Goal: Task Accomplishment & Management: Use online tool/utility

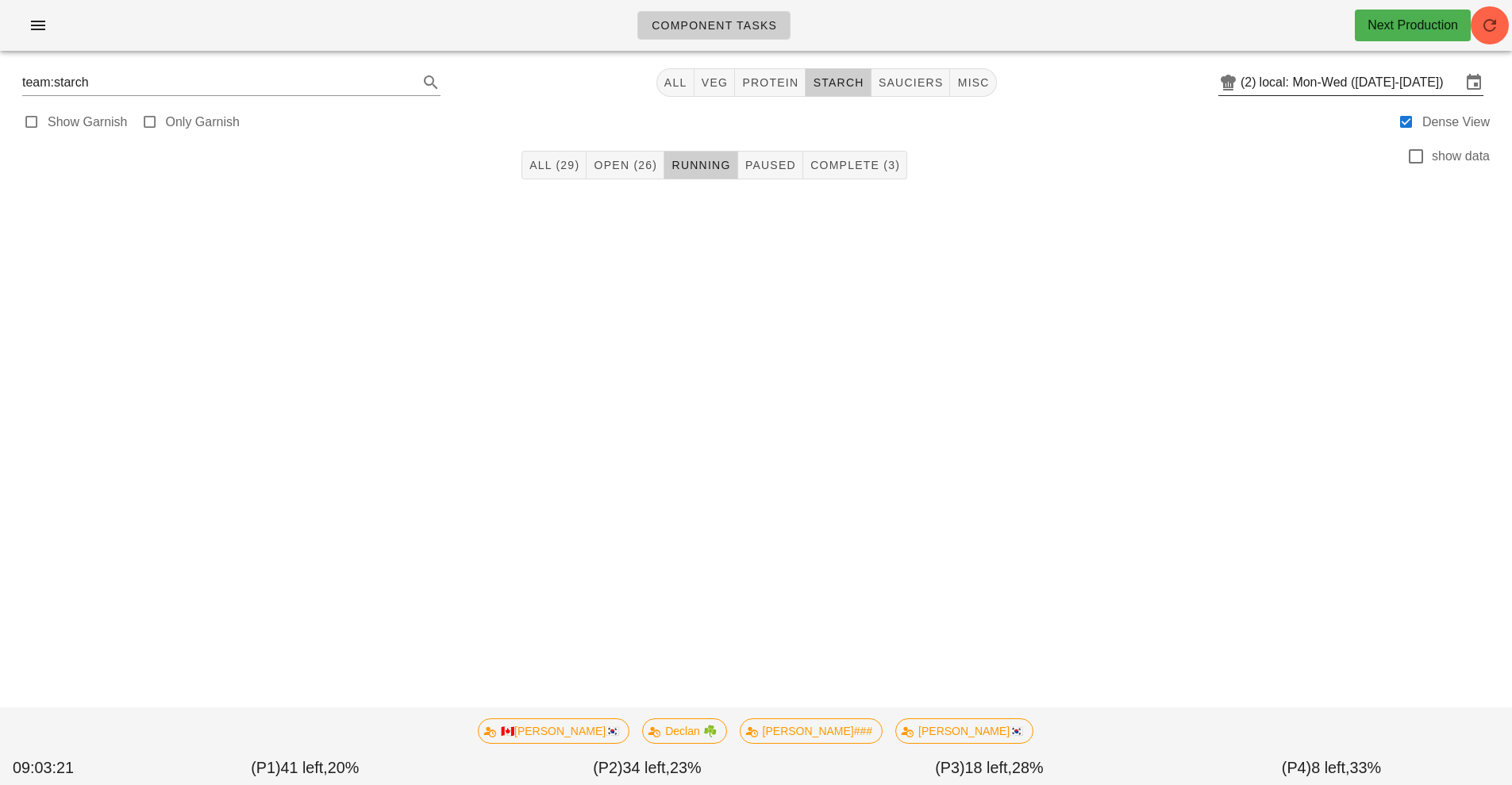
click at [1319, 90] on input "local: Mon-Wed ([DATE]-[DATE])" at bounding box center [1360, 82] width 202 height 25
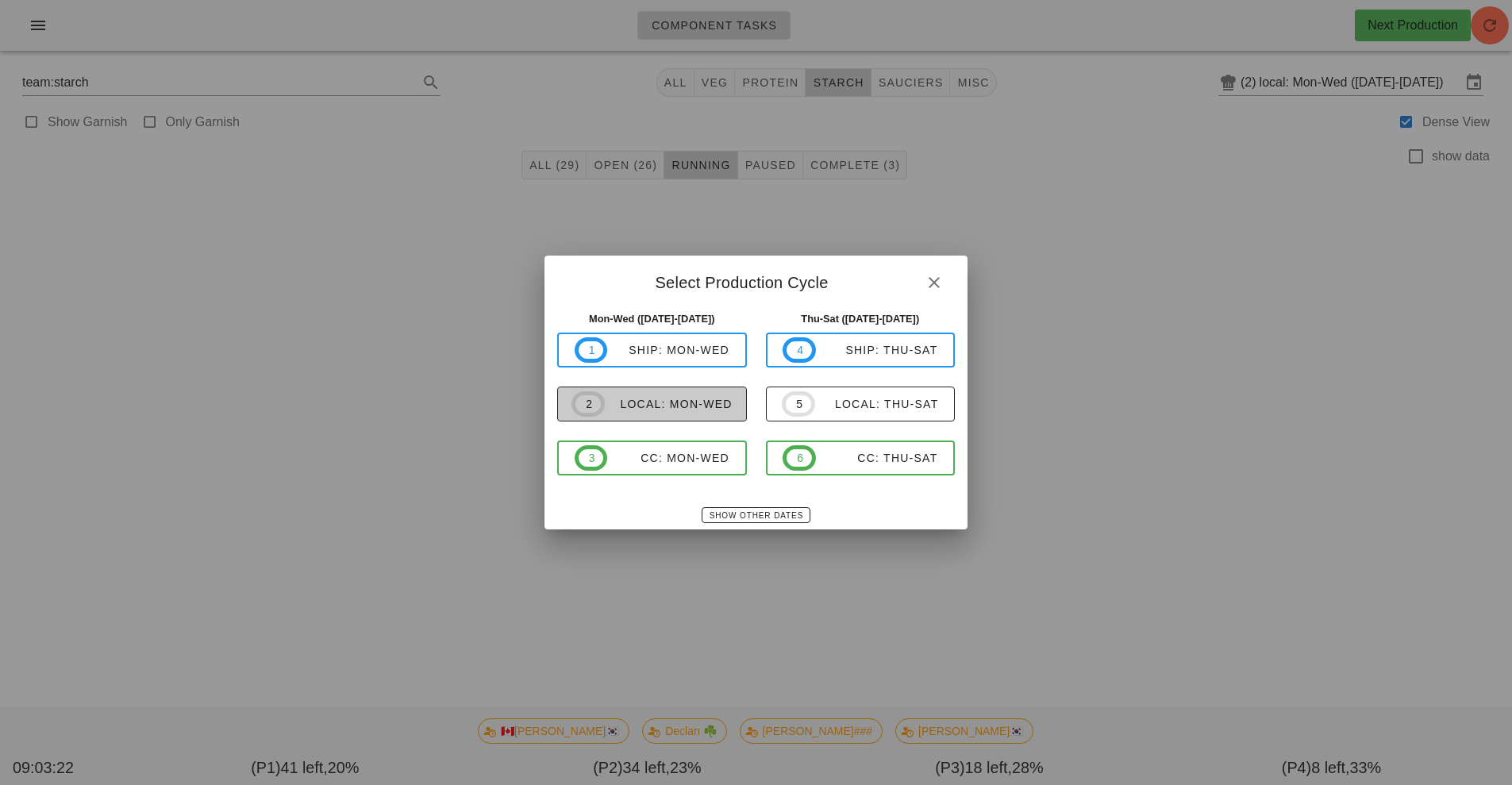
click at [664, 416] on span "2 local: Mon-Wed" at bounding box center [651, 403] width 161 height 25
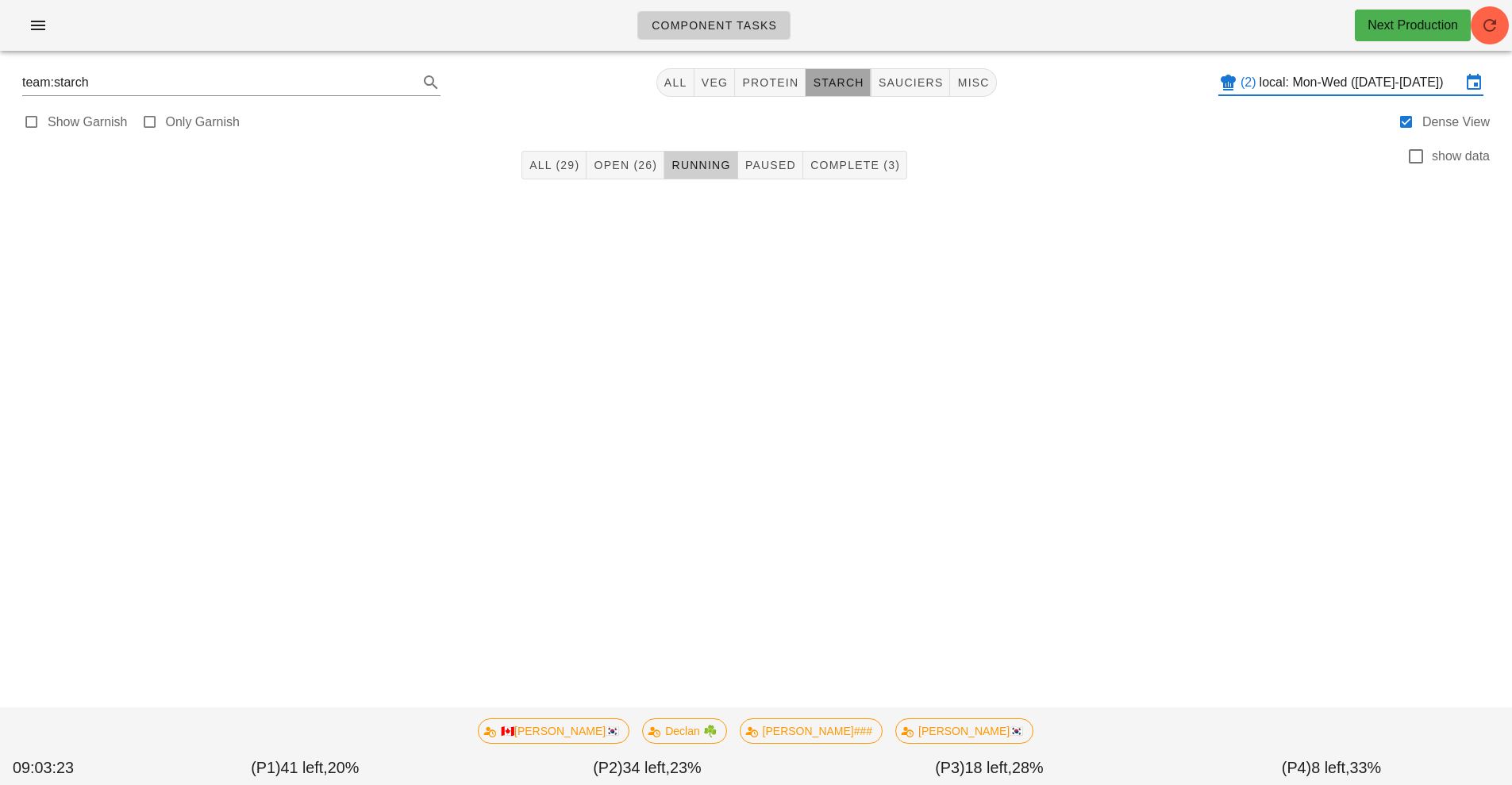
click at [834, 79] on span "starch" at bounding box center [837, 83] width 51 height 13
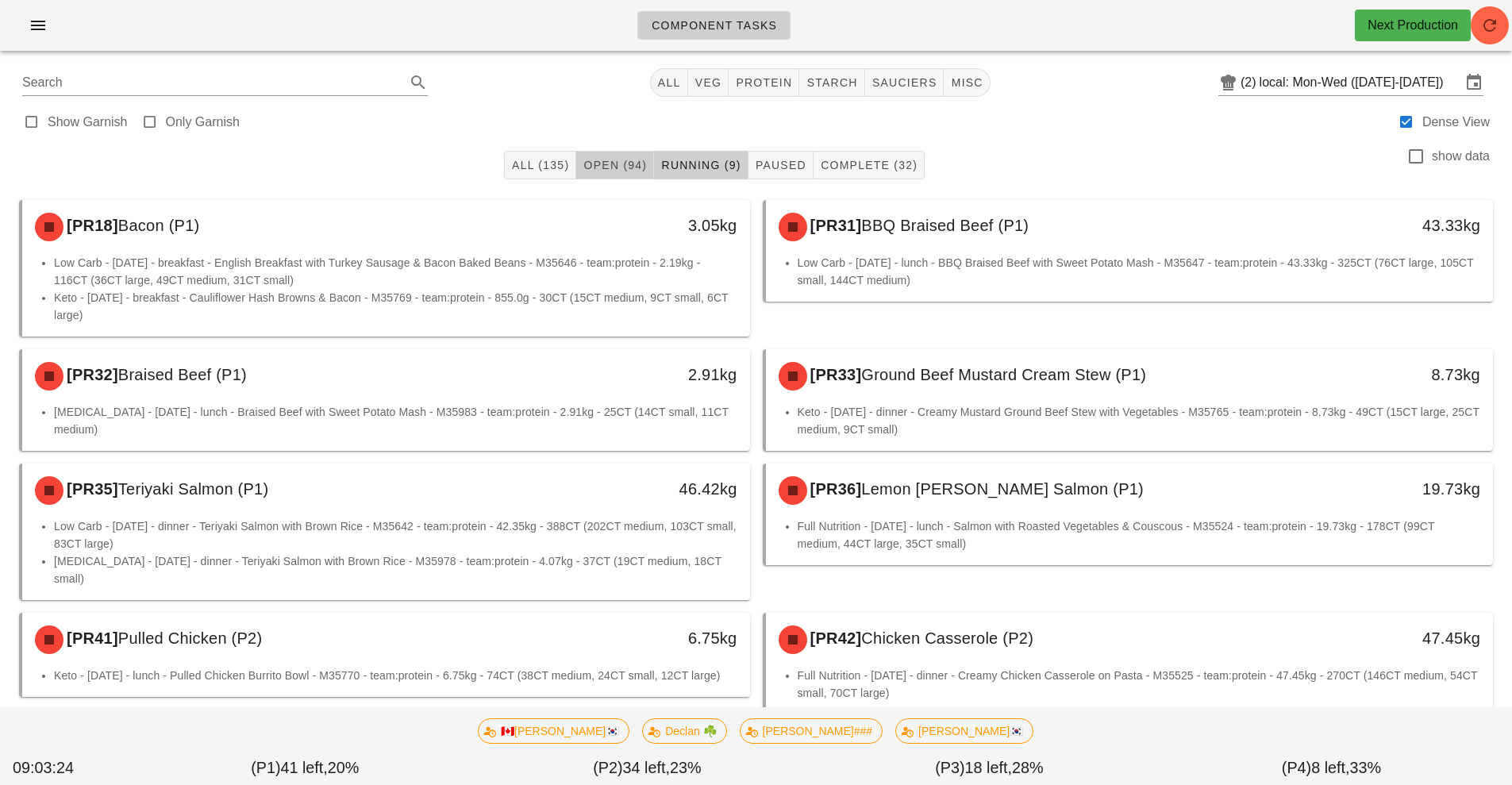
click at [605, 167] on span "Open (94)" at bounding box center [614, 165] width 64 height 13
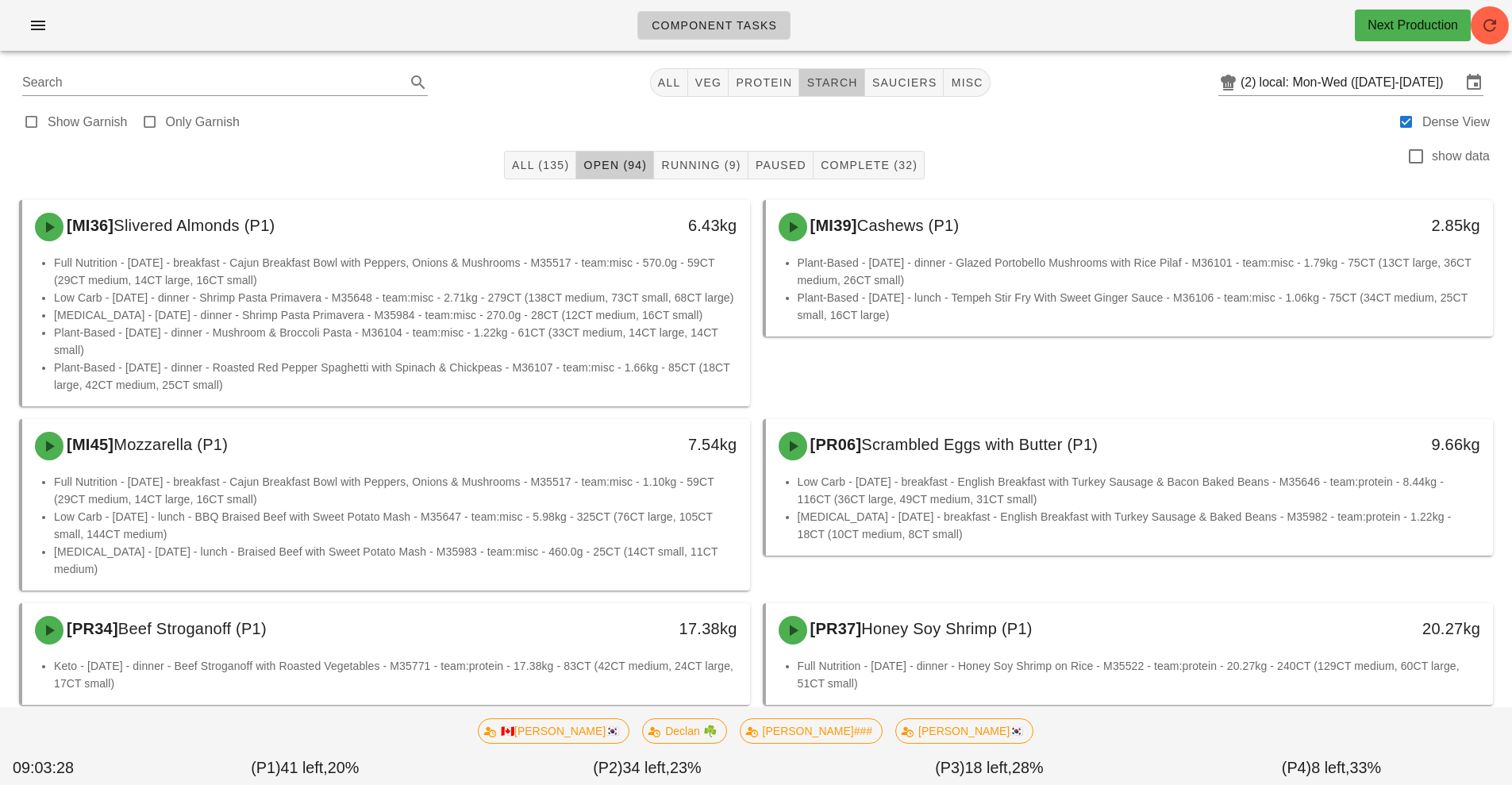
click at [839, 78] on span "starch" at bounding box center [831, 83] width 51 height 13
type input "team:starch"
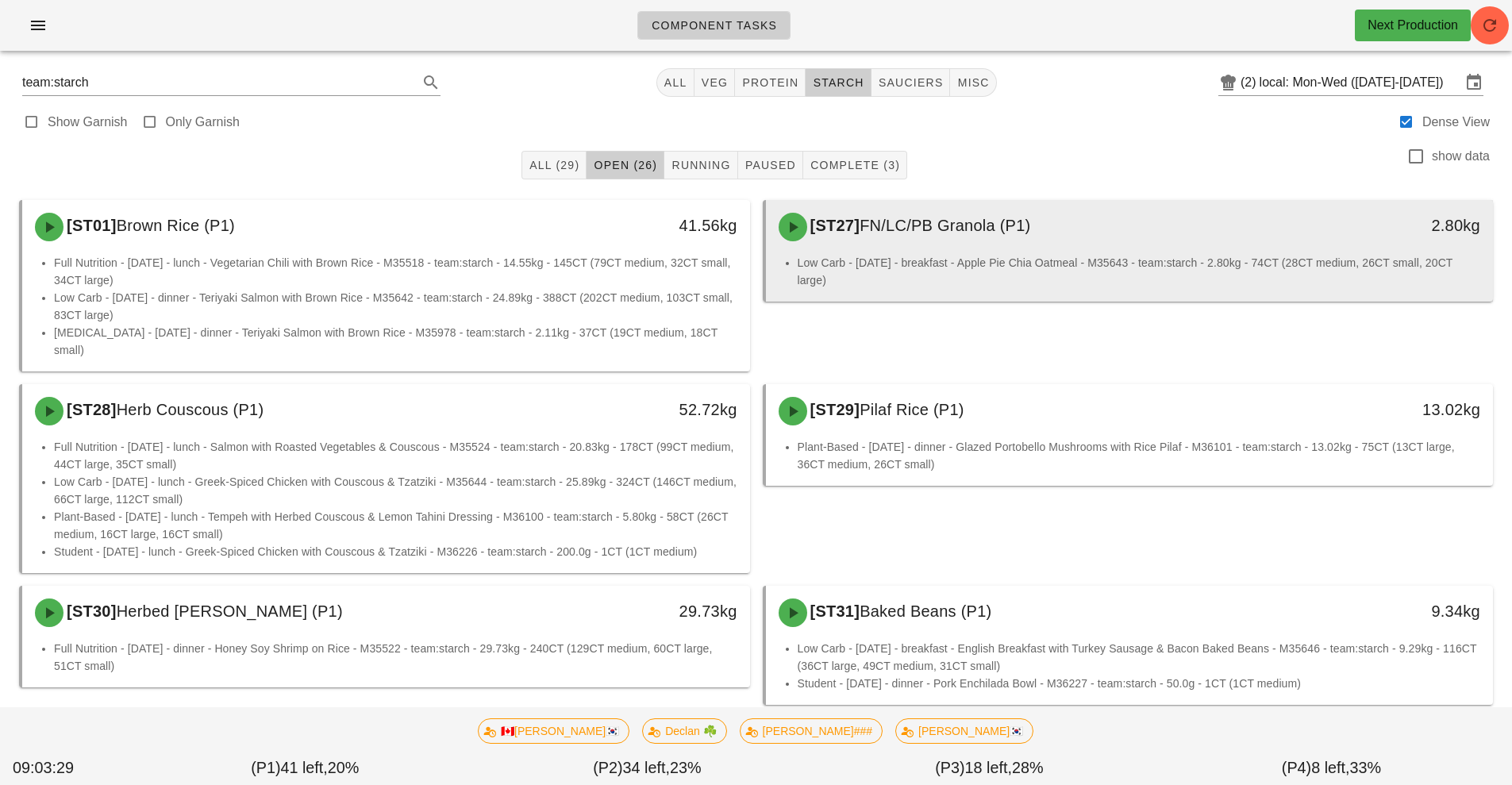
click at [1057, 243] on div "[ST27] FN/LC/PB Granola (P1)" at bounding box center [1039, 227] width 540 height 48
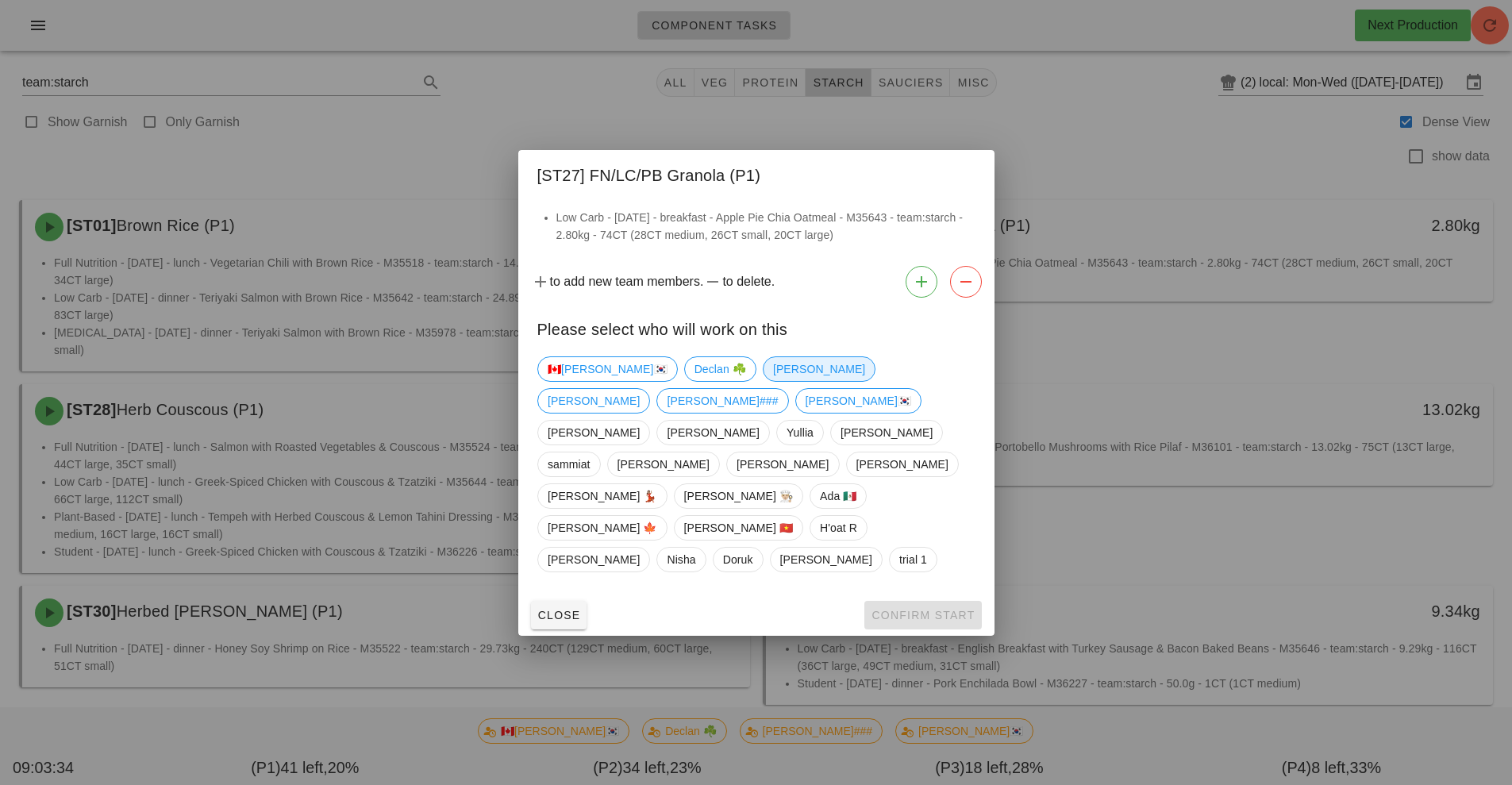
click at [773, 381] on span "[PERSON_NAME]" at bounding box center [819, 369] width 92 height 23
click at [932, 609] on span "Confirm Start" at bounding box center [923, 615] width 104 height 13
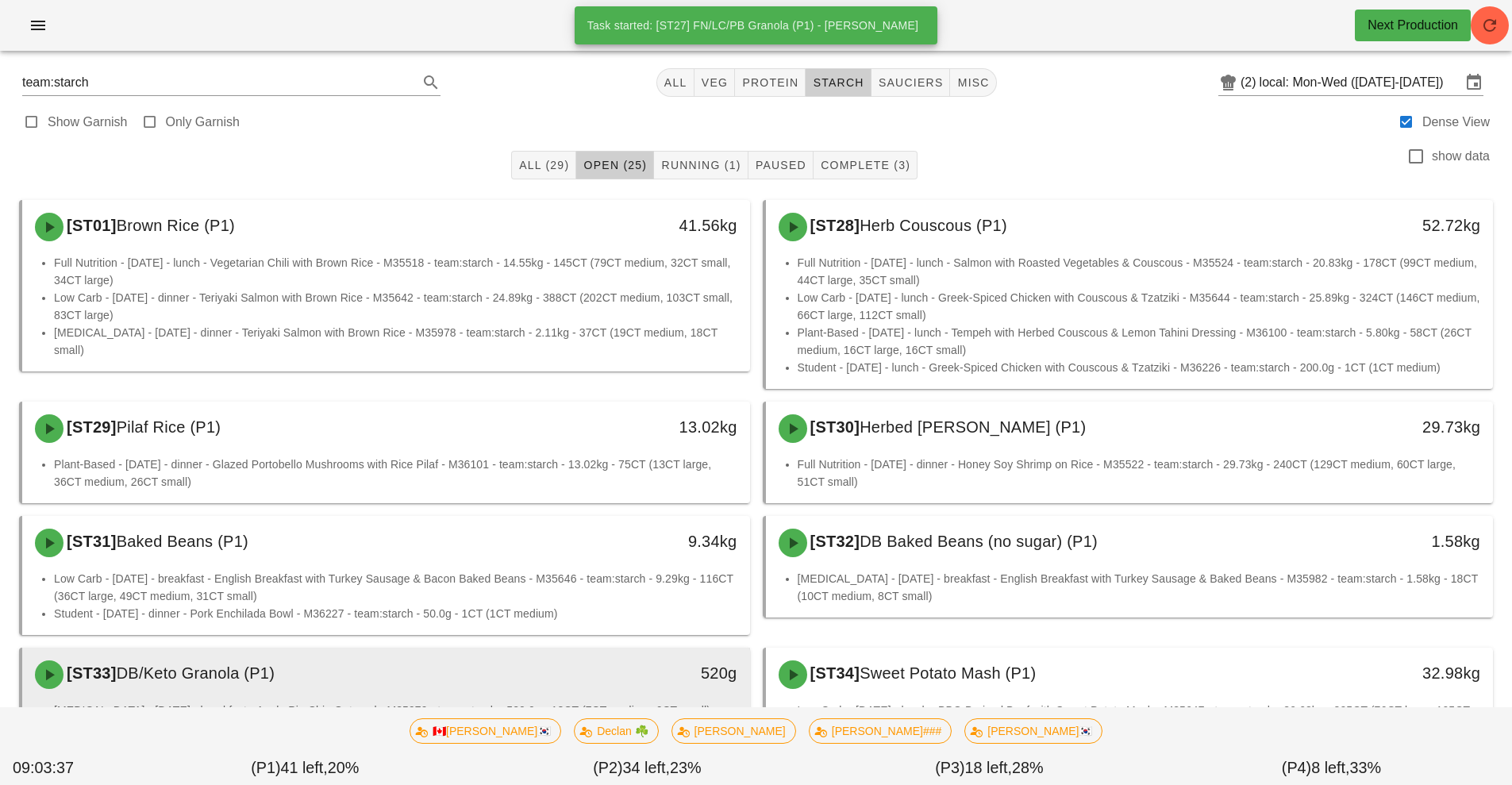
click at [448, 668] on div "[ST33] DB/Keto Granola (P1)" at bounding box center [295, 675] width 540 height 48
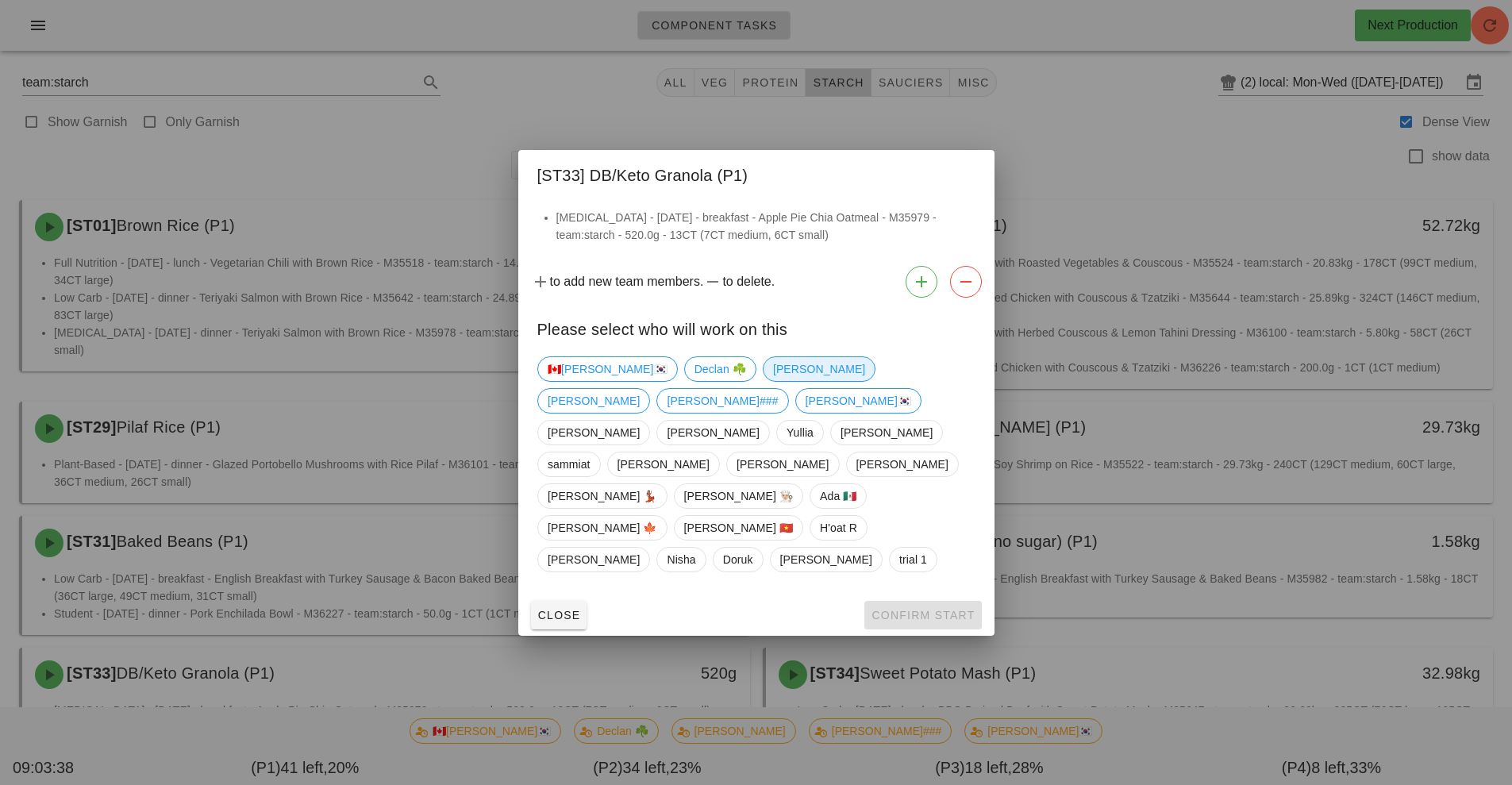
click at [773, 381] on span "[PERSON_NAME]" at bounding box center [819, 369] width 92 height 23
click at [910, 609] on span "Confirm Start" at bounding box center [923, 615] width 104 height 13
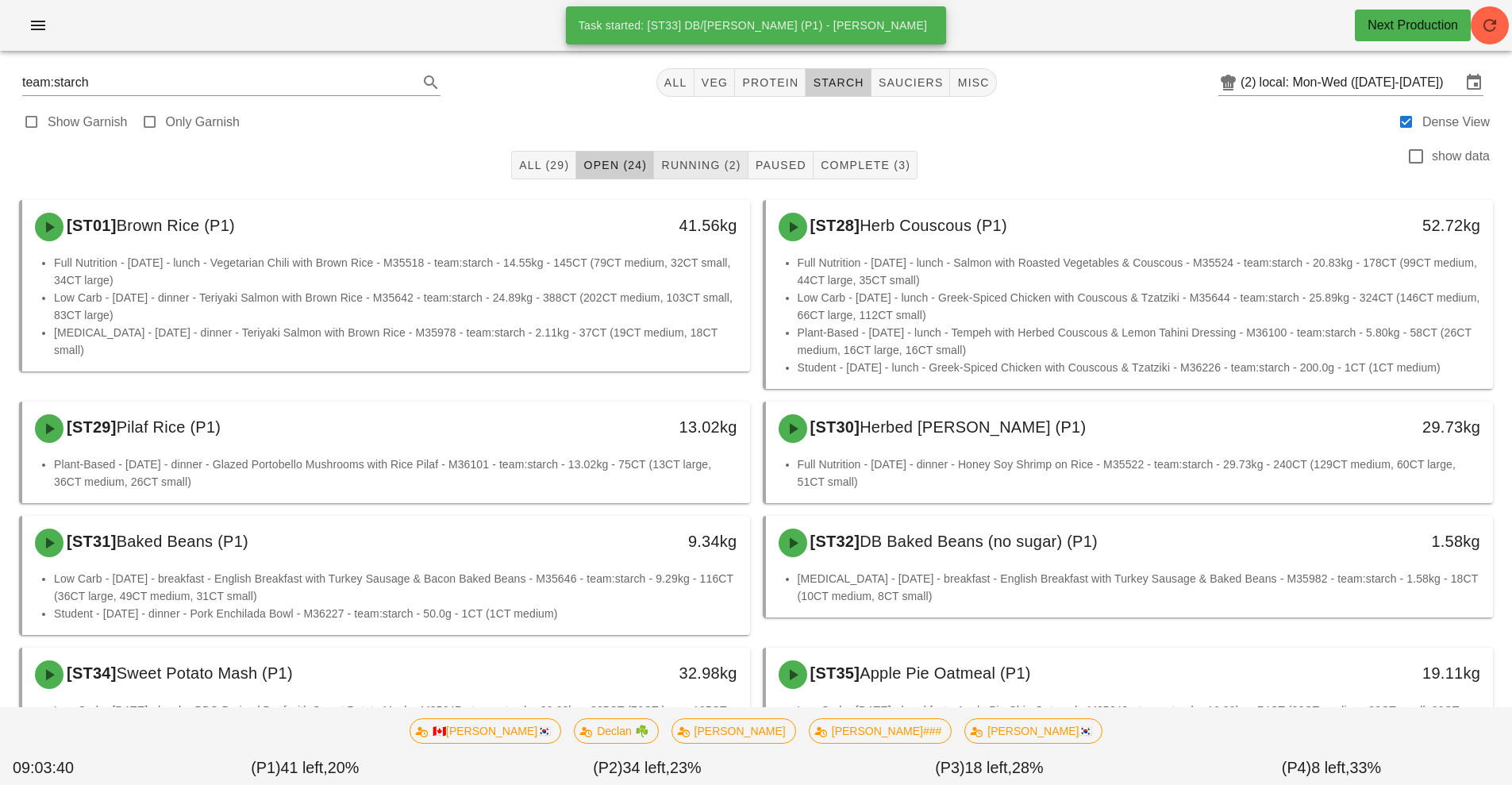
click at [700, 164] on span "Running (2)" at bounding box center [700, 165] width 80 height 13
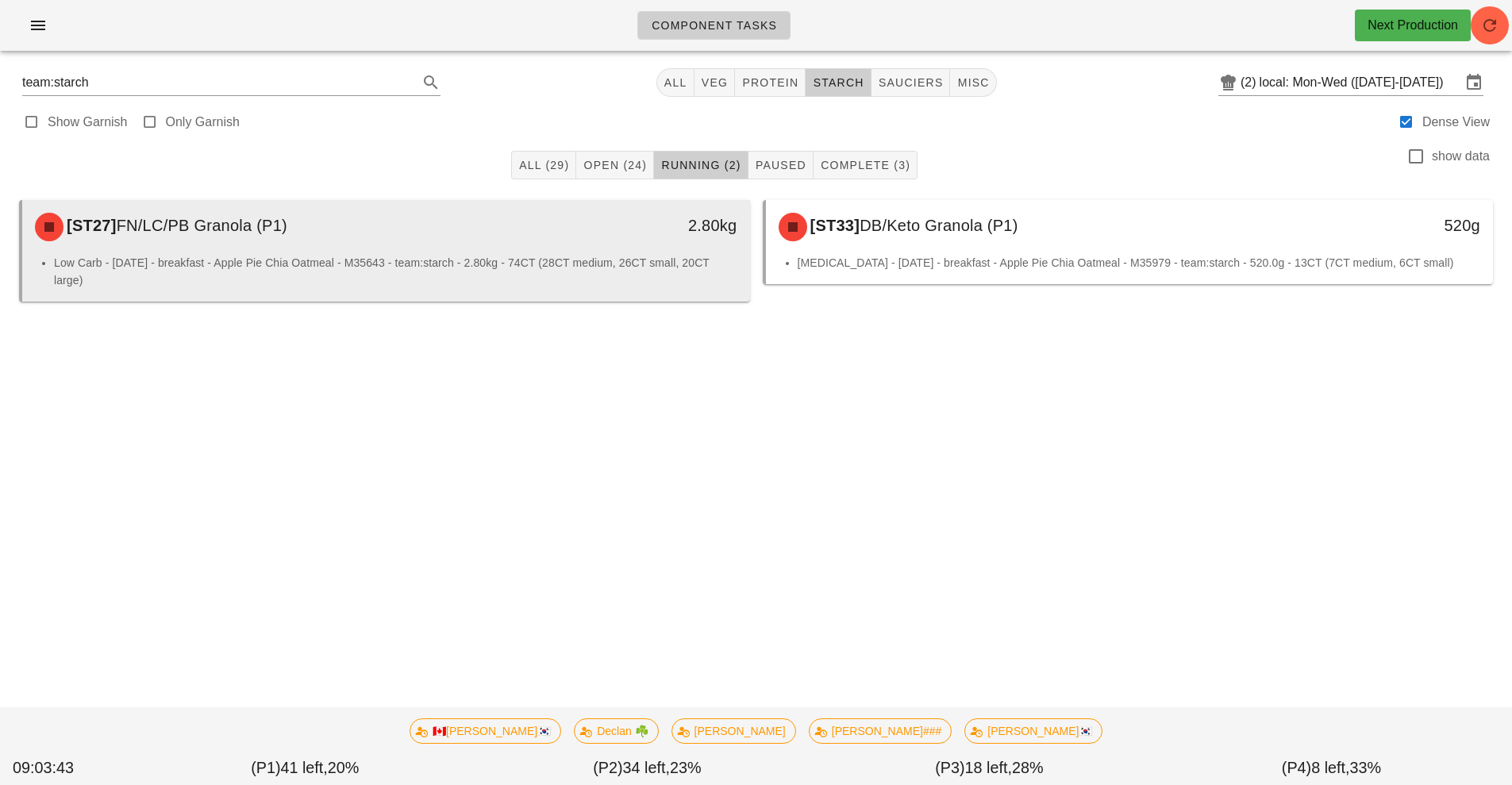
click at [607, 253] on div "[ST27] FN/LC/PB Granola (P1) 2.80kg" at bounding box center [386, 227] width 727 height 54
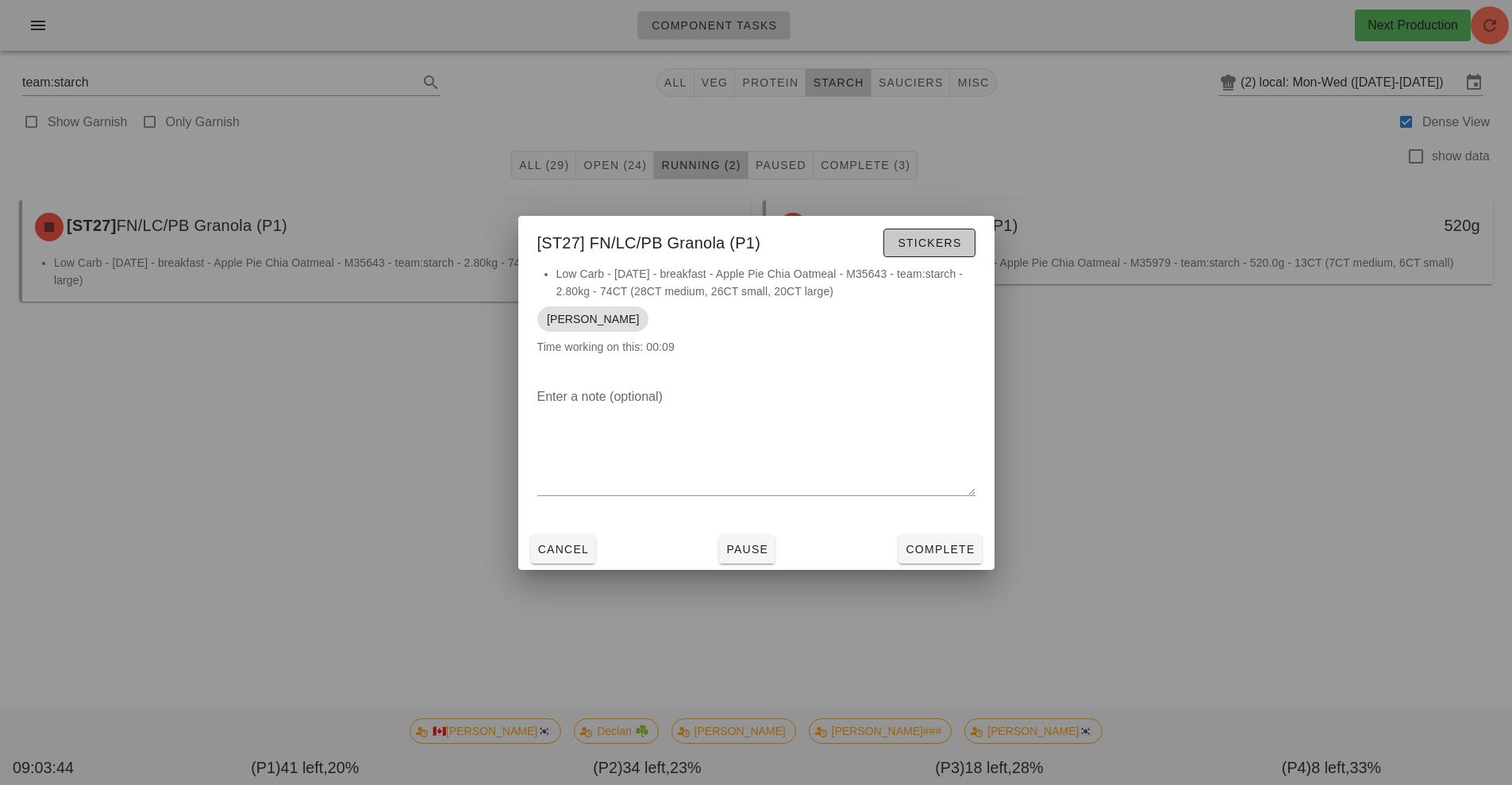
click at [928, 243] on span "Stickers" at bounding box center [929, 243] width 64 height 13
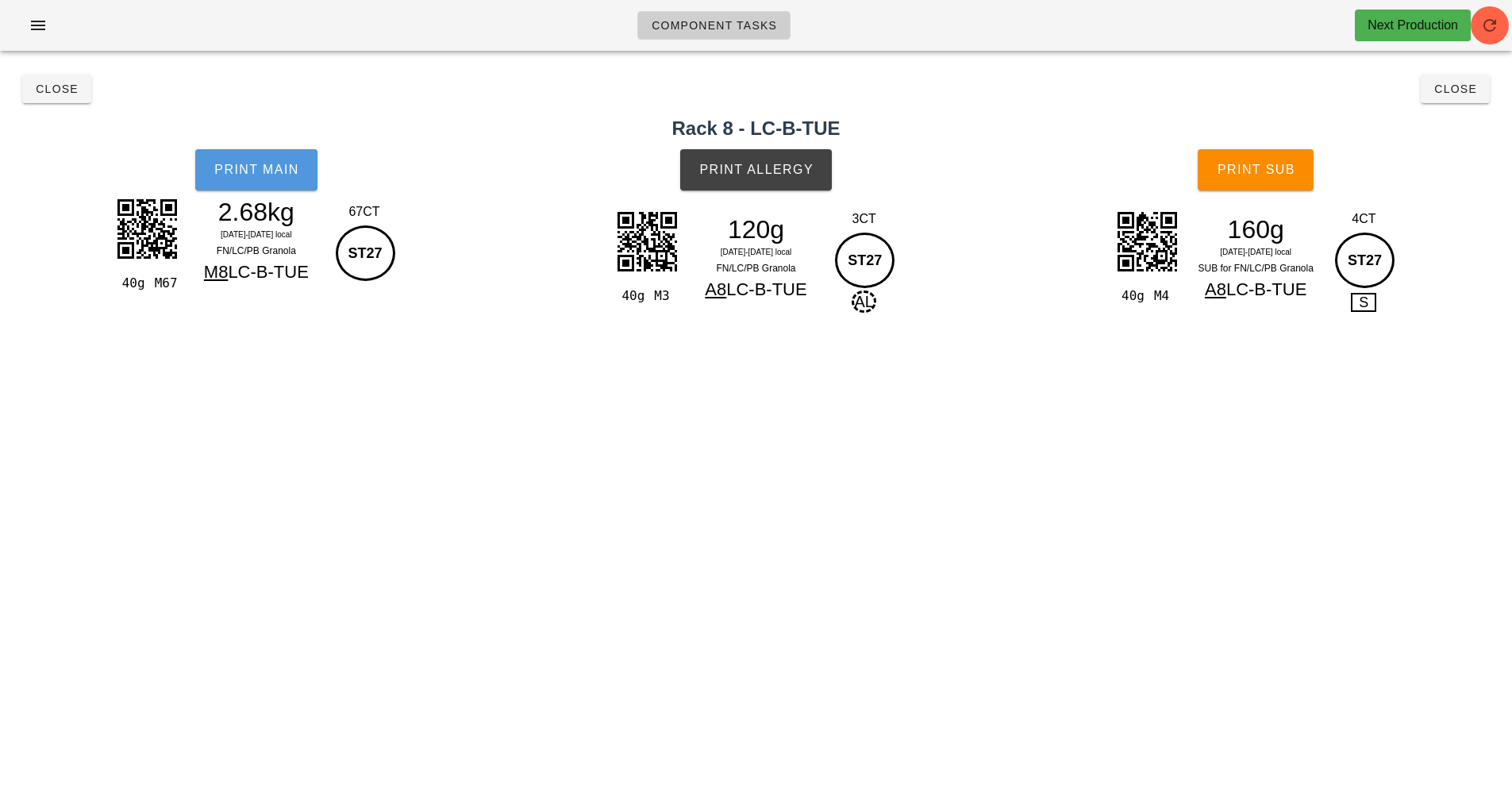
click at [274, 169] on span "Print Main" at bounding box center [256, 170] width 86 height 14
click at [756, 188] on button "Print Allergy" at bounding box center [756, 170] width 151 height 41
click at [1243, 150] on button "Print Sub" at bounding box center [1255, 170] width 116 height 41
click at [1440, 91] on span "Close" at bounding box center [1455, 89] width 43 height 13
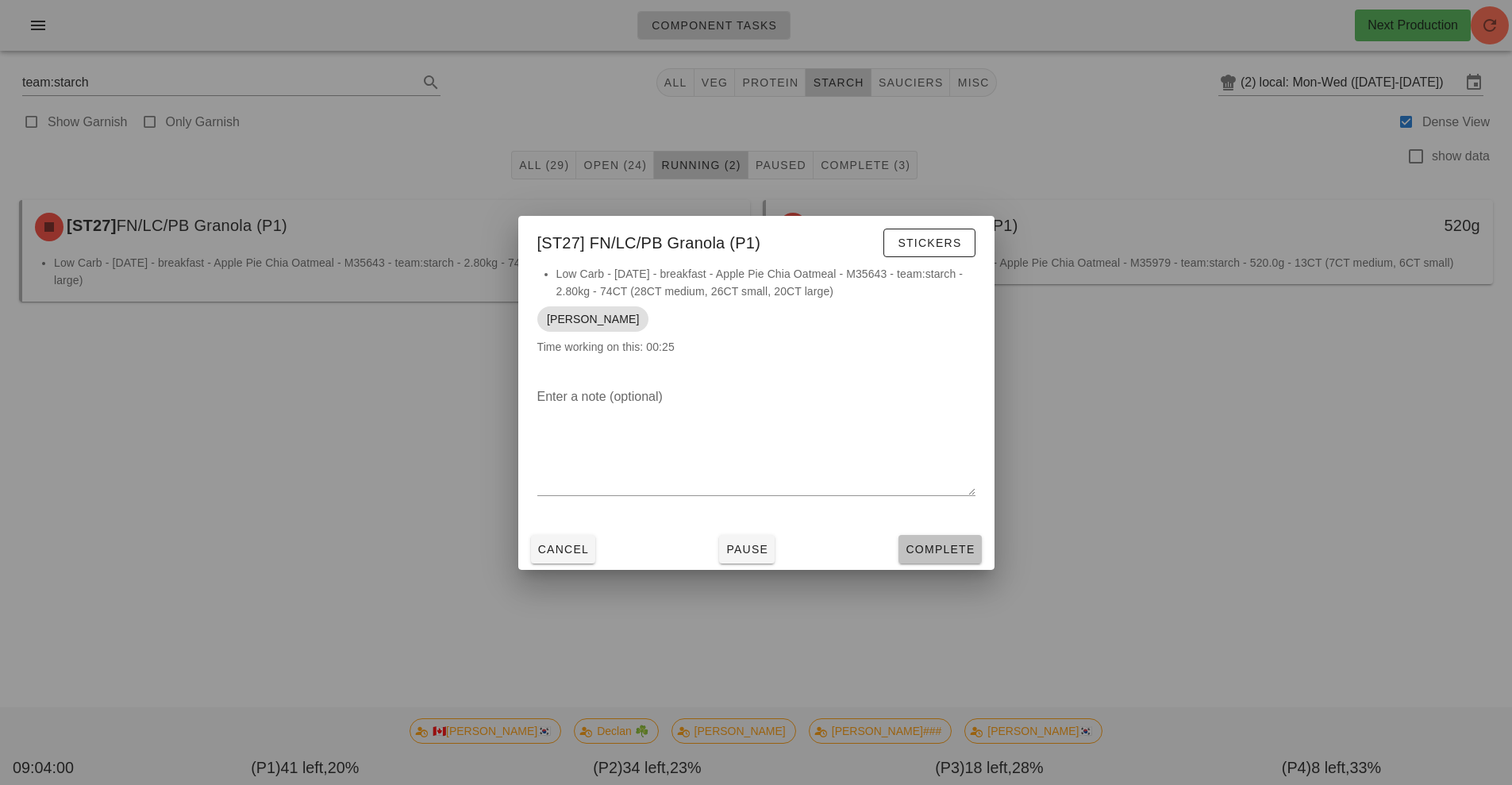
click at [937, 547] on span "Complete" at bounding box center [939, 549] width 70 height 13
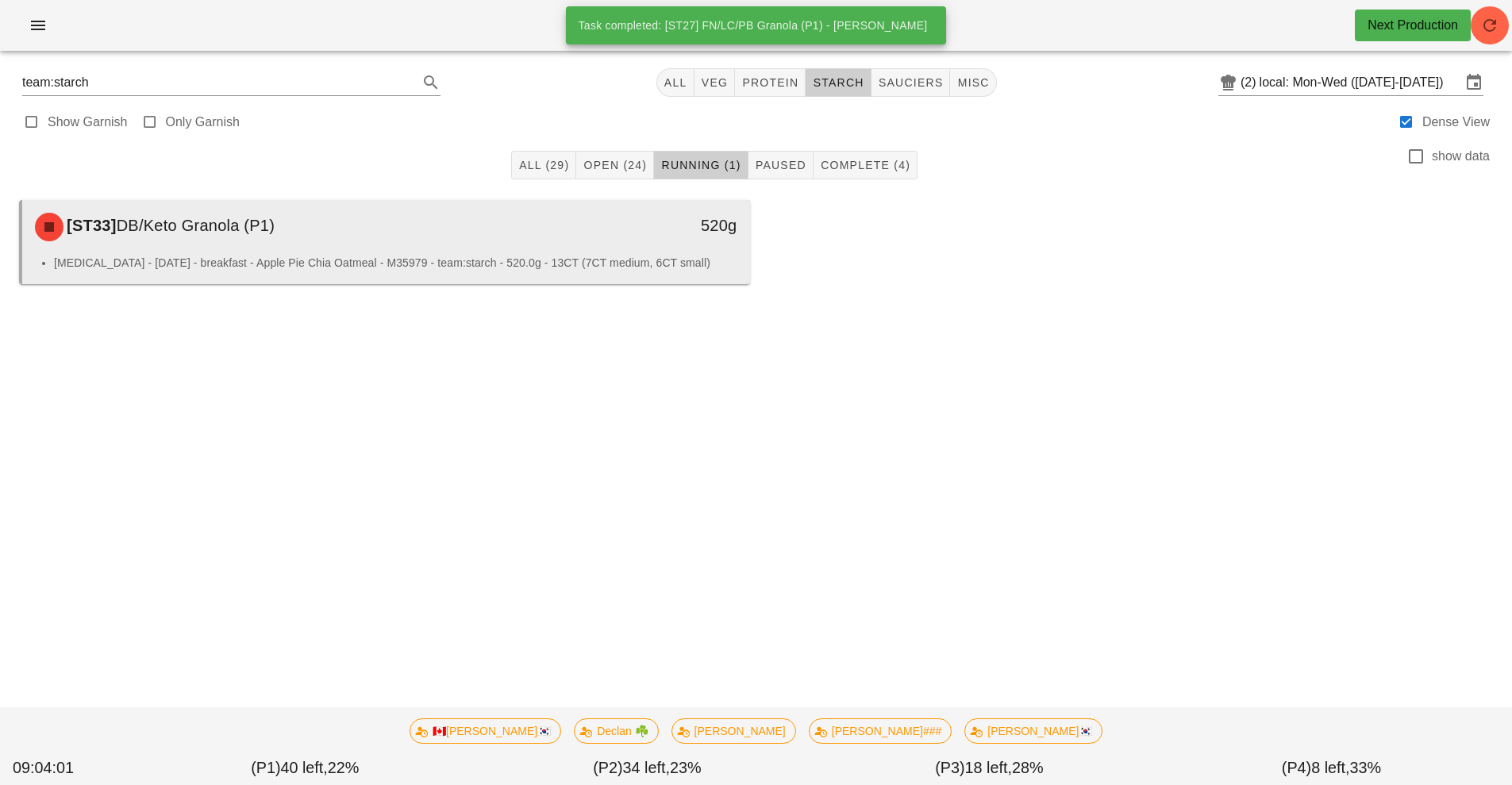
click at [501, 243] on div "[ST33] DB/Keto Granola (P1)" at bounding box center [295, 227] width 540 height 48
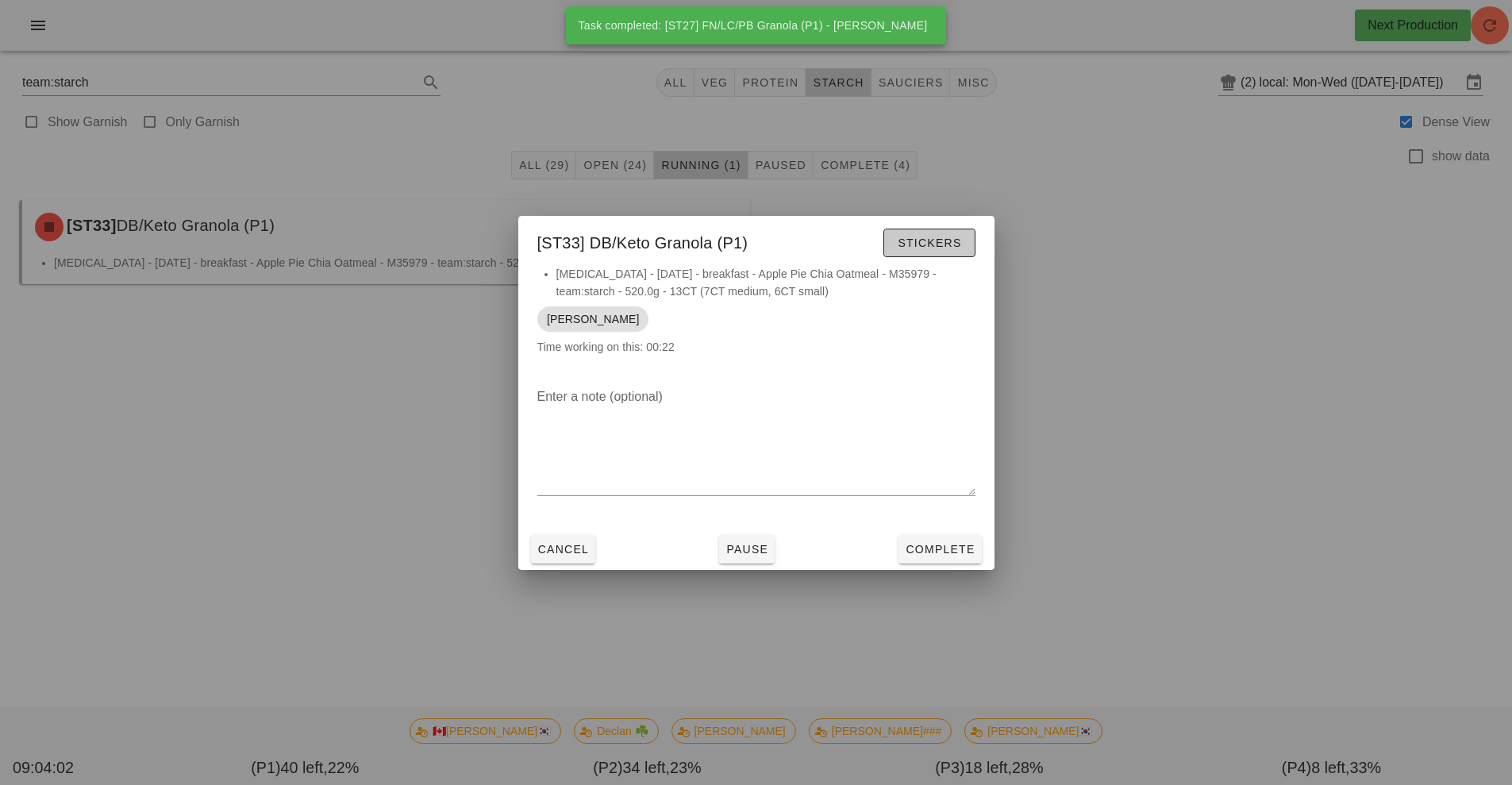
click at [939, 238] on span "Stickers" at bounding box center [929, 243] width 64 height 13
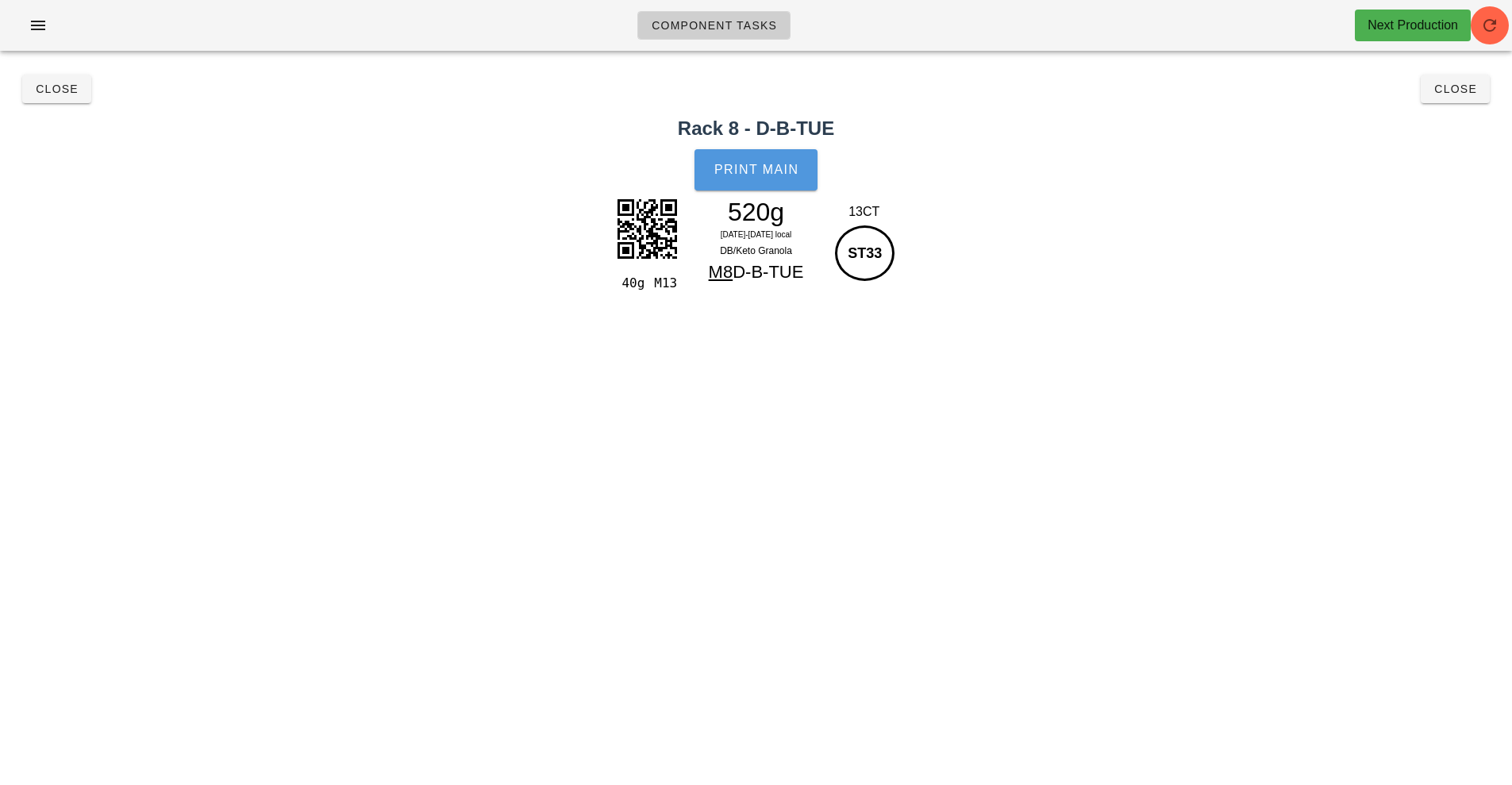
click at [758, 158] on button "Print Main" at bounding box center [755, 170] width 123 height 41
click at [1436, 100] on button "Close" at bounding box center [1455, 89] width 69 height 29
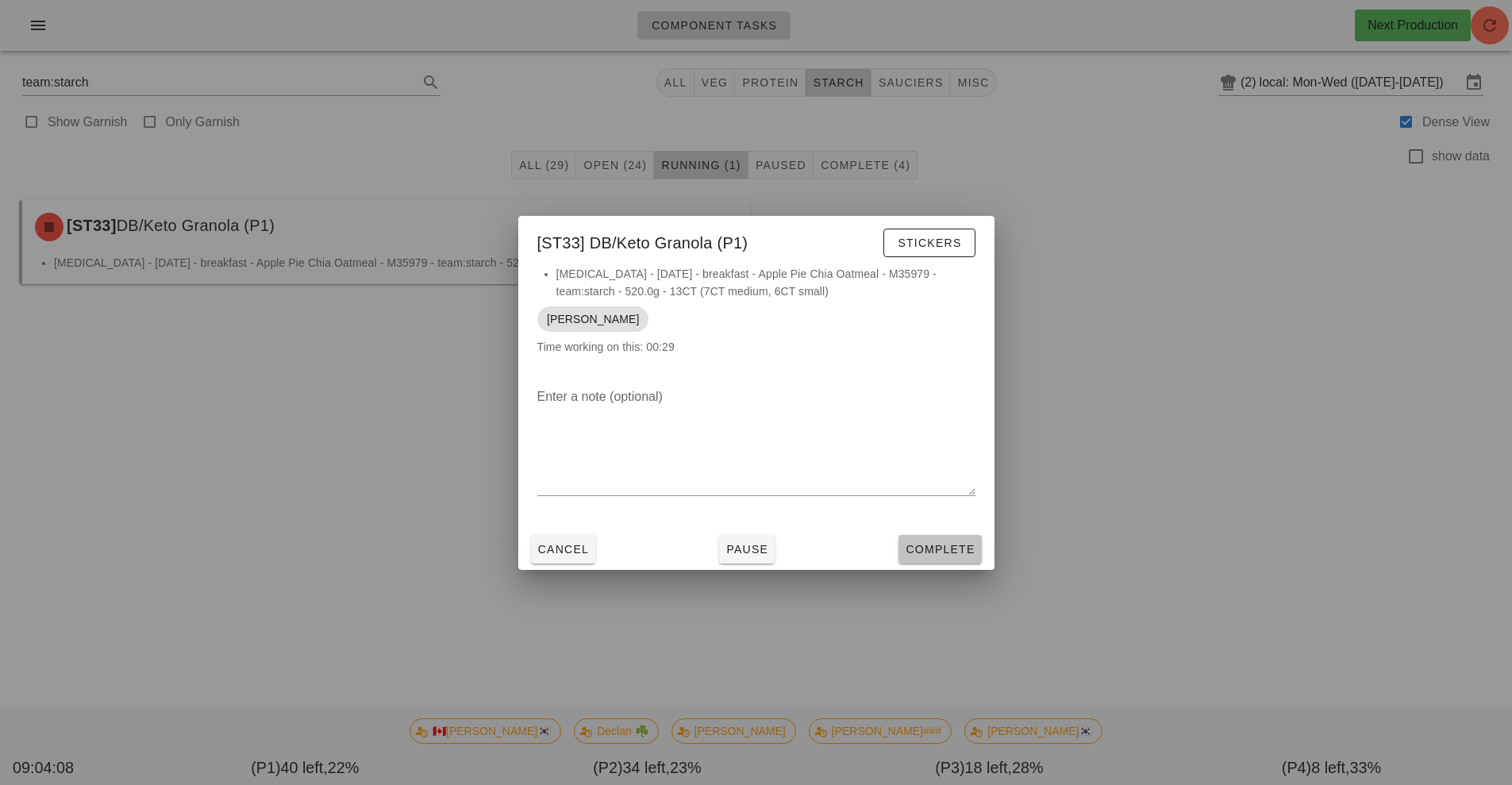
click at [924, 548] on span "Complete" at bounding box center [939, 549] width 70 height 13
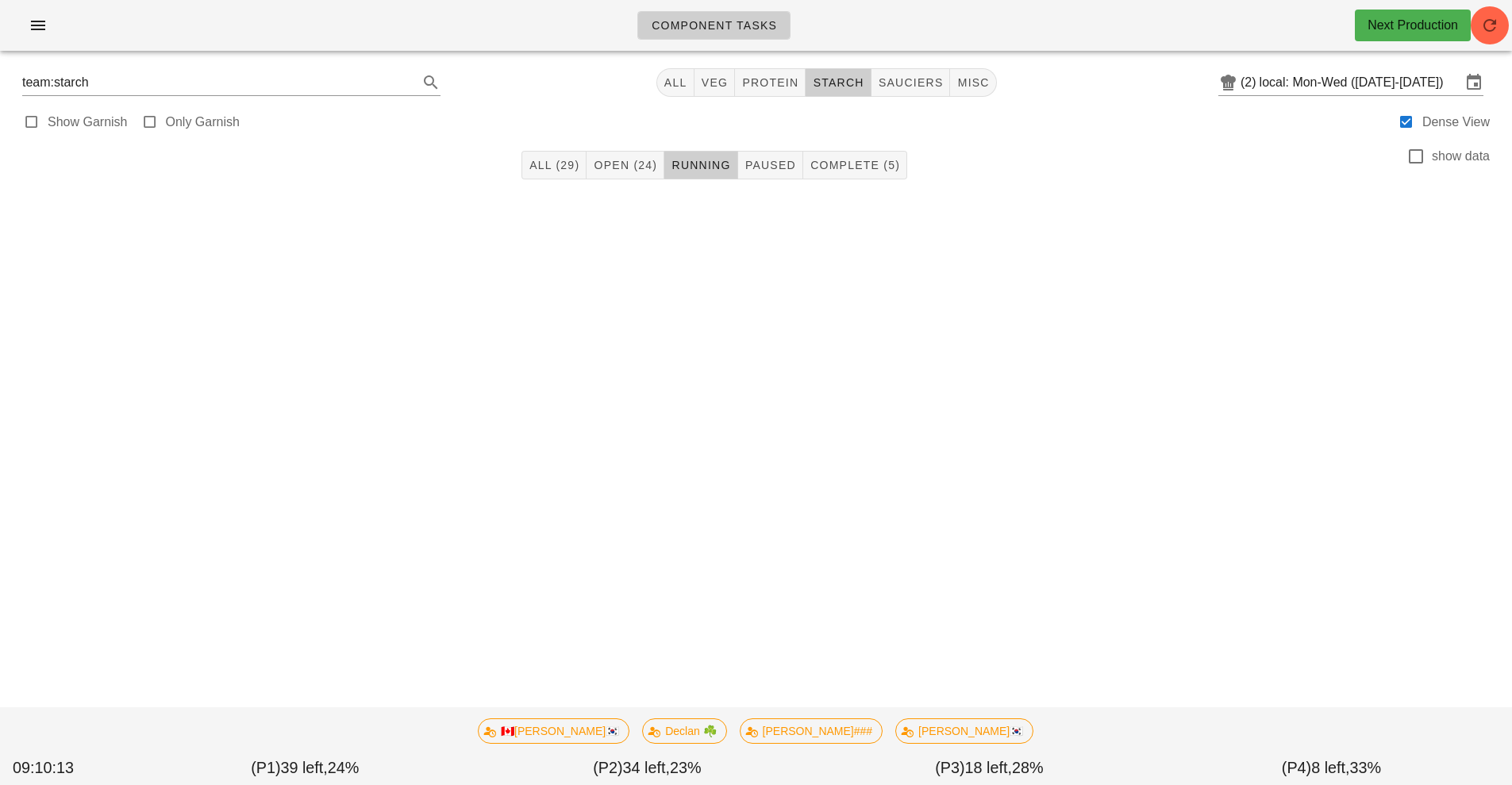
click at [1009, 281] on div "All (29) Open (24) Running Paused Complete (5) show data 🇨🇦KEN🇰🇷 Declan ☘️ Shaw…" at bounding box center [756, 217] width 1493 height 156
click at [672, 92] on button "All" at bounding box center [675, 83] width 38 height 29
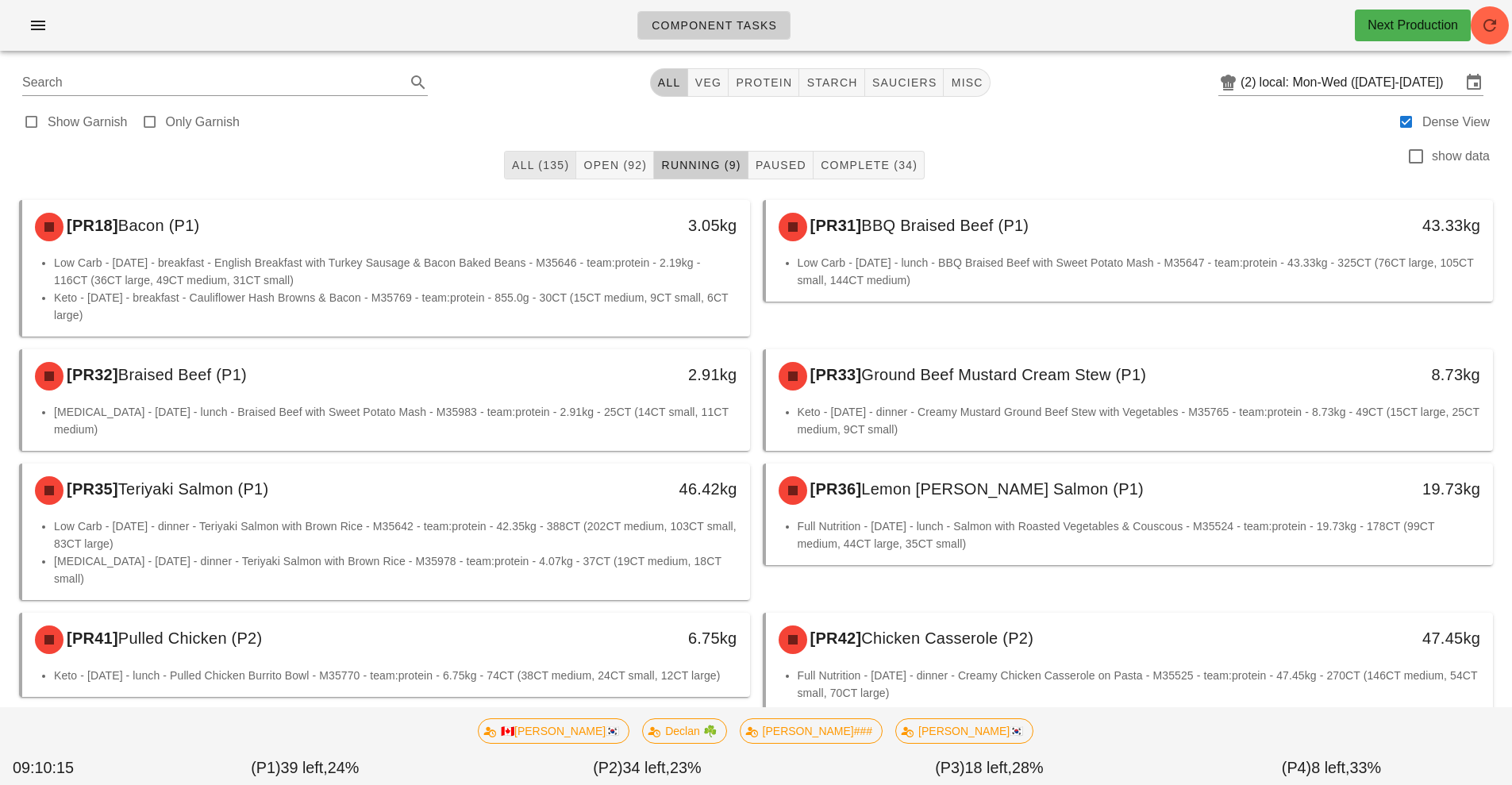
click at [527, 169] on span "All (135)" at bounding box center [540, 165] width 58 height 13
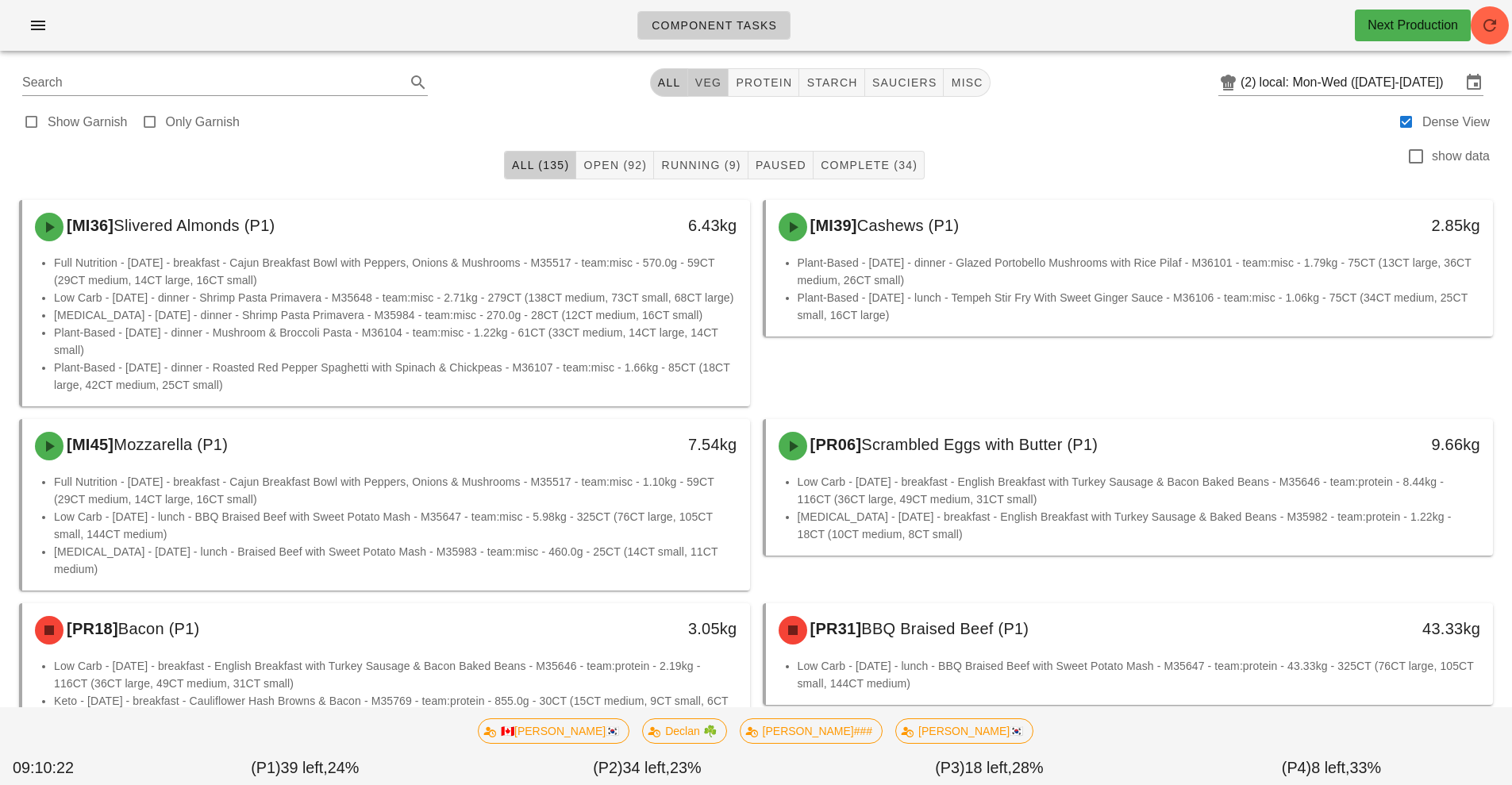
click at [719, 91] on button "veg" at bounding box center [708, 83] width 41 height 29
type input "team:veg"
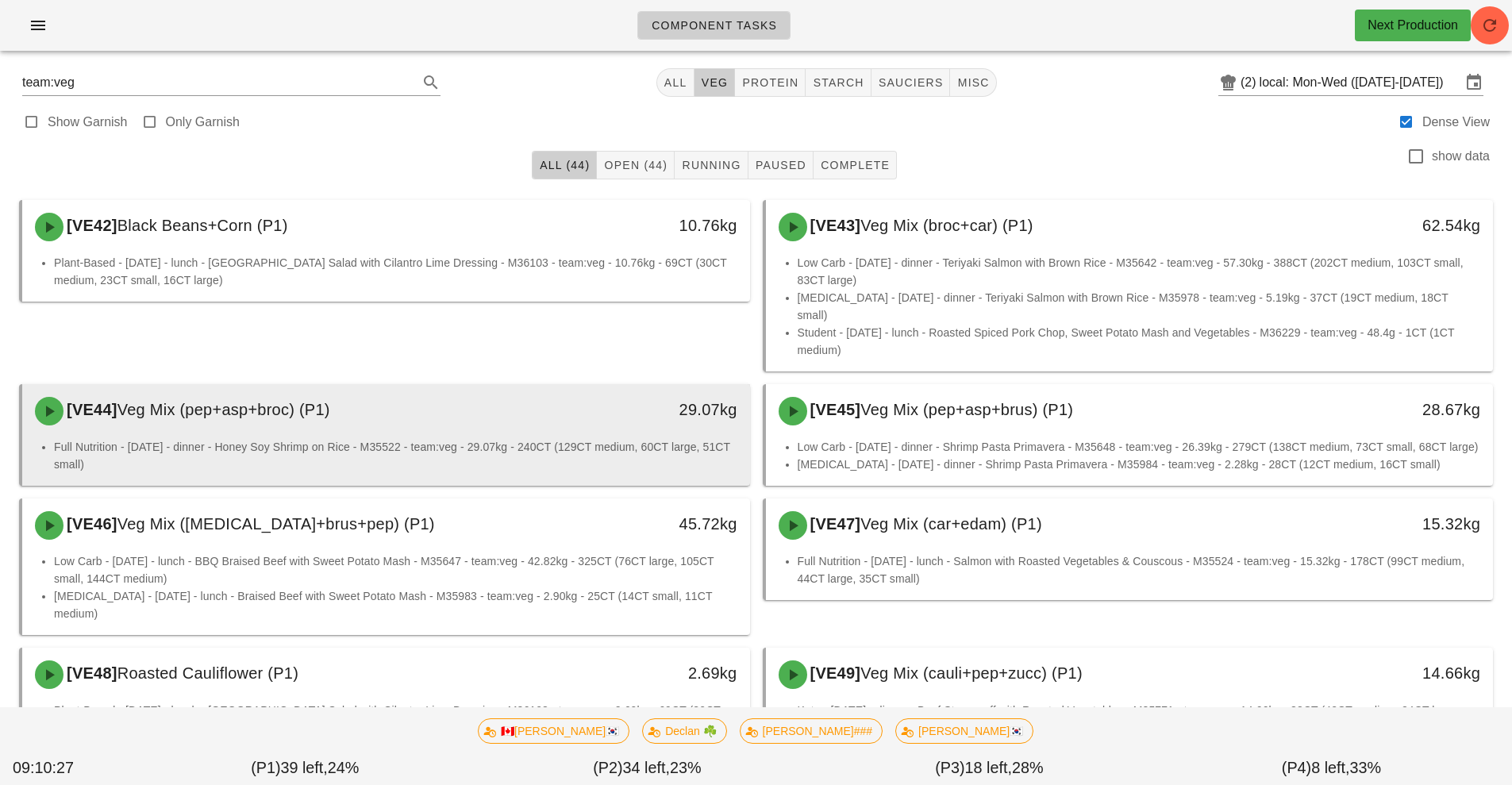
click at [390, 438] on li "Full Nutrition - Tuesday - dinner - Honey Soy Shrimp on Rice - M35522 - team:ve…" at bounding box center [395, 456] width 683 height 35
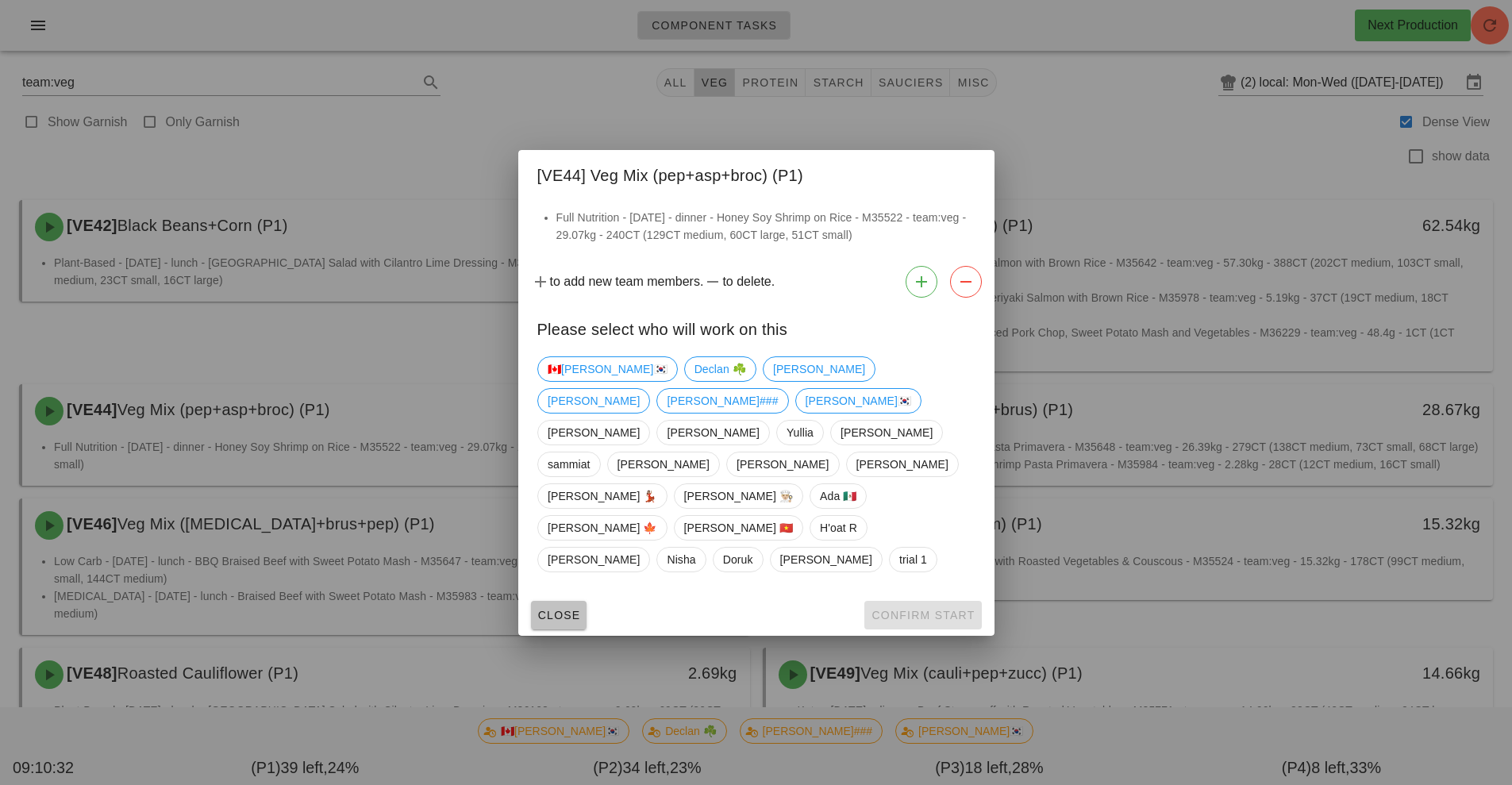
click at [567, 609] on span "Close" at bounding box center [559, 615] width 43 height 13
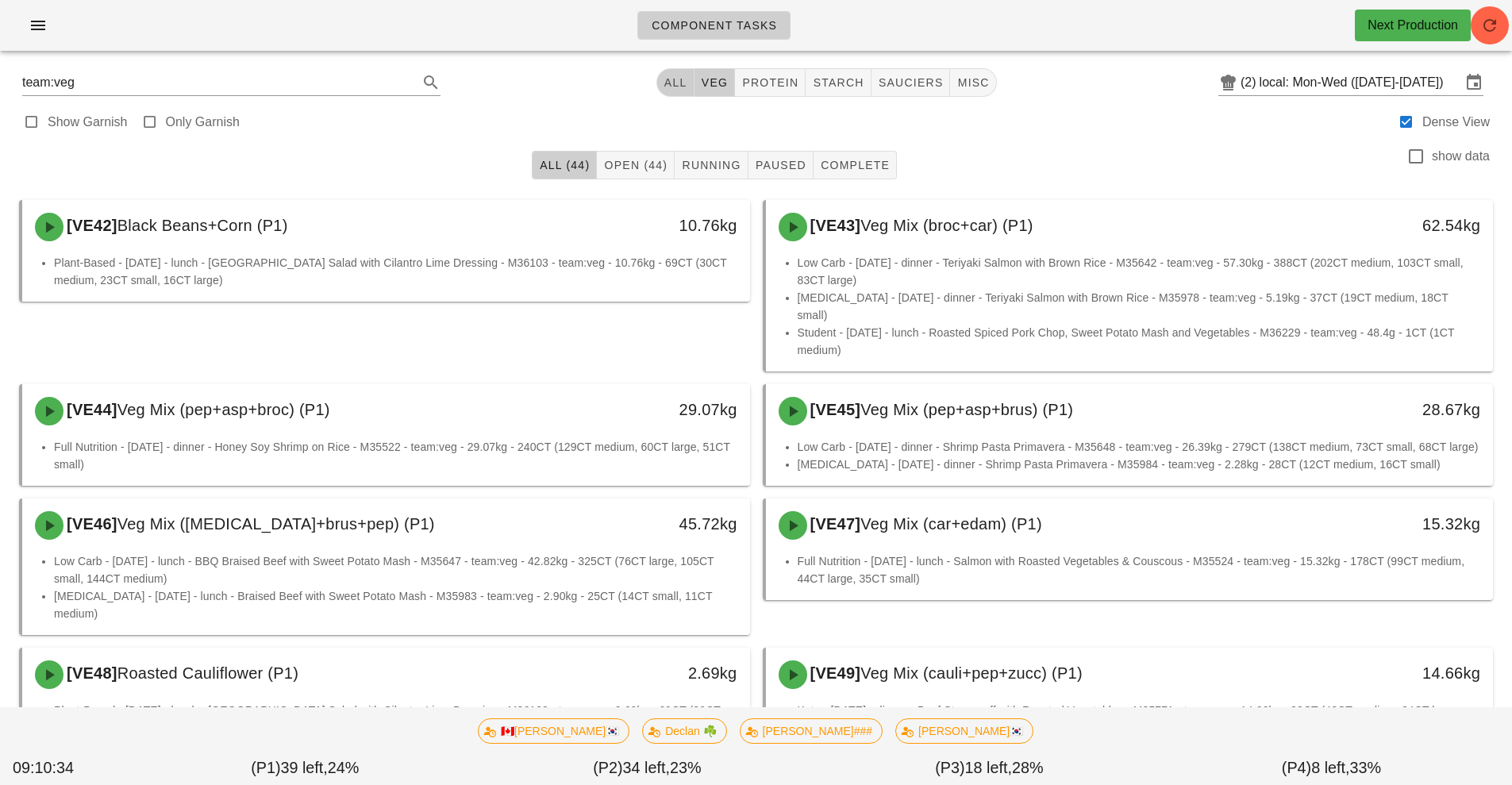
click at [678, 79] on span "All" at bounding box center [674, 83] width 23 height 13
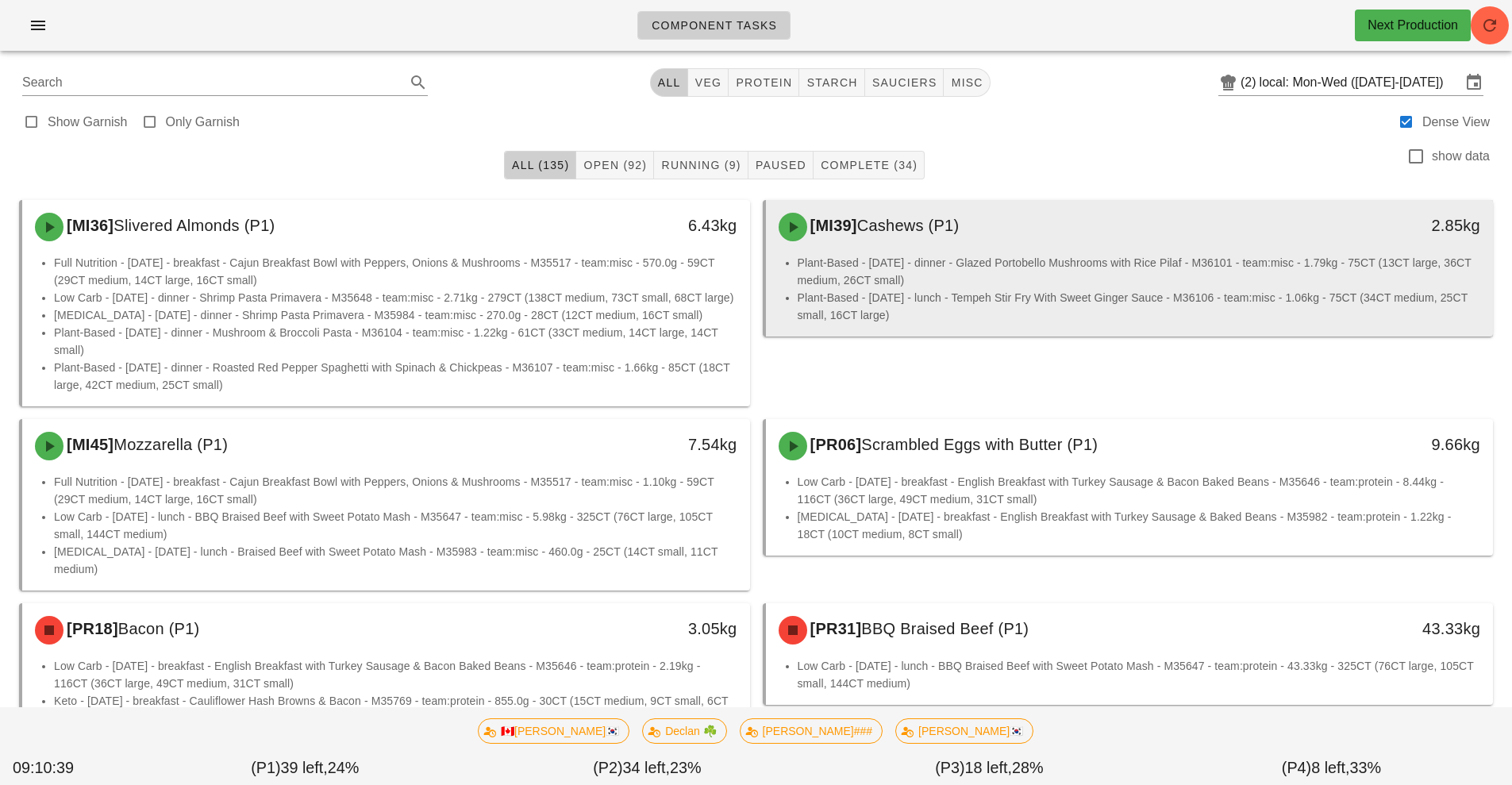
click at [942, 282] on li "Plant-Based - Monday - dinner - Glazed Portobello Mushrooms with Rice Pilaf - M…" at bounding box center [1139, 271] width 683 height 35
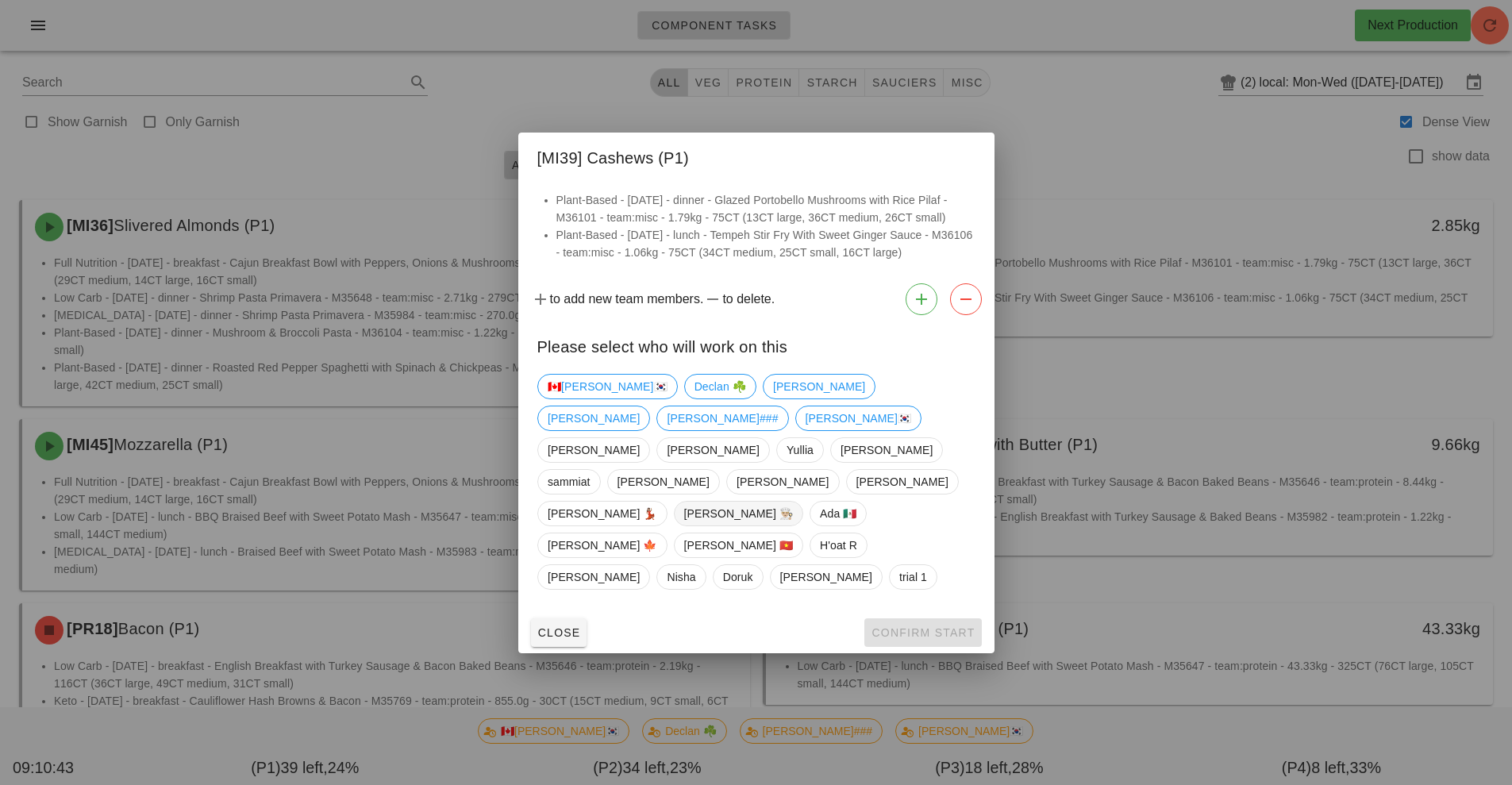
click at [759, 502] on span "[PERSON_NAME] 👨🏼‍🍳" at bounding box center [738, 513] width 109 height 23
click at [918, 618] on button "Confirm Start" at bounding box center [922, 632] width 116 height 29
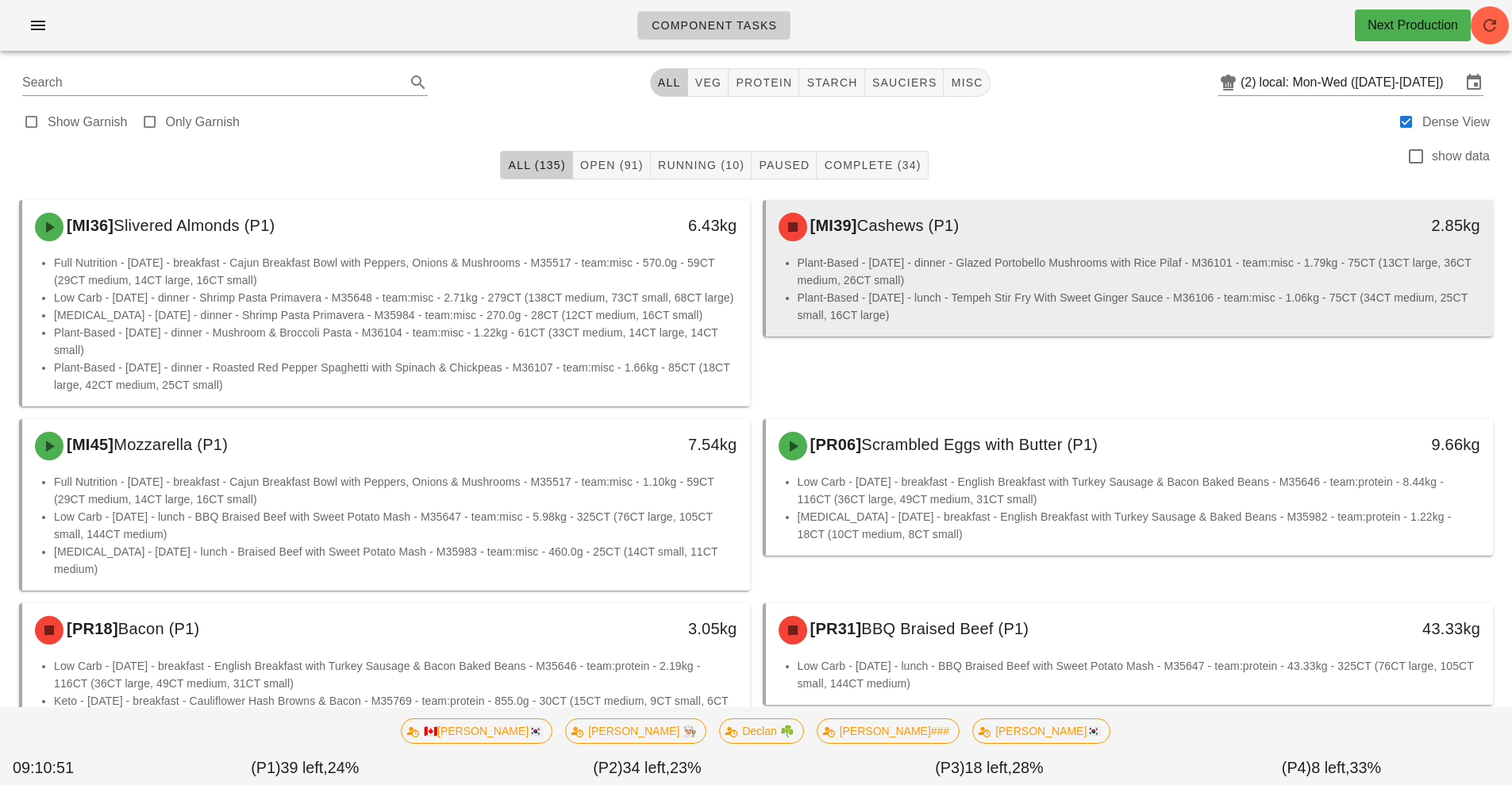
click at [1007, 296] on li "Plant-Based - Wednesday - lunch - Tempeh Stir Fry With Sweet Ginger Sauce - M36…" at bounding box center [1139, 306] width 683 height 35
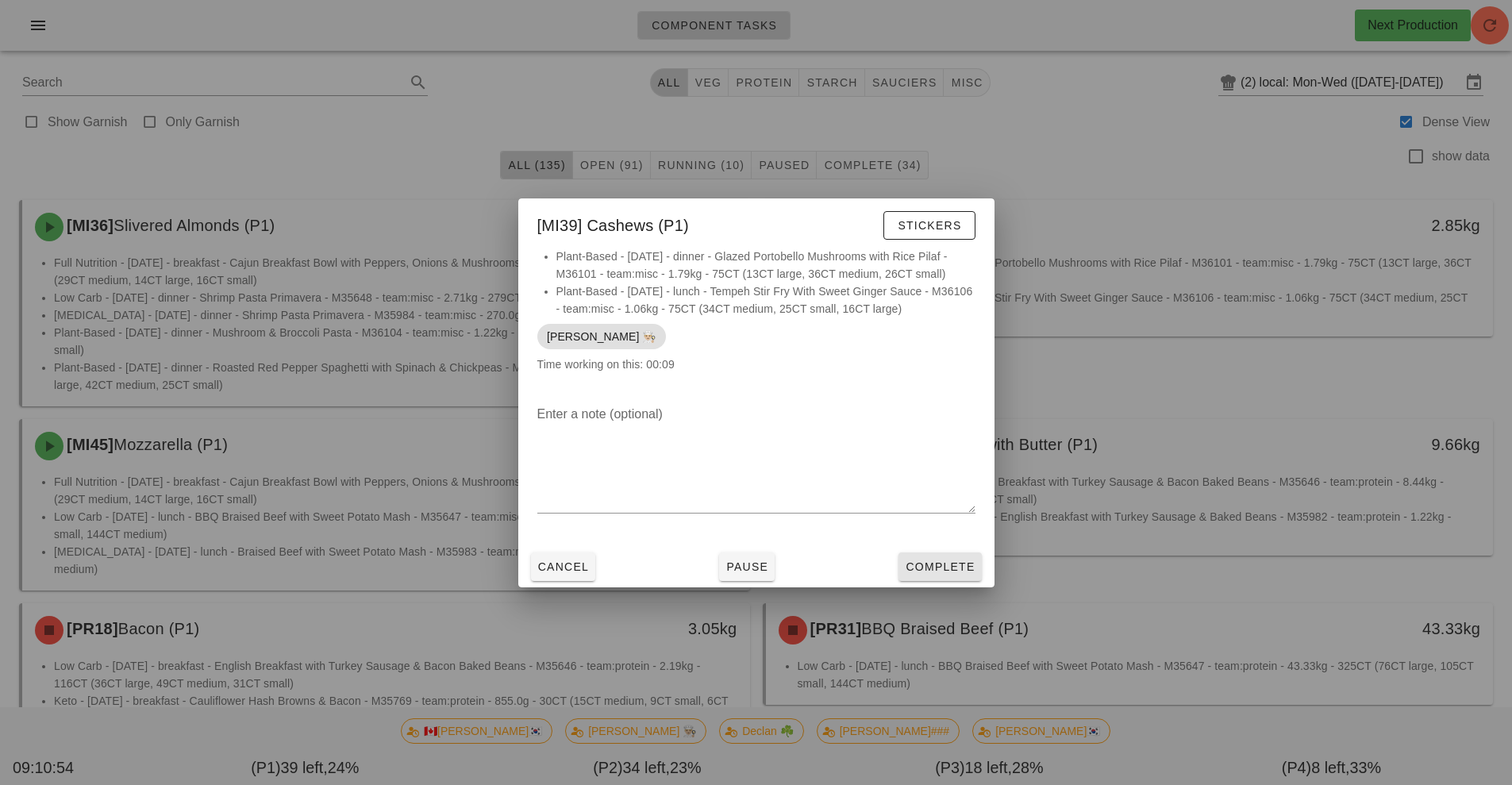
click at [939, 571] on span "Complete" at bounding box center [939, 567] width 70 height 13
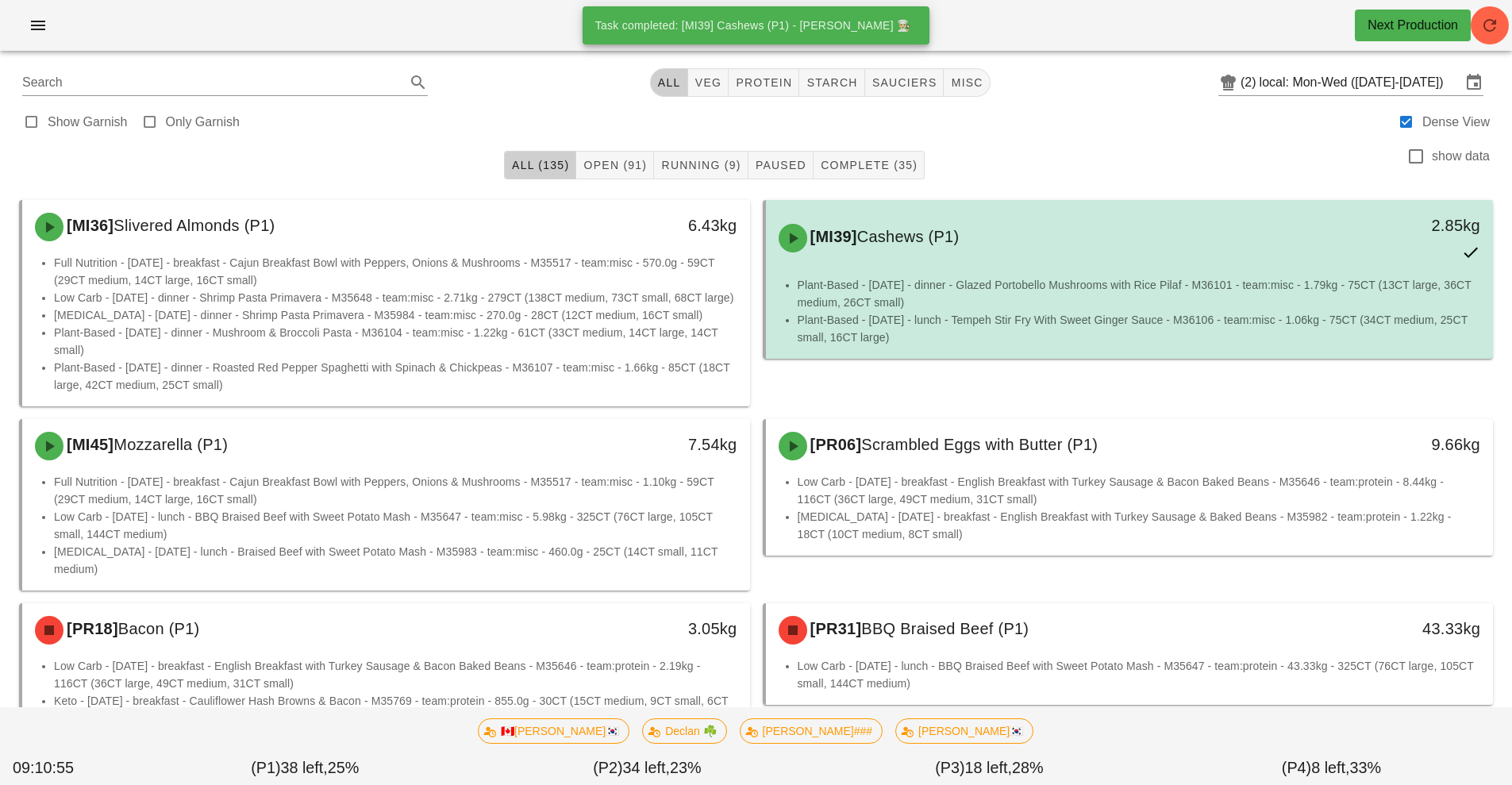
click at [1058, 306] on li "Plant-Based - Monday - dinner - Glazed Portobello Mushrooms with Rice Pilaf - M…" at bounding box center [1139, 294] width 683 height 35
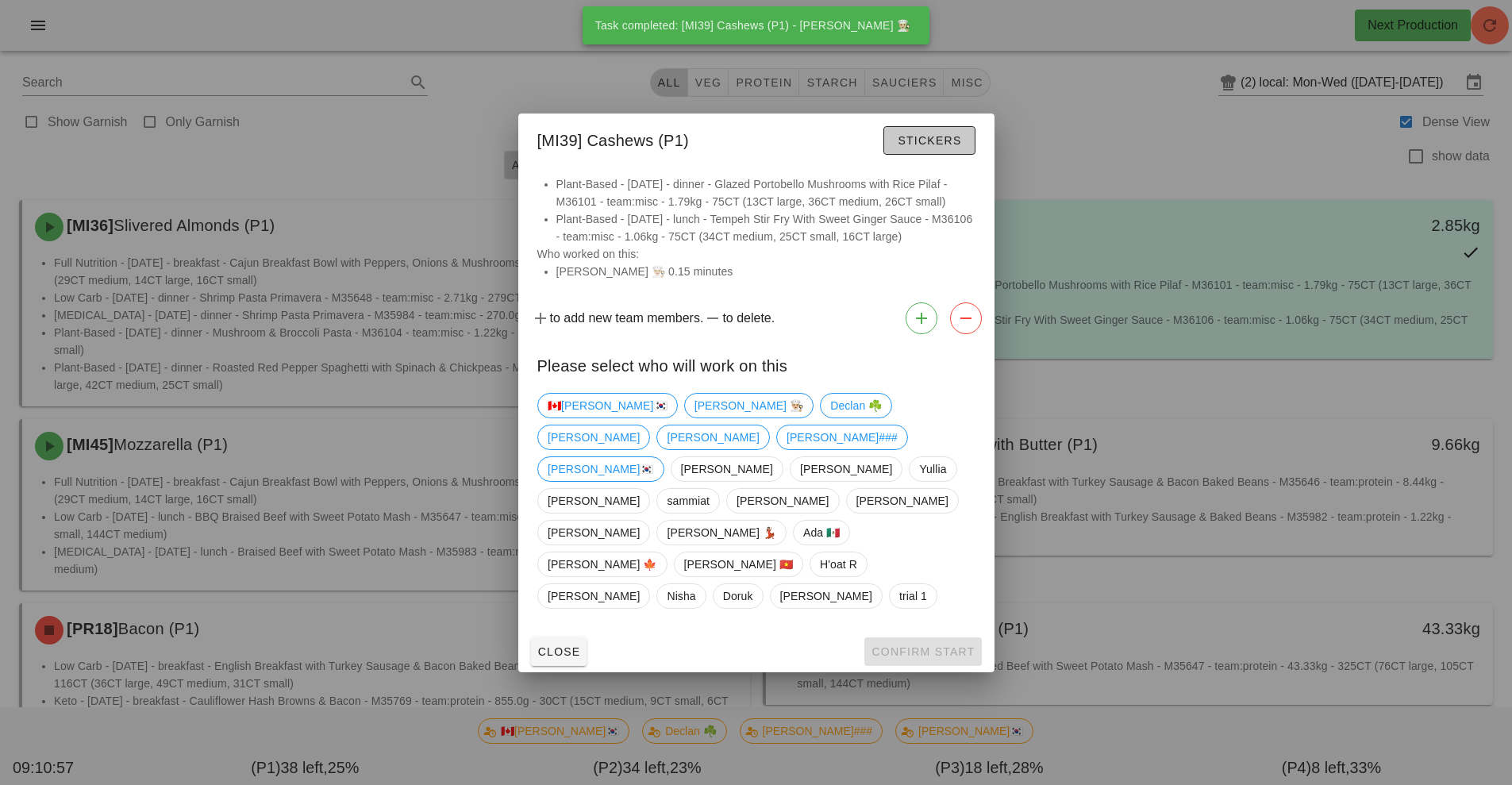
click at [937, 147] on span "Stickers" at bounding box center [929, 140] width 64 height 13
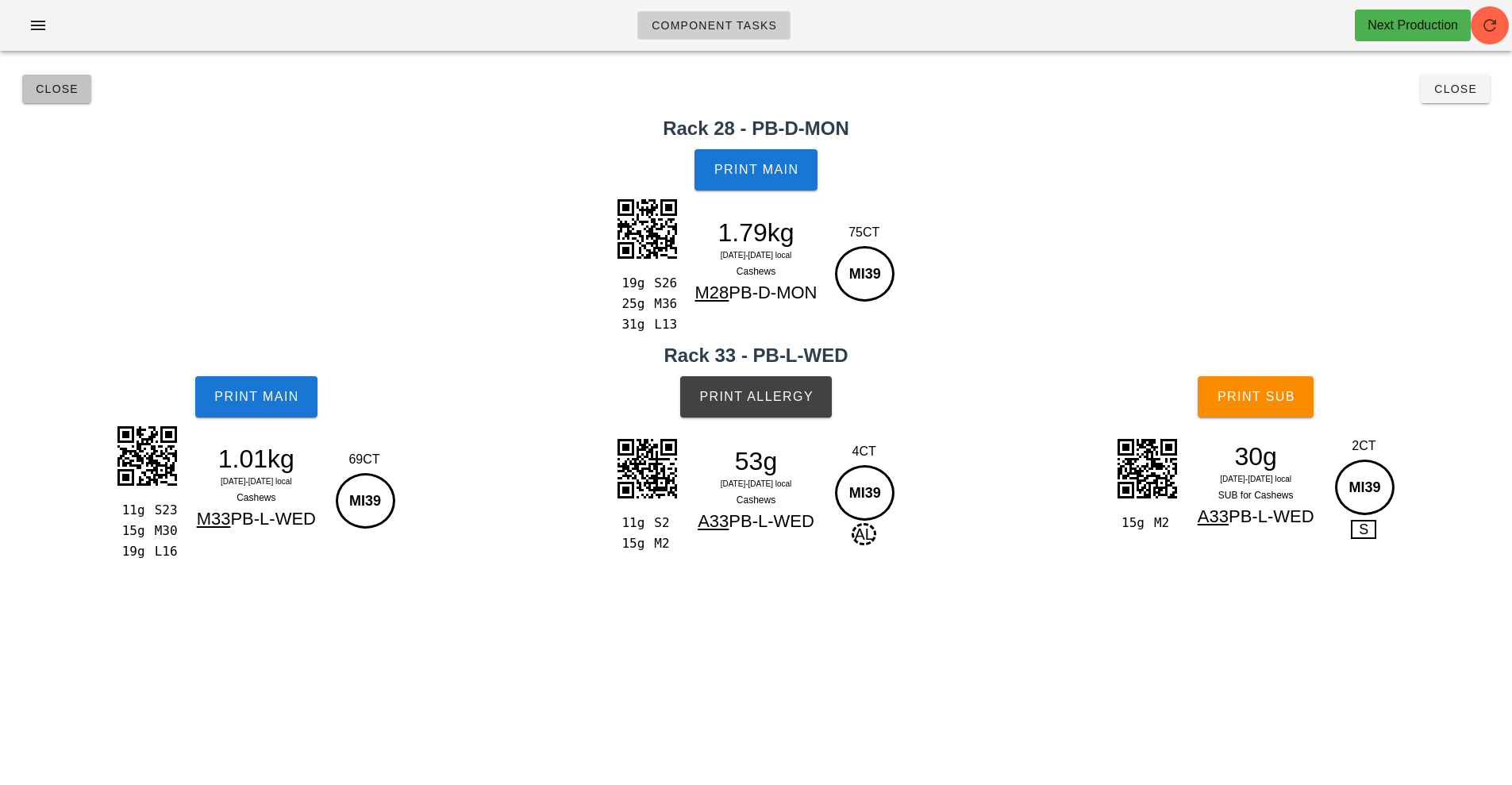
click at [68, 90] on span "Close" at bounding box center [56, 89] width 43 height 13
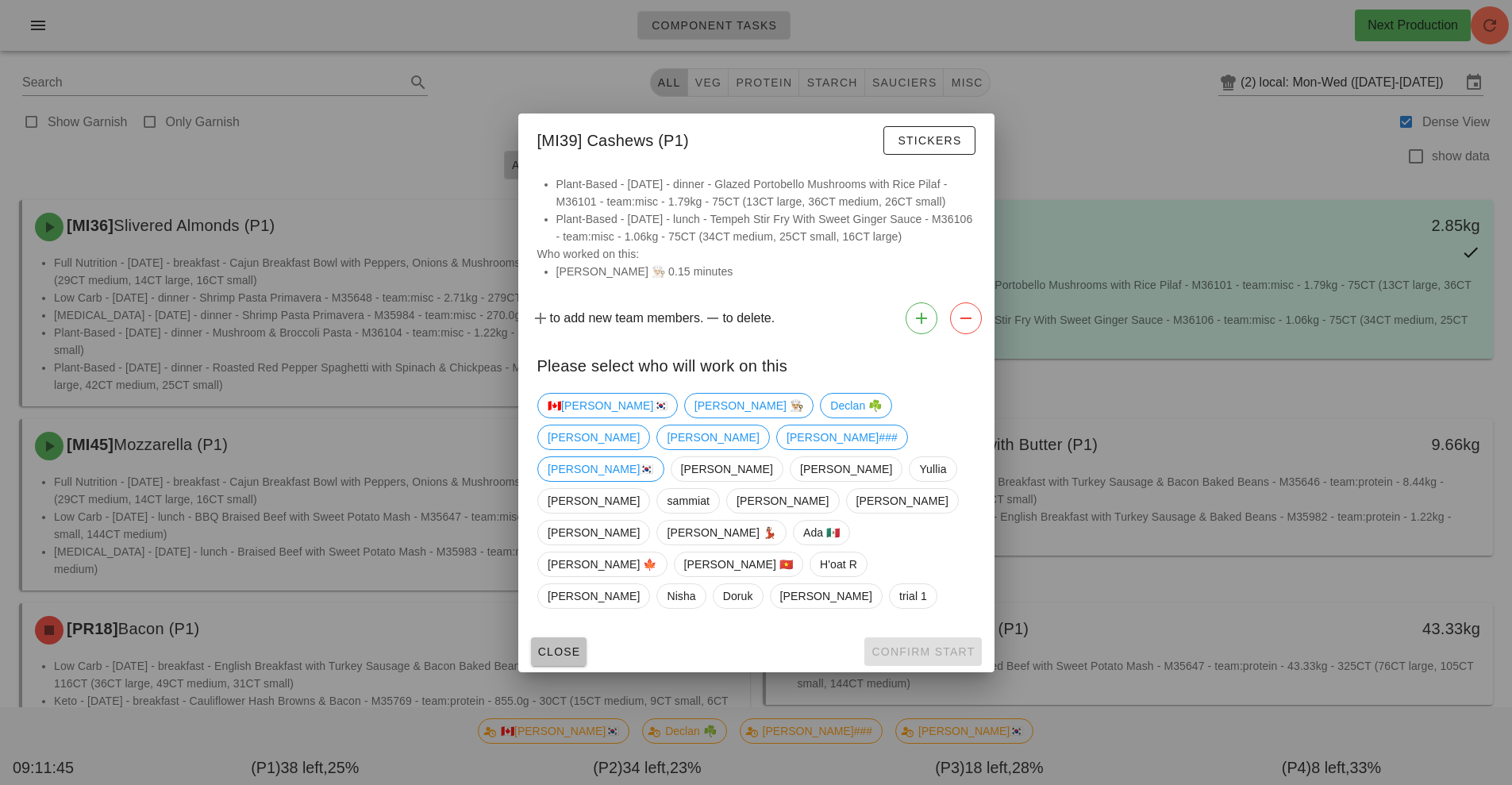
click at [557, 645] on span "Close" at bounding box center [559, 651] width 43 height 13
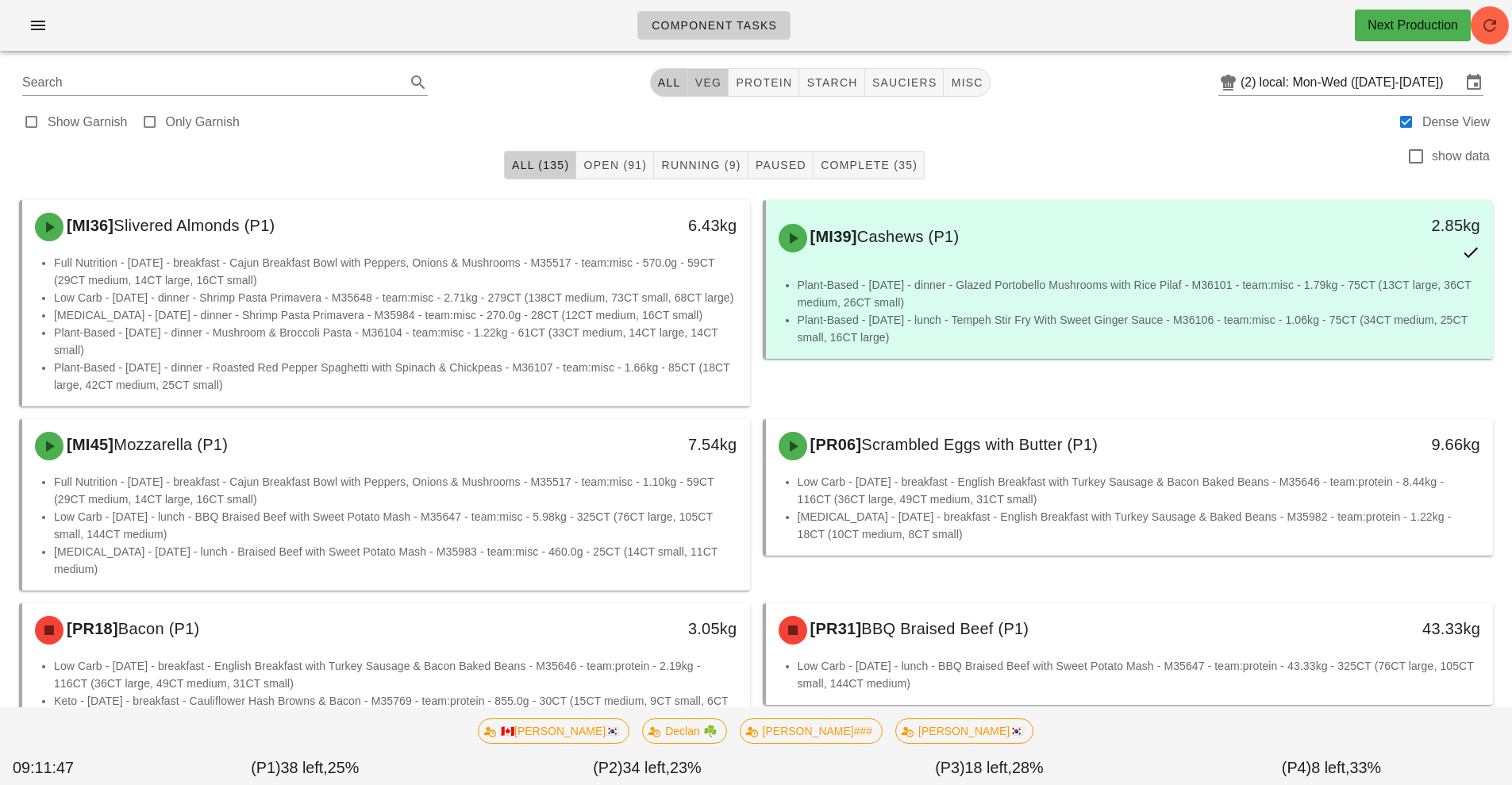
click at [710, 84] on span "veg" at bounding box center [708, 83] width 28 height 13
type input "team:veg"
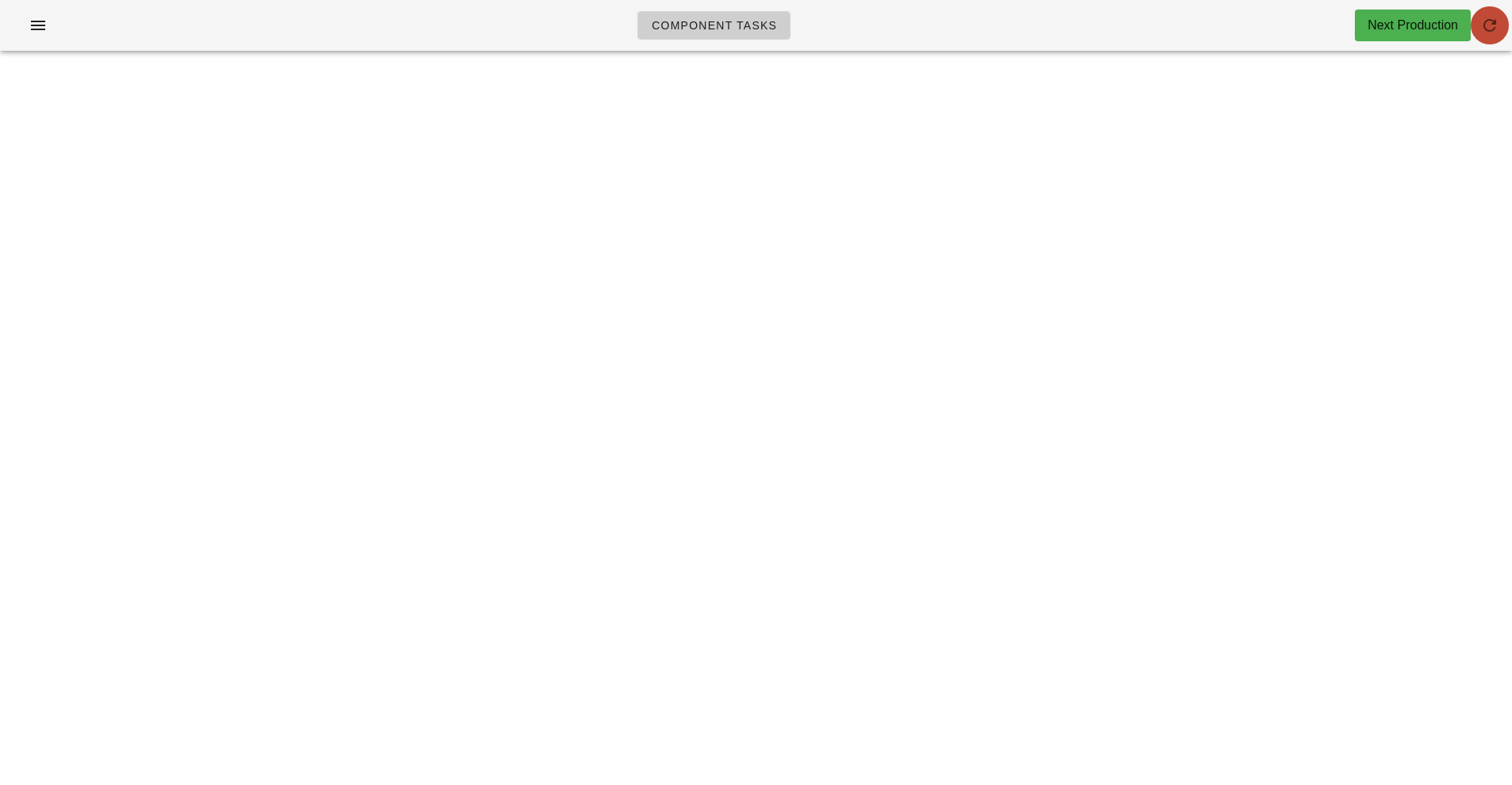
click at [1494, 38] on button "button" at bounding box center [1489, 25] width 38 height 38
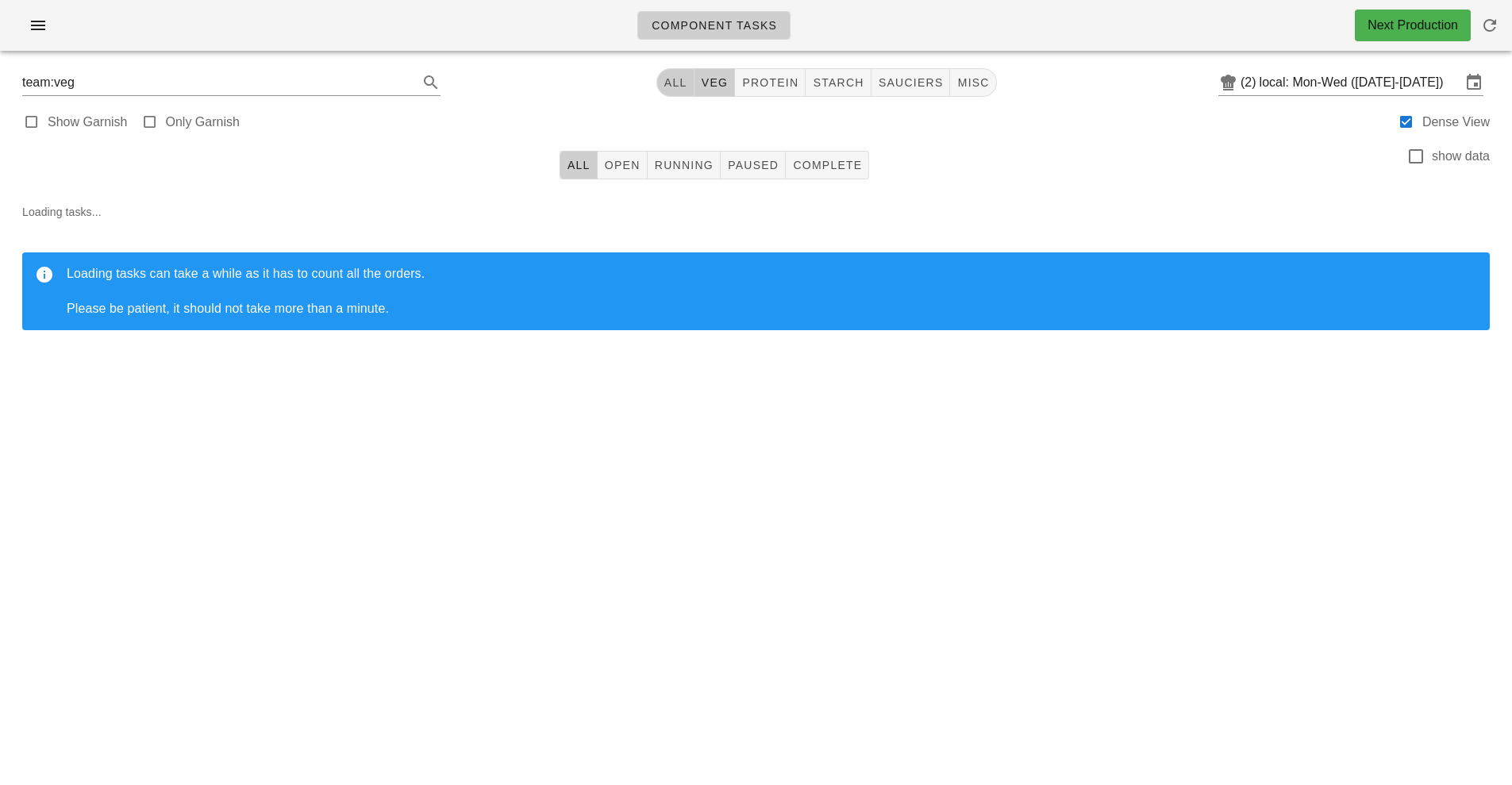
click at [680, 78] on span "All" at bounding box center [674, 83] width 23 height 13
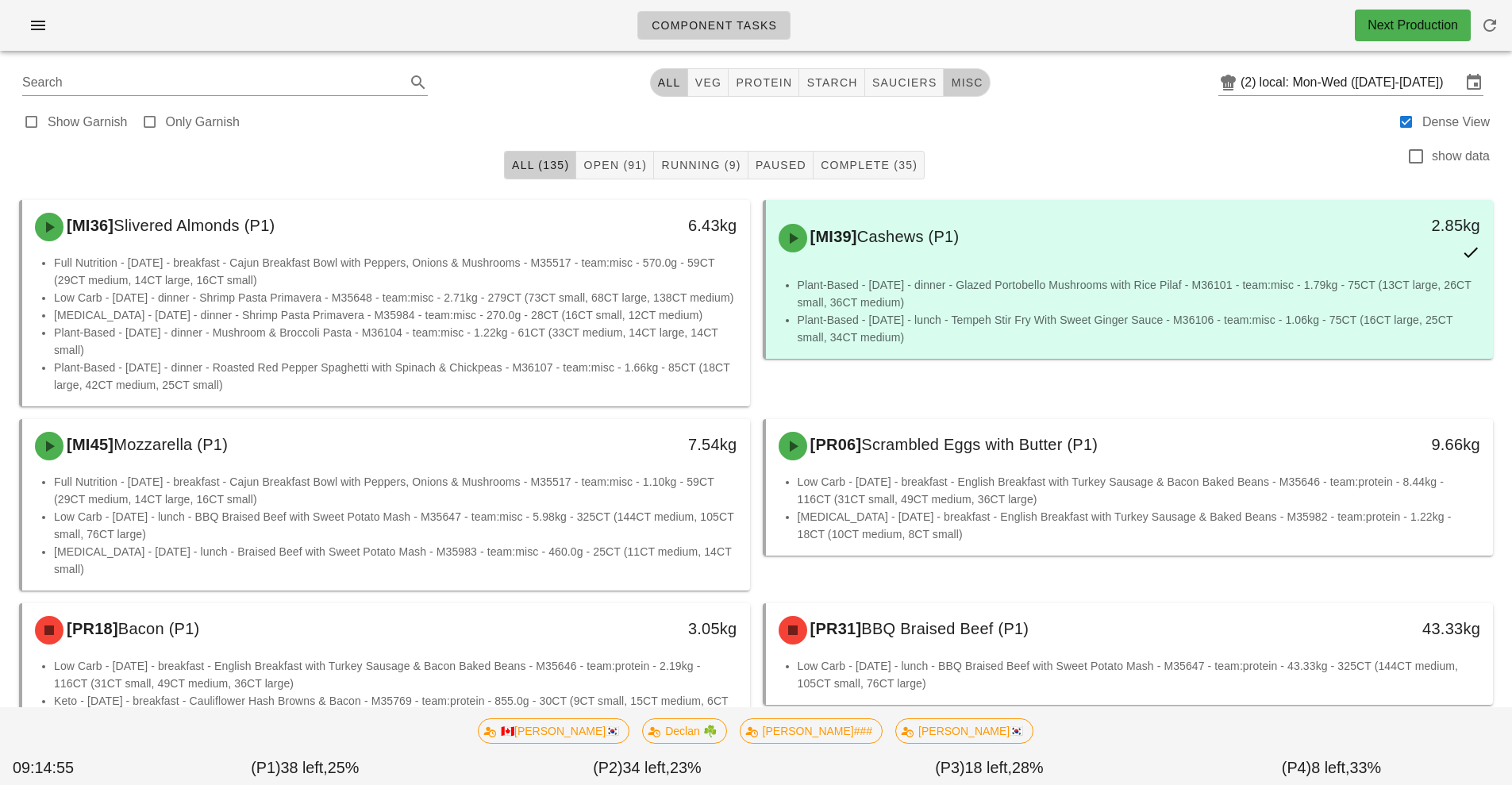
click at [980, 96] on button "misc" at bounding box center [966, 83] width 46 height 29
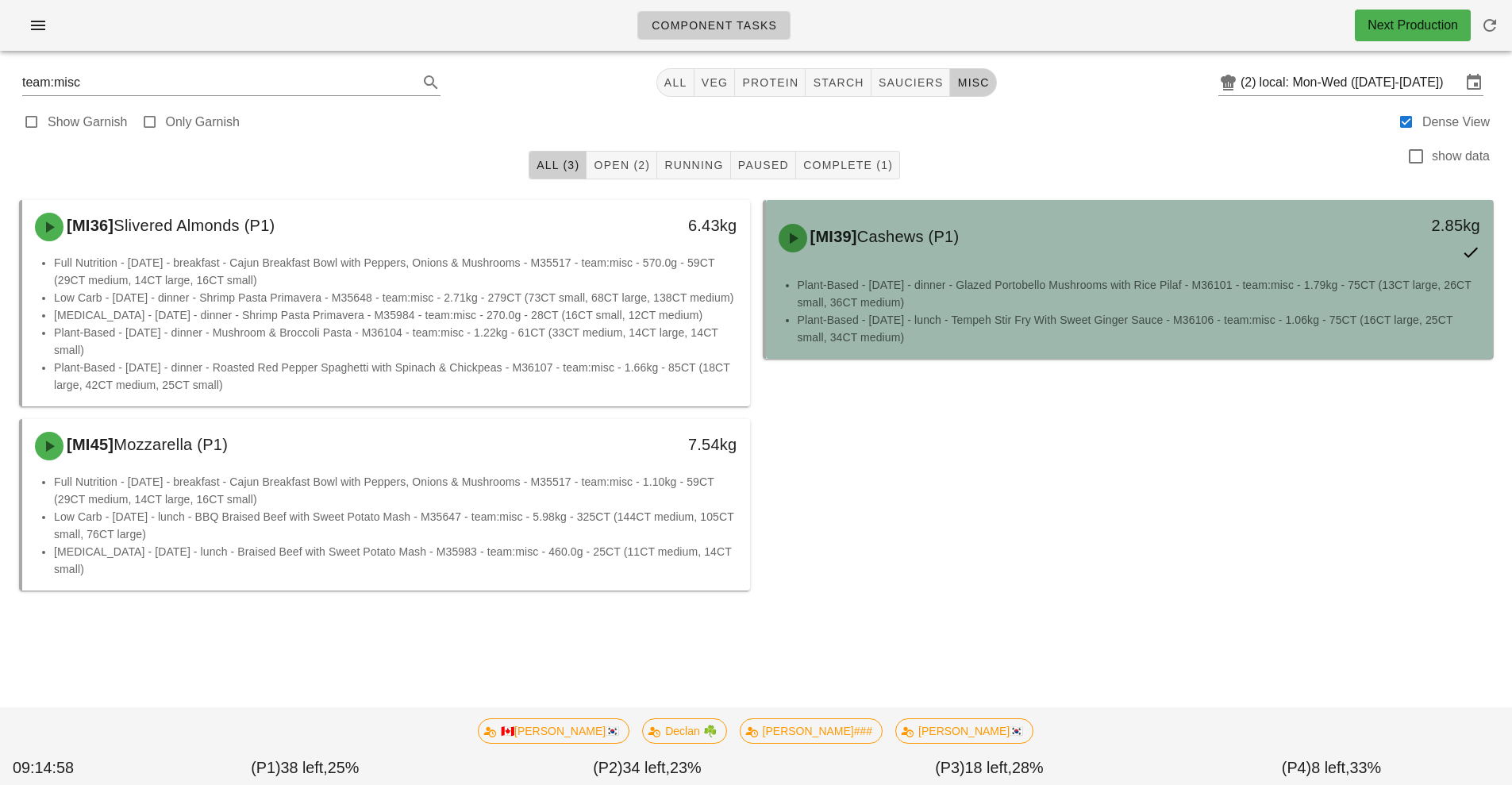
click at [956, 278] on li "Plant-Based - [DATE] - dinner - Glazed Portobello Mushrooms with Rice Pilaf - M…" at bounding box center [1139, 294] width 683 height 35
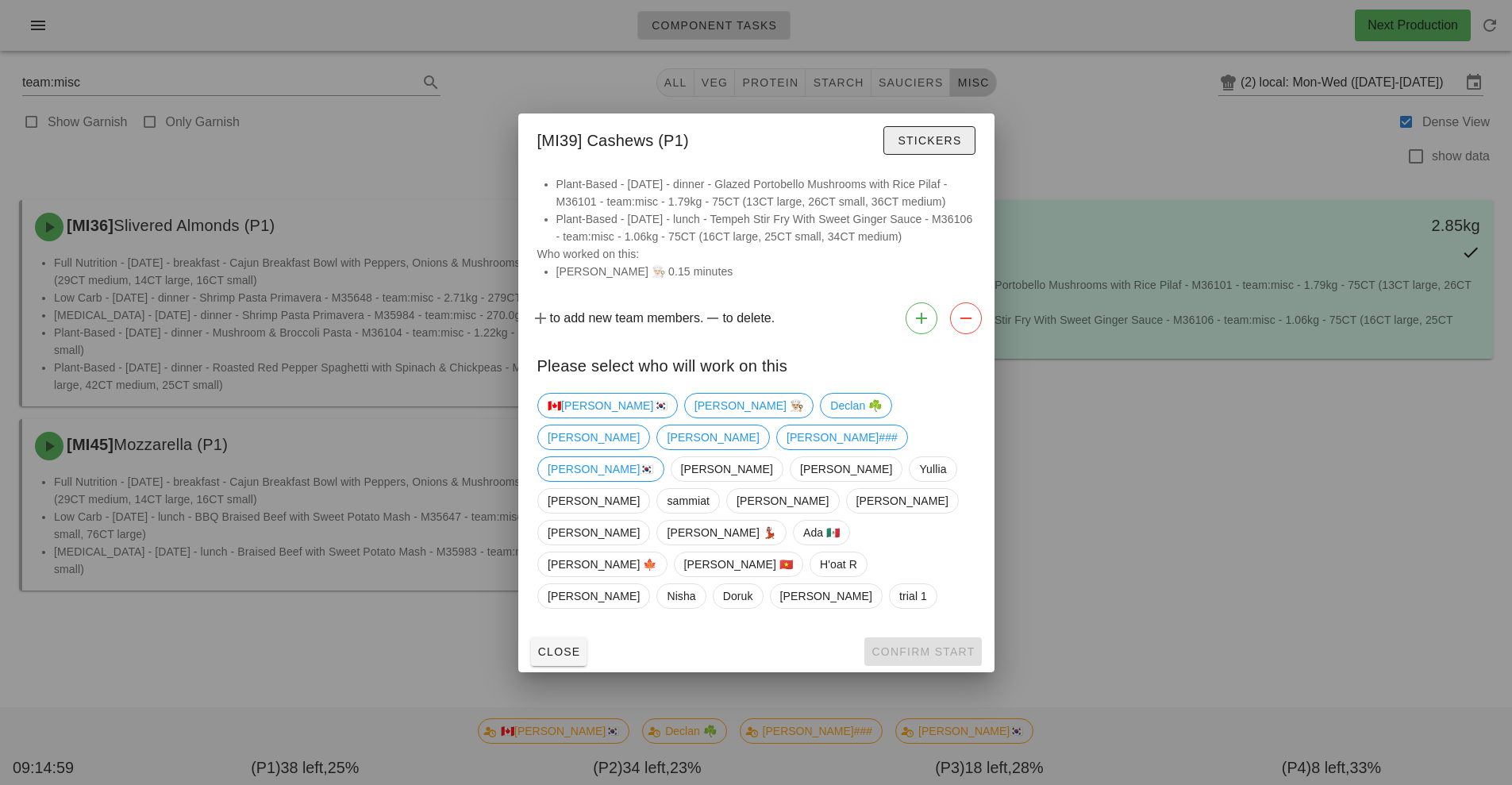
click at [917, 147] on span "Stickers" at bounding box center [929, 140] width 64 height 13
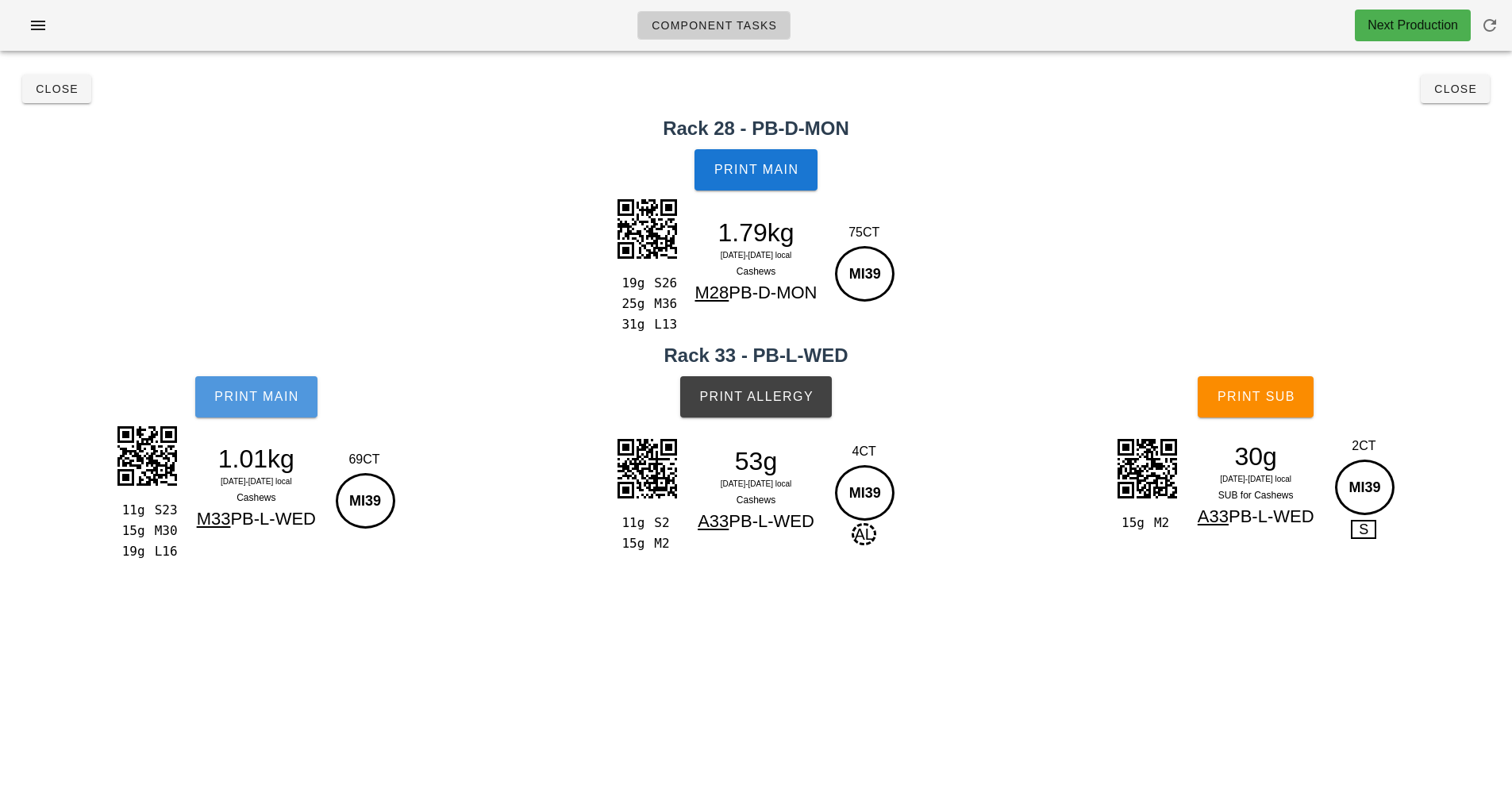
click at [254, 395] on span "Print Main" at bounding box center [256, 396] width 86 height 14
click at [1257, 396] on span "Print Sub" at bounding box center [1256, 396] width 78 height 14
click at [777, 389] on button "Print Allergy" at bounding box center [756, 396] width 151 height 41
click at [76, 102] on button "Close" at bounding box center [56, 89] width 69 height 29
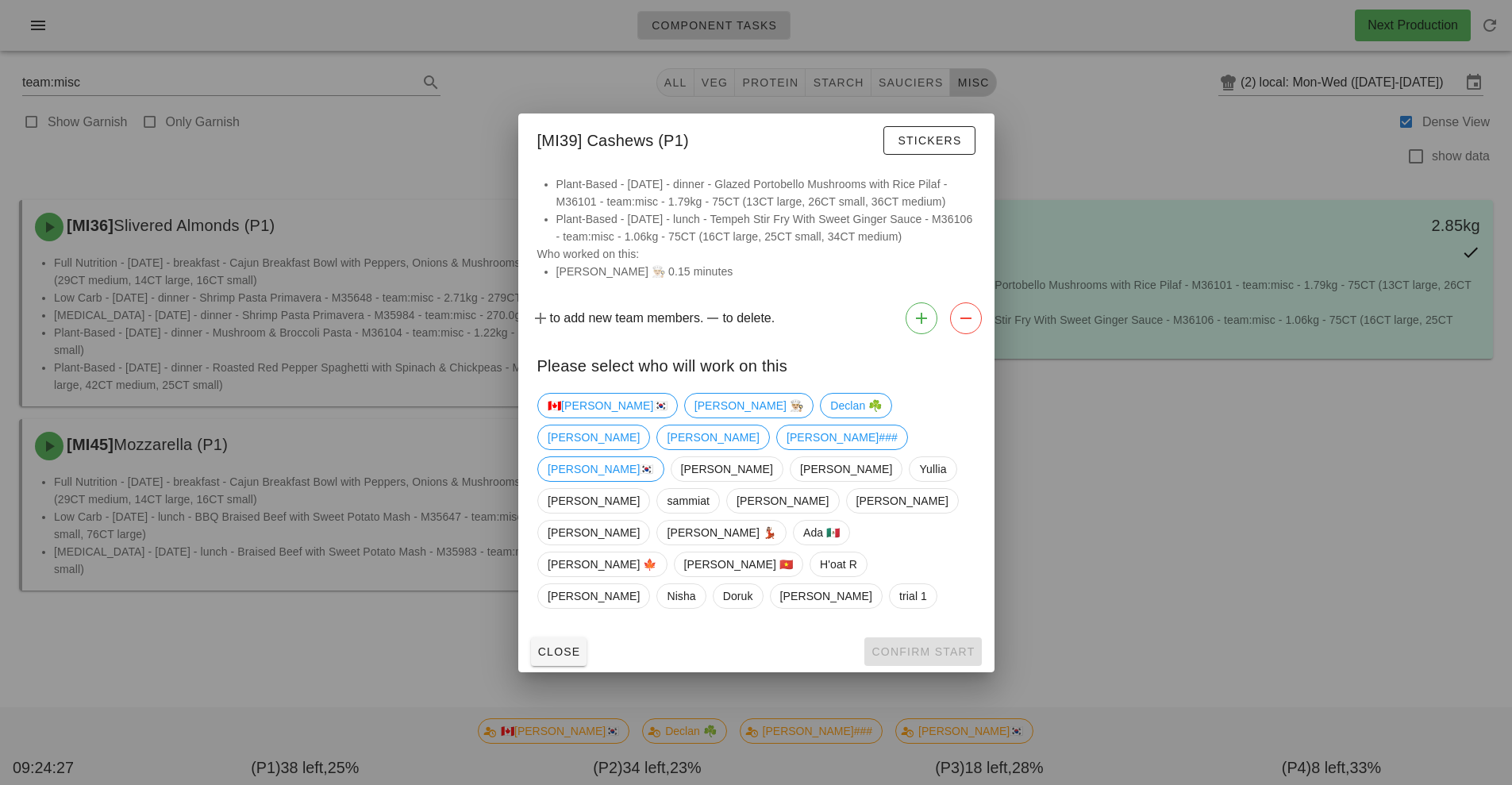
click at [1111, 472] on div at bounding box center [756, 392] width 1512 height 785
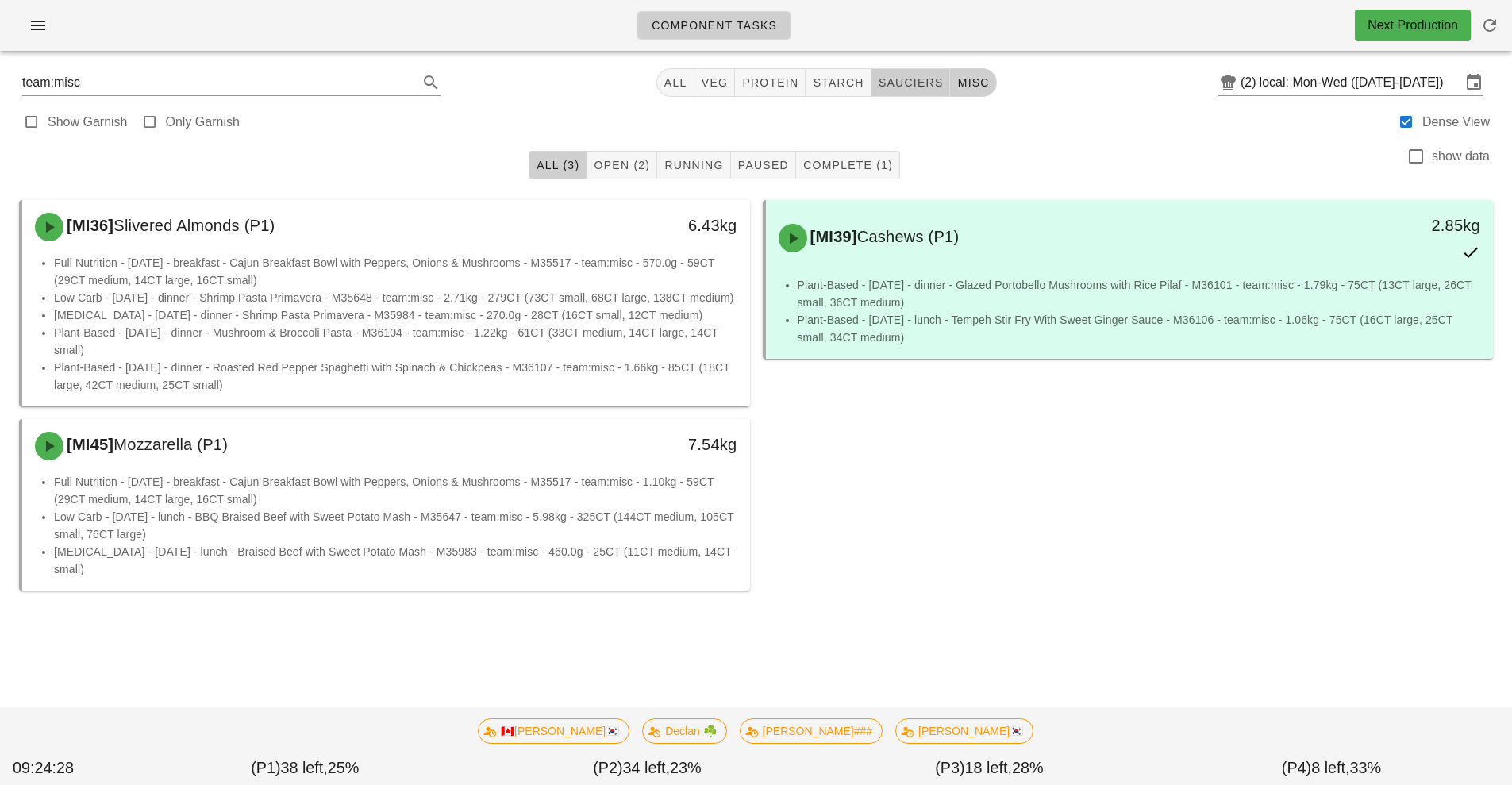
click at [916, 91] on button "sauciers" at bounding box center [911, 83] width 79 height 29
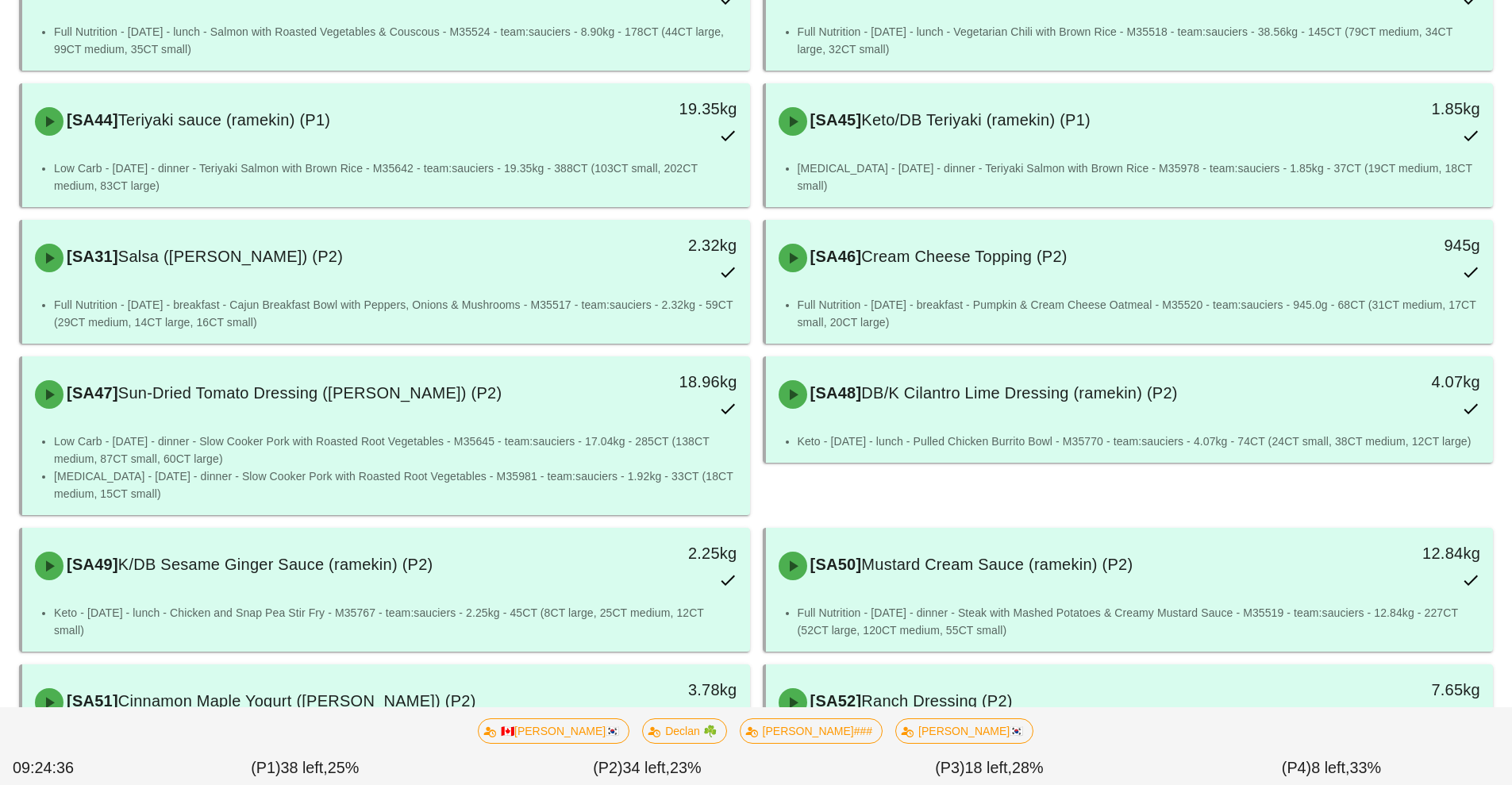
scroll to position [805, 0]
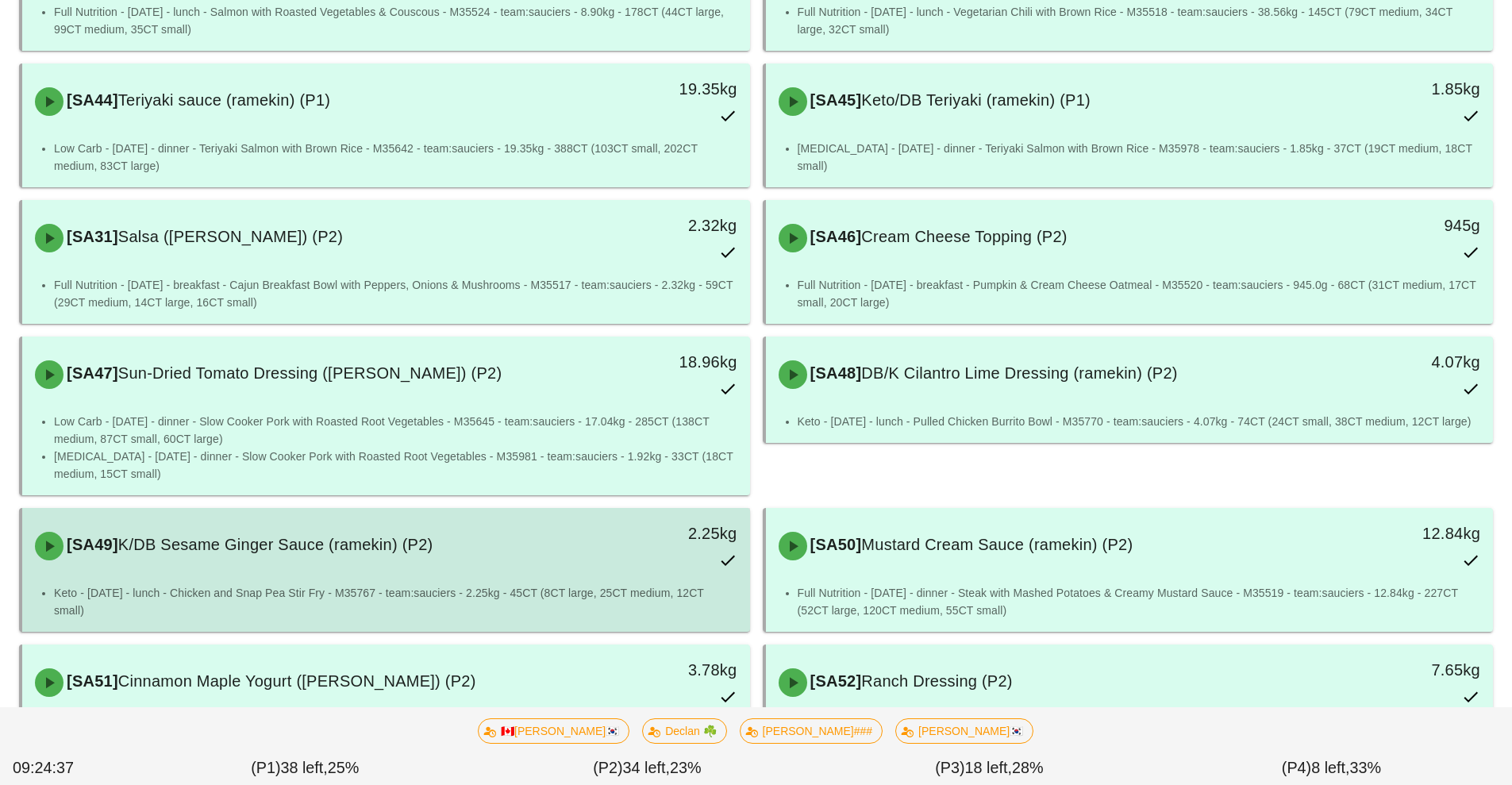
click at [308, 564] on div "[SA49] K/DB Sesame Ginger Sauce (ramekin) (P2)" at bounding box center [295, 546] width 540 height 48
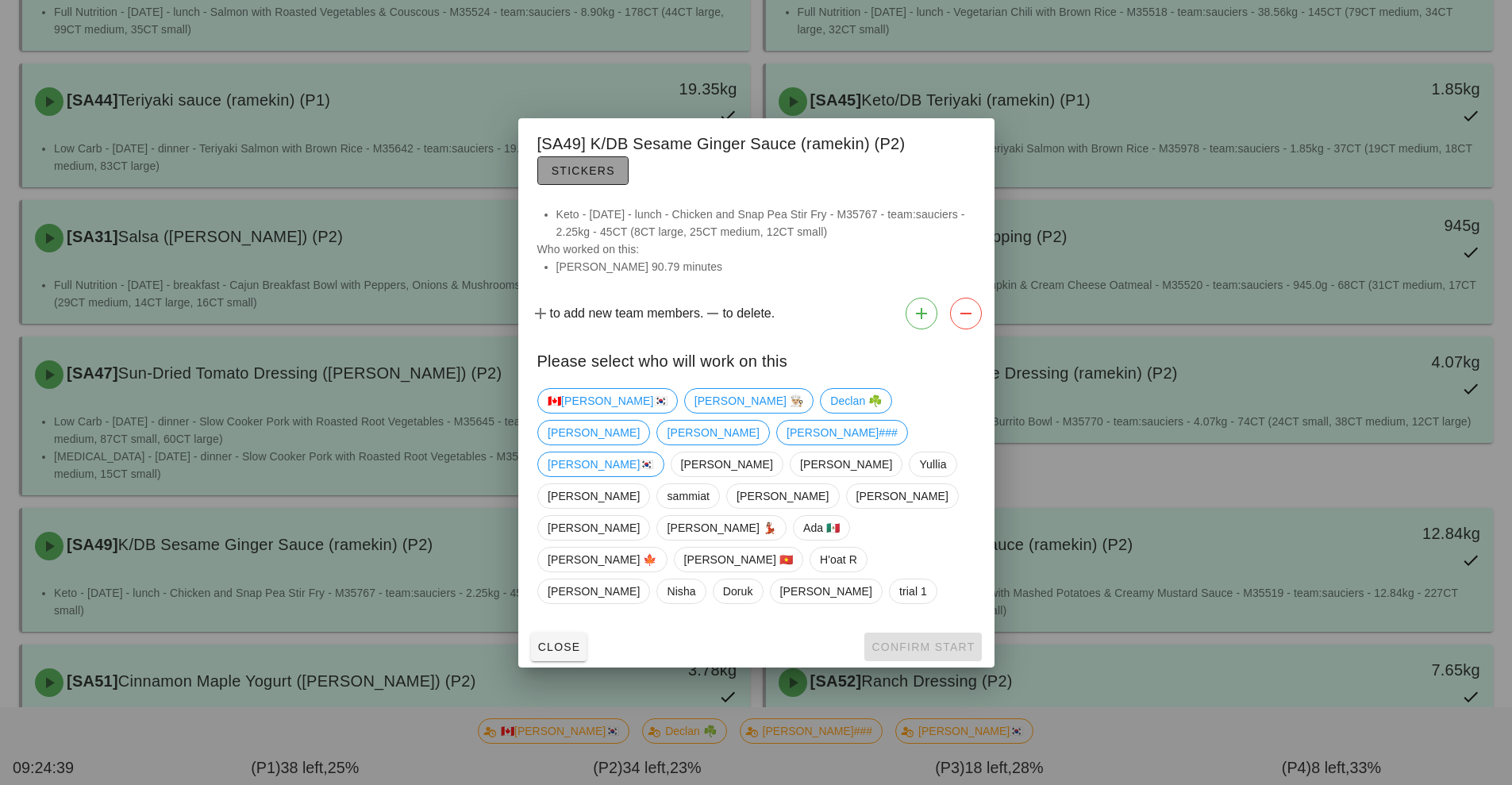
click at [572, 185] on button "Stickers" at bounding box center [582, 170] width 91 height 29
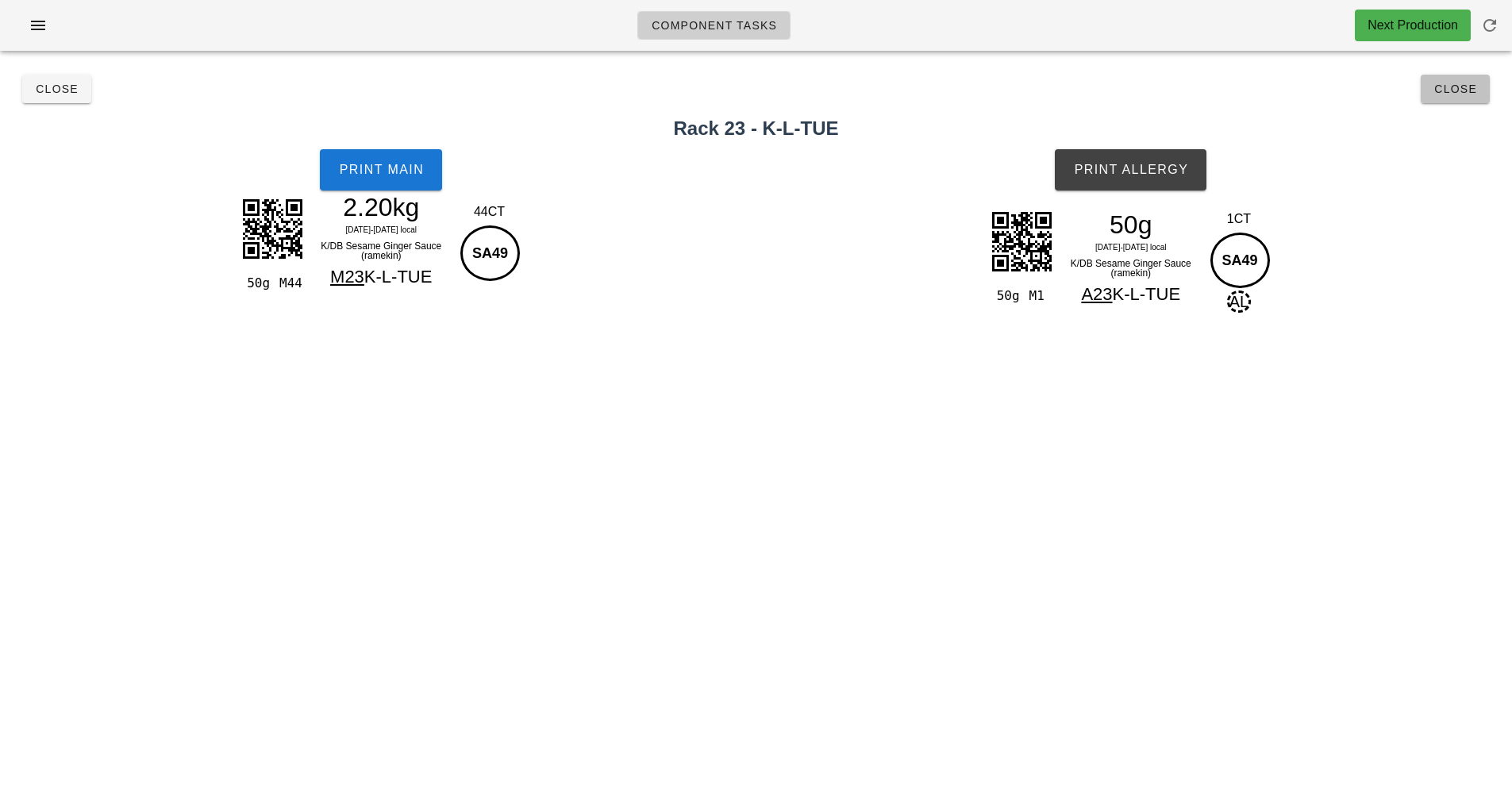
click at [1432, 98] on button "Close" at bounding box center [1455, 89] width 69 height 29
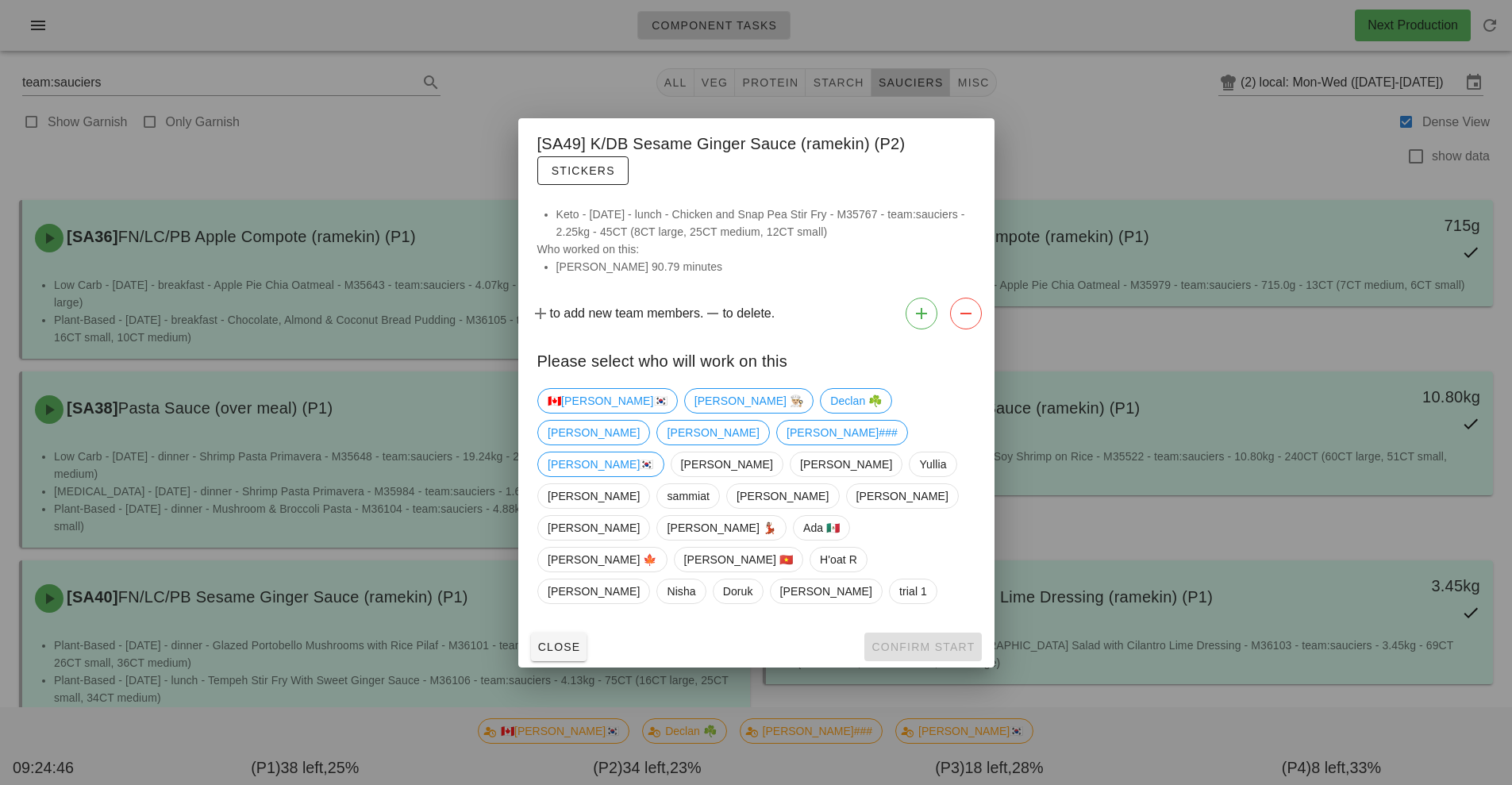
click at [1137, 143] on div at bounding box center [756, 392] width 1512 height 785
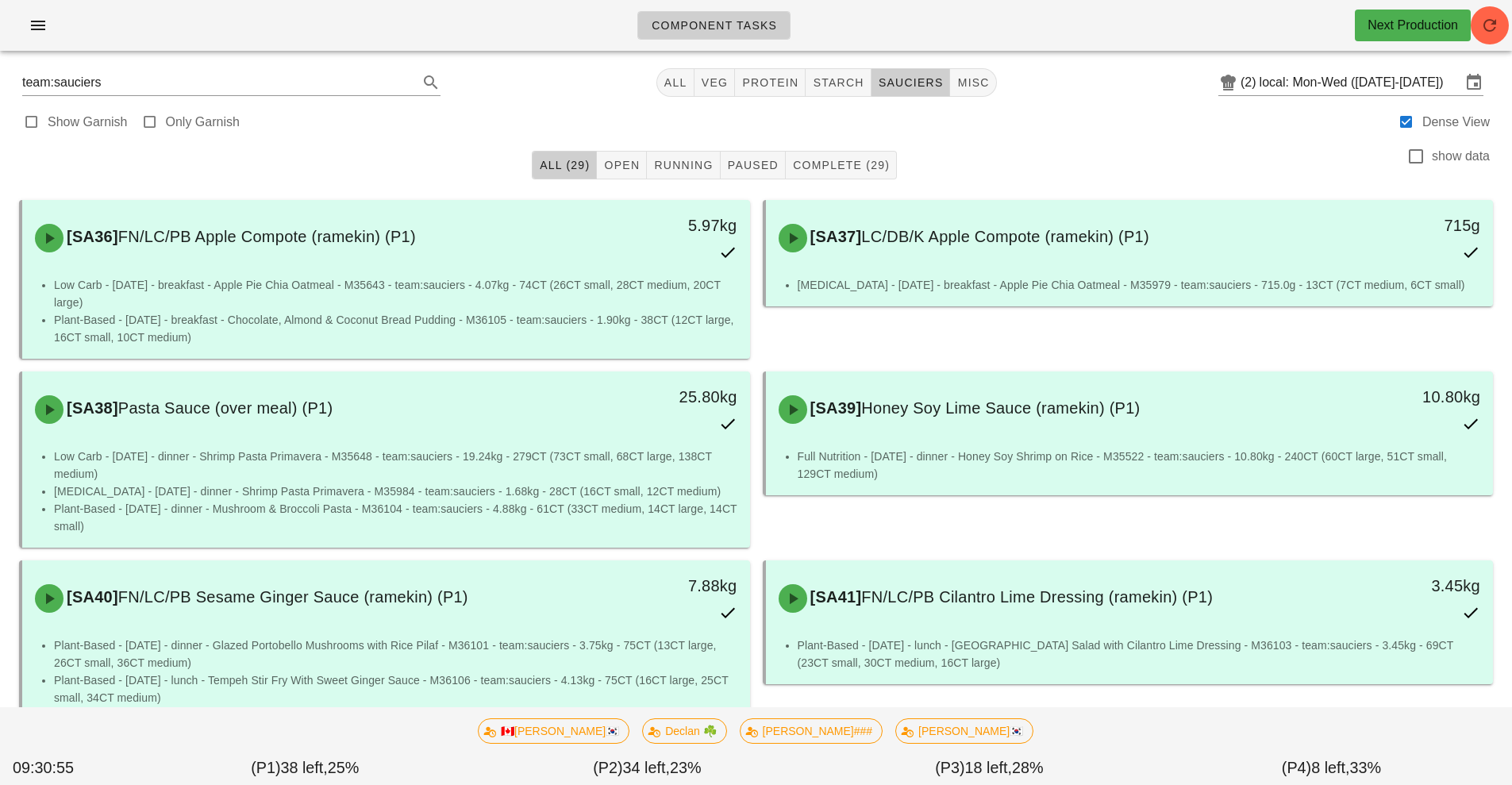
click at [1190, 520] on div "[SA39] Honey Soy Lime Sauce (ramekin) (P1) 10.80kg Full Nutrition - [DATE] - di…" at bounding box center [1128, 459] width 744 height 189
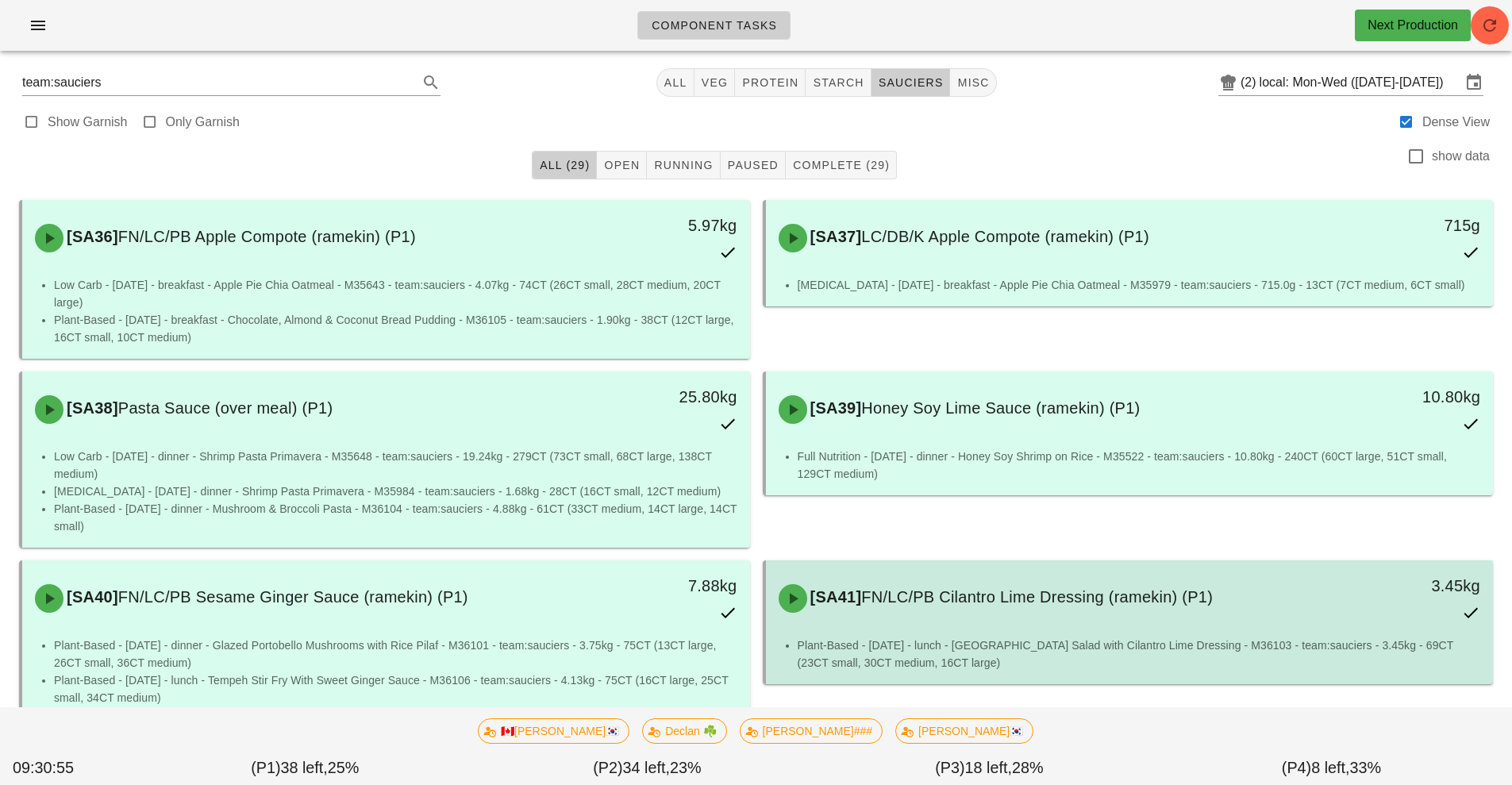
click at [1175, 589] on span "FN/LC/PB Cilantro Lime Dressing (ramekin) (P1)" at bounding box center [1037, 597] width 352 height 17
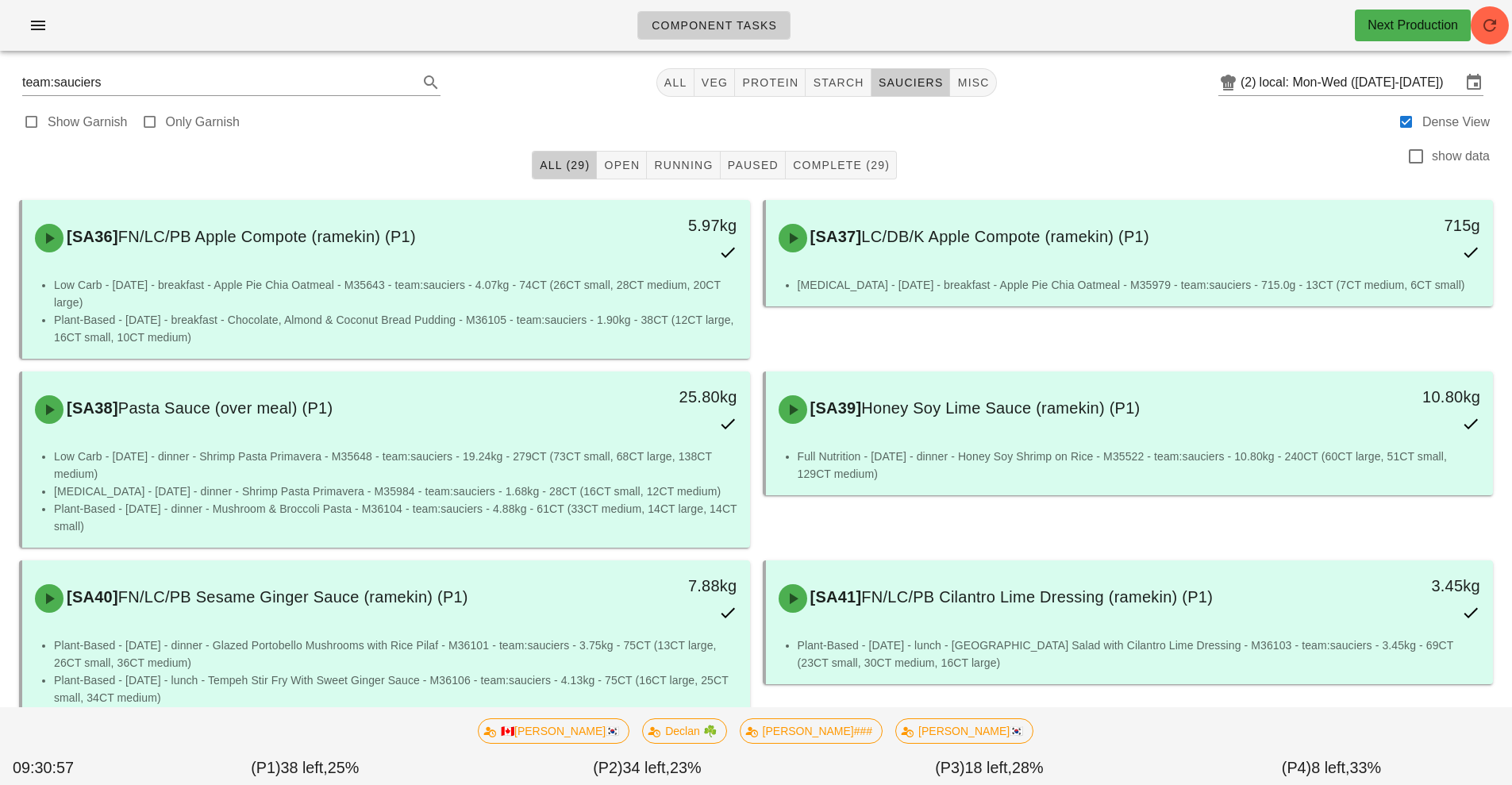
click at [1056, 156] on div "All (29) Open Running Paused Complete (29) show data" at bounding box center [756, 165] width 1493 height 50
click at [708, 91] on button "veg" at bounding box center [714, 83] width 41 height 29
type input "team:veg"
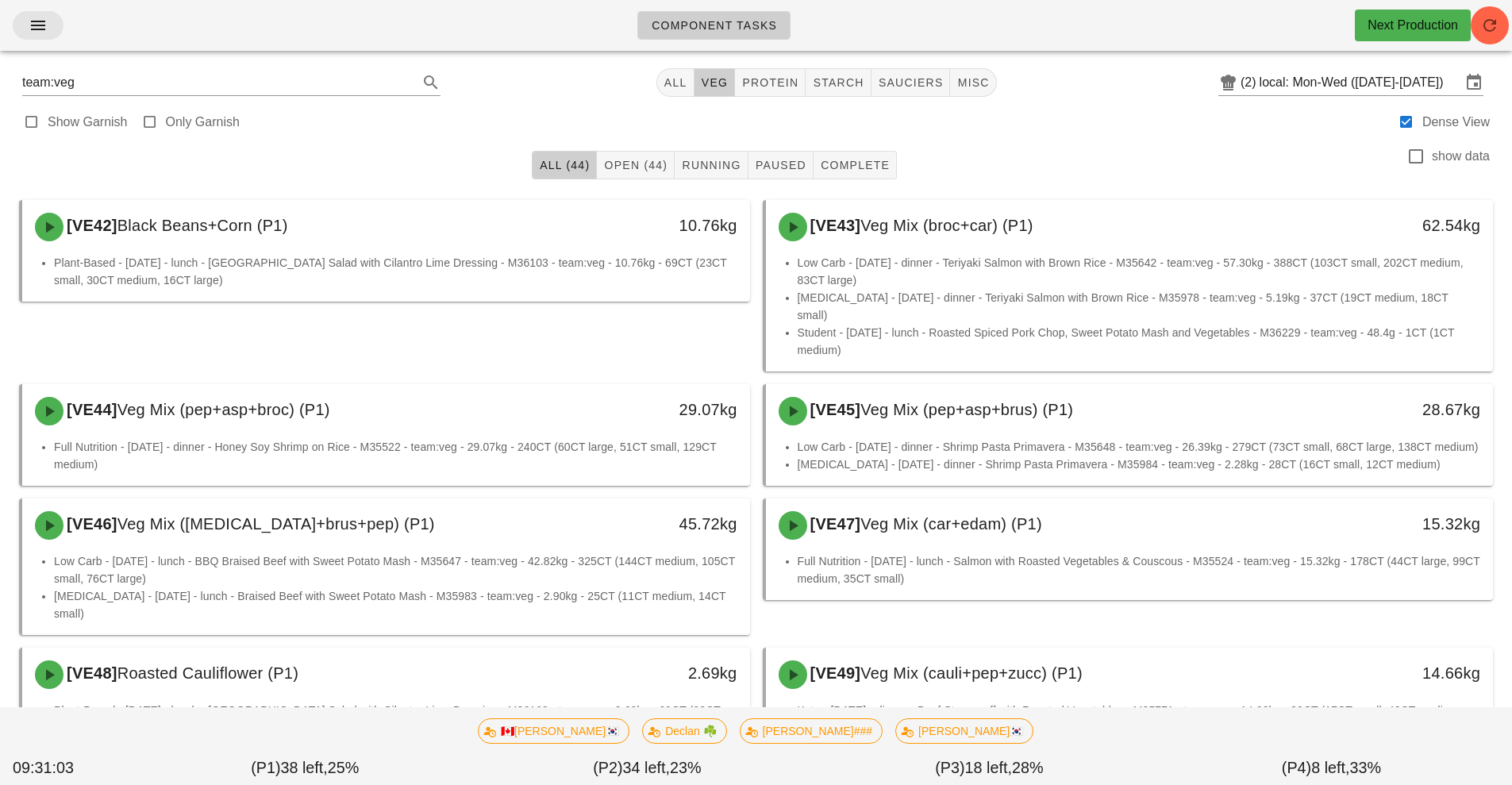
click at [38, 32] on icon "button" at bounding box center [38, 25] width 19 height 19
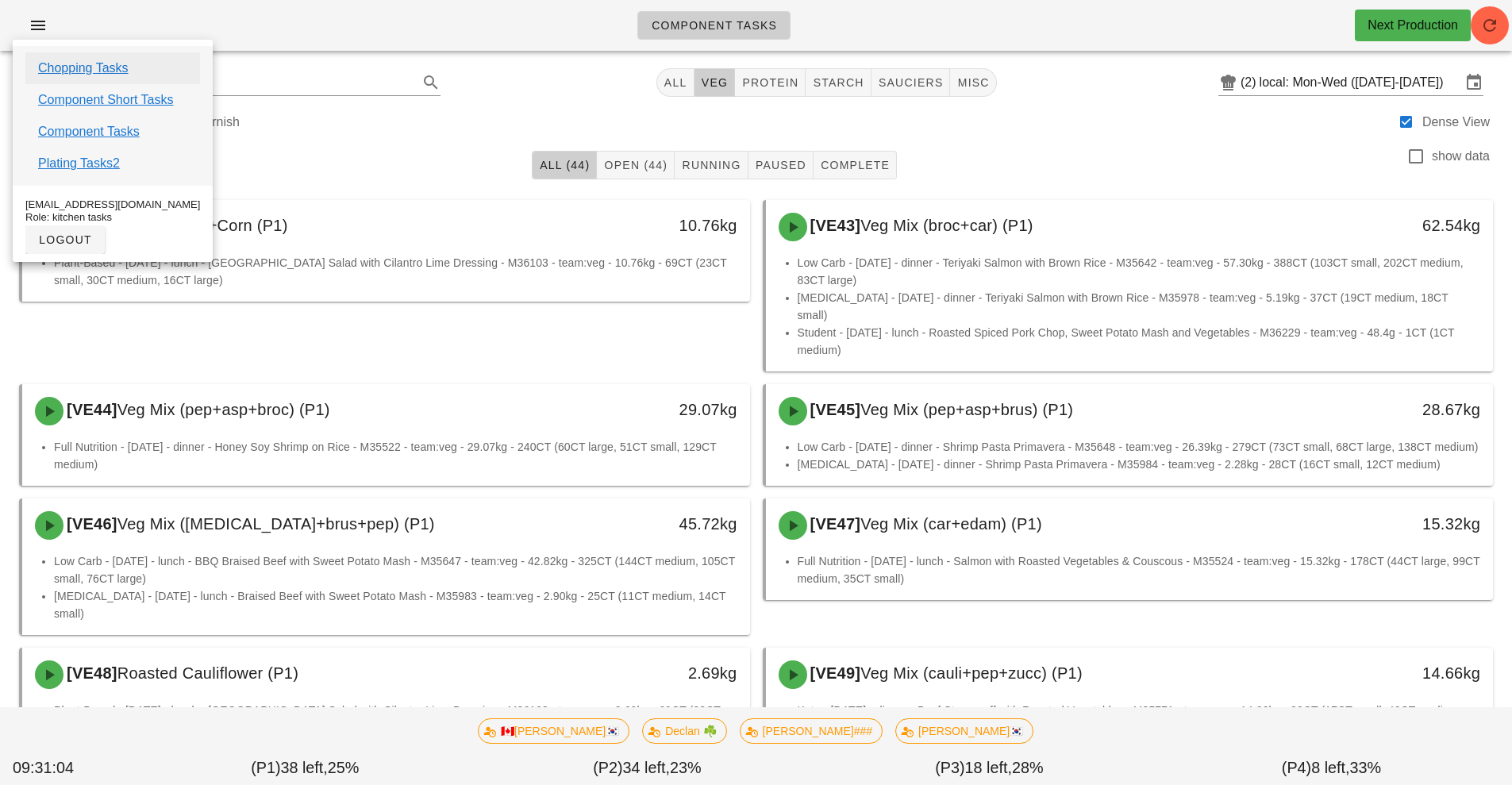
click at [103, 73] on link "Chopping Tasks" at bounding box center [83, 69] width 90 height 19
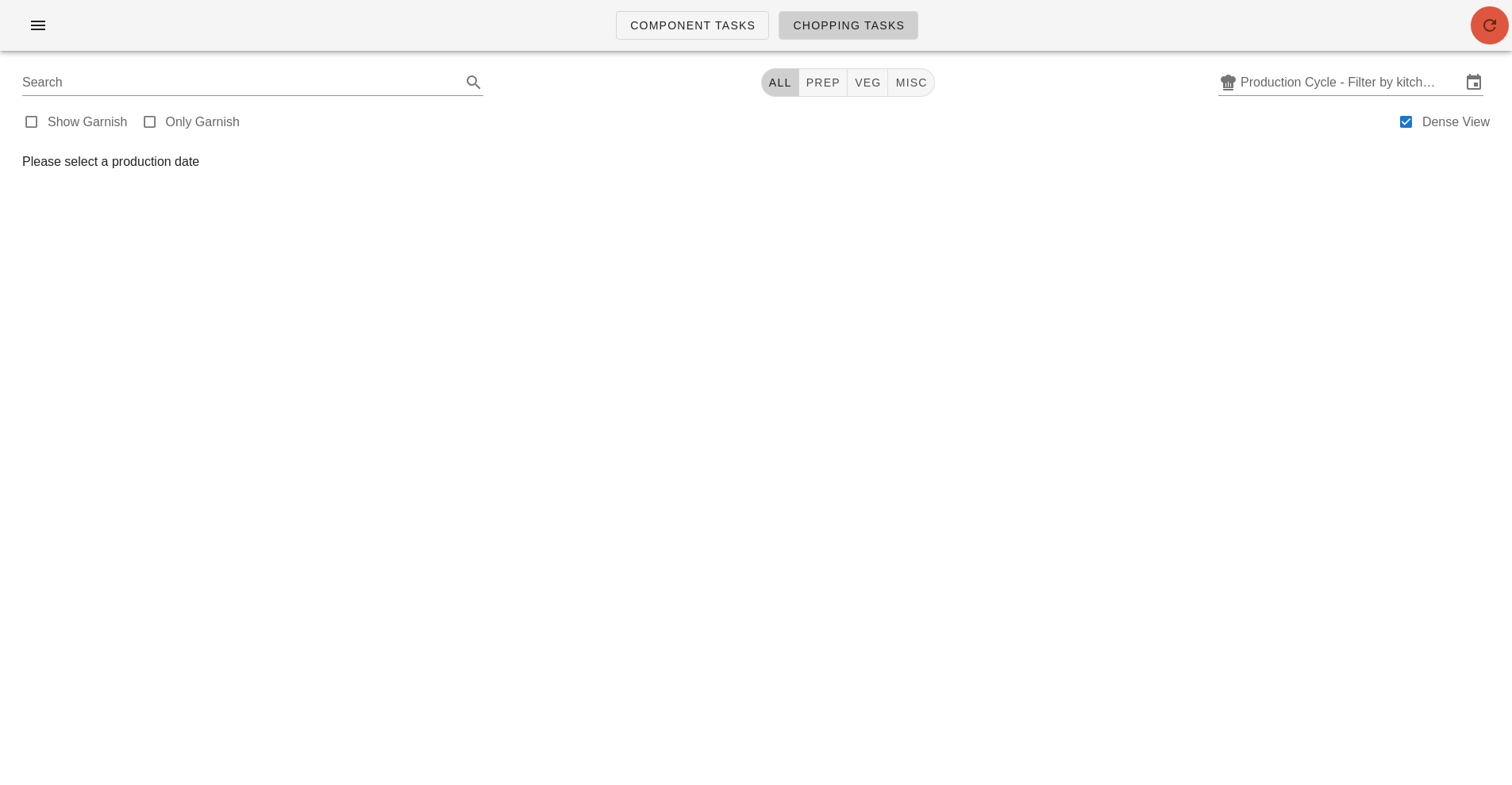
click at [1499, 36] on button "button" at bounding box center [1489, 25] width 38 height 38
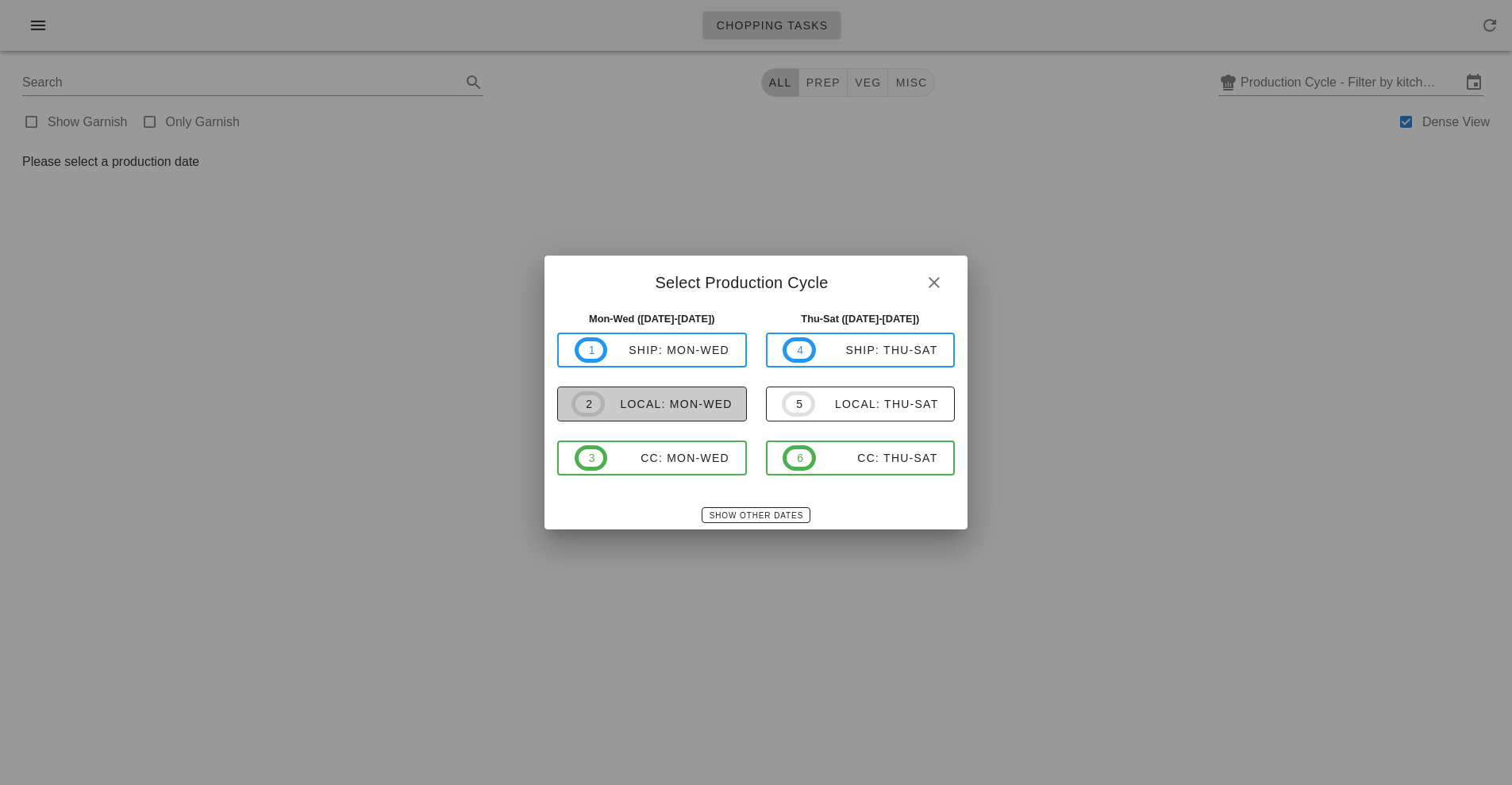
click at [672, 407] on div "local: Mon-Wed" at bounding box center [668, 404] width 128 height 13
type input "local: Mon-Wed ([DATE]-[DATE])"
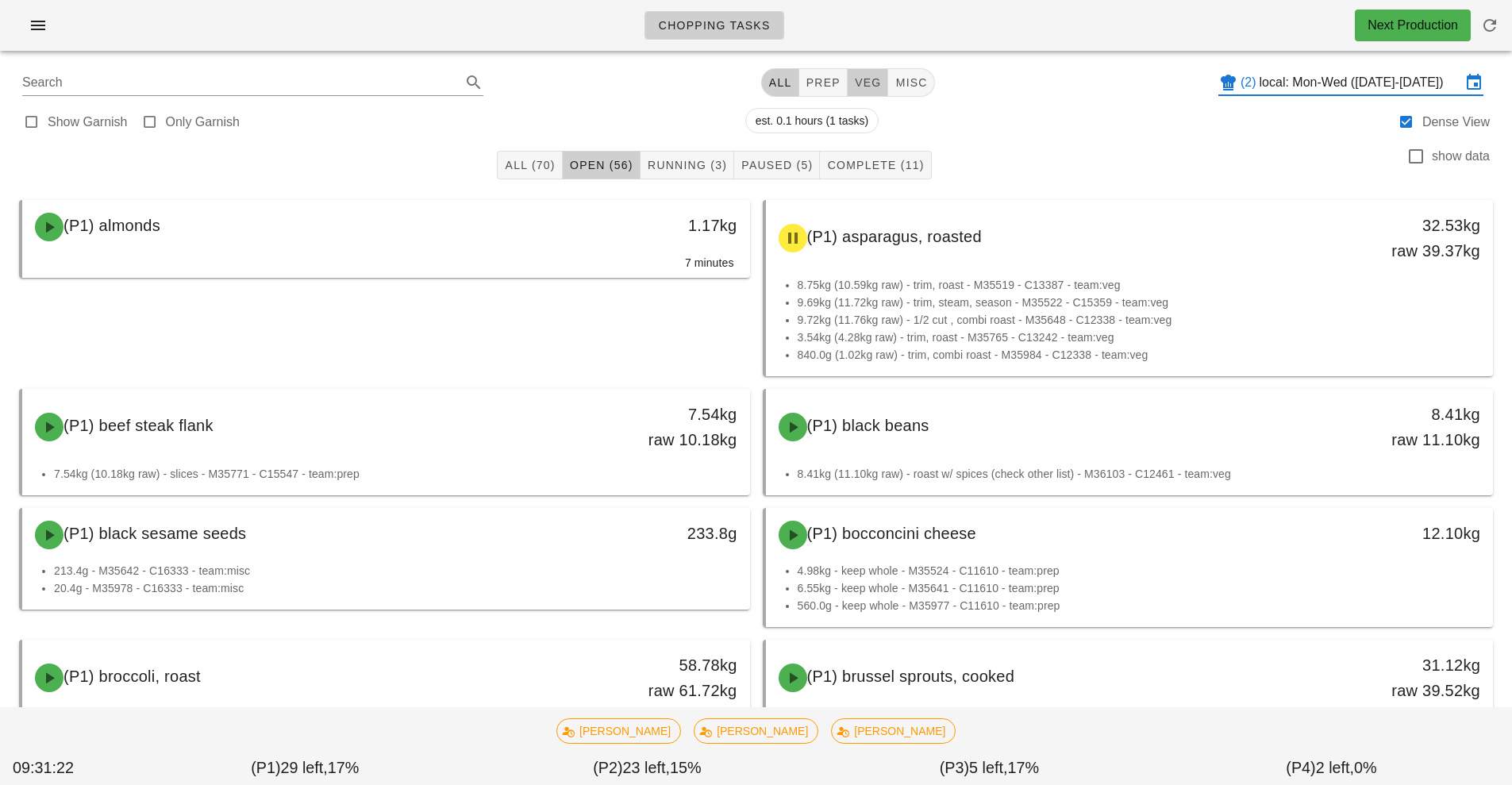
click at [863, 82] on span "veg" at bounding box center [868, 83] width 28 height 13
type input "team:veg"
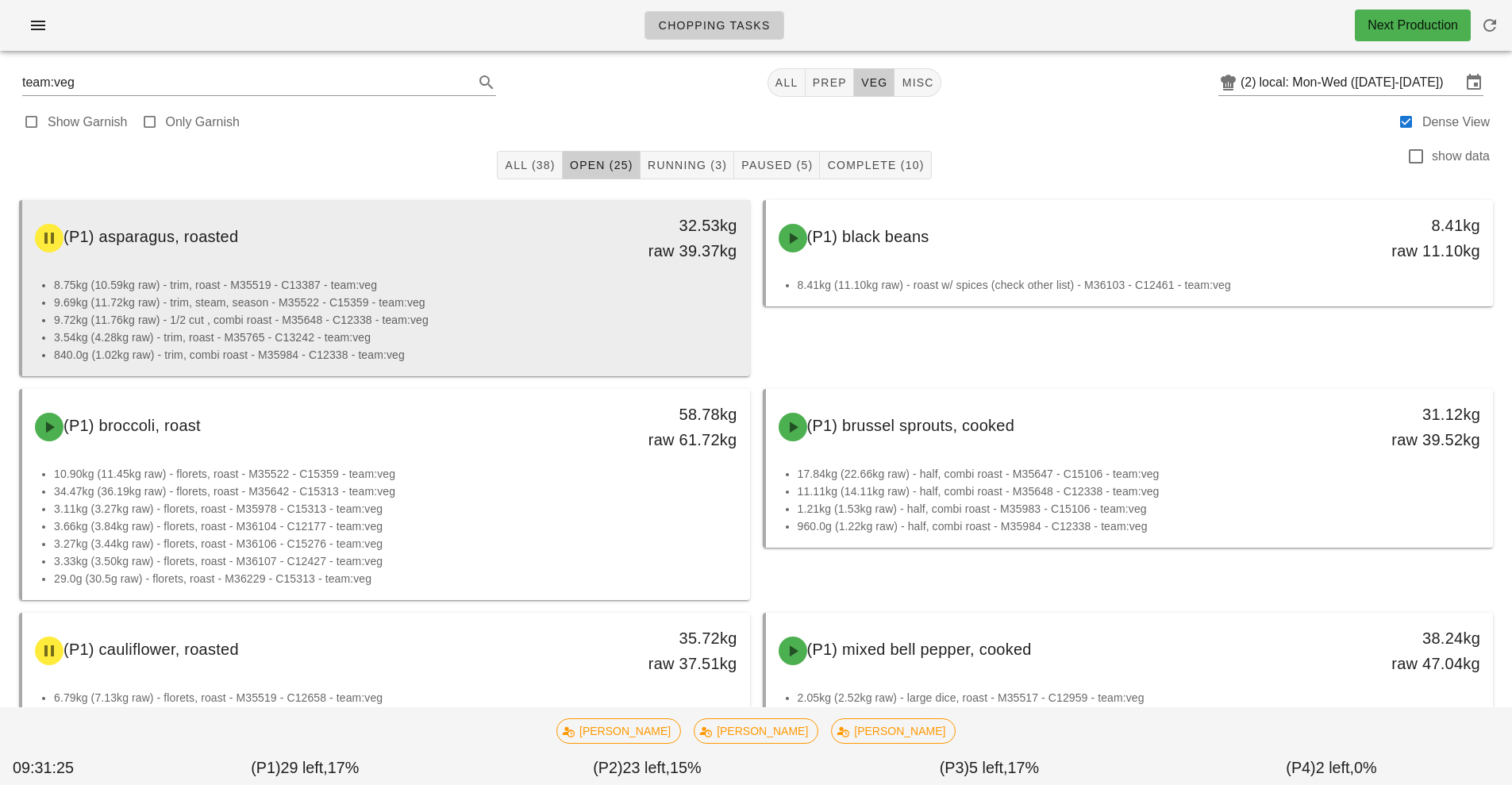
click at [440, 313] on li "9.72kg (11.76kg raw) - 1/2 cut , combi roast - M35648 - C12338 - team:veg" at bounding box center [395, 320] width 683 height 17
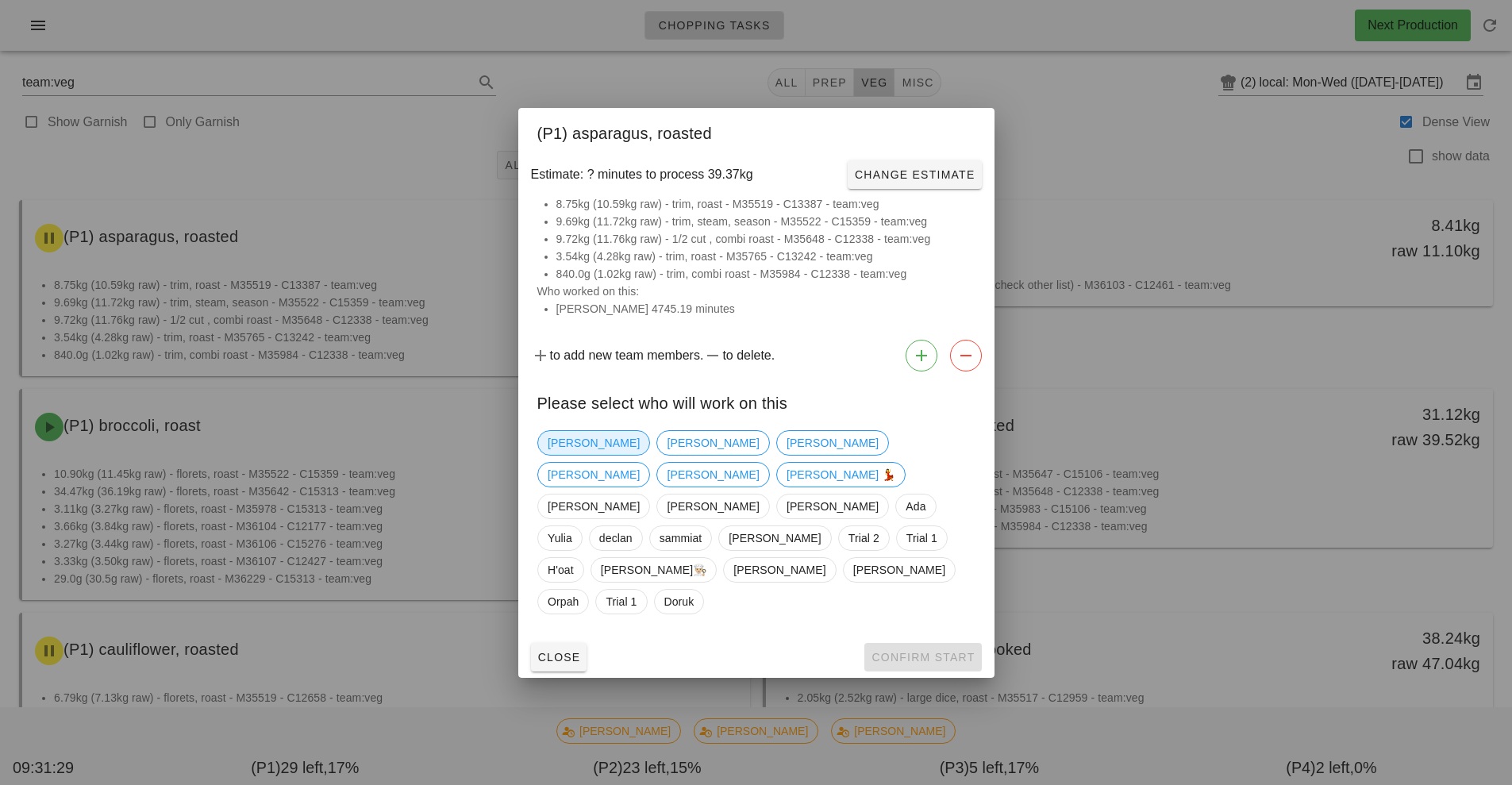
click at [544, 456] on span "[PERSON_NAME]" at bounding box center [594, 442] width 113 height 25
click at [928, 651] on span "Confirm Start" at bounding box center [923, 657] width 104 height 13
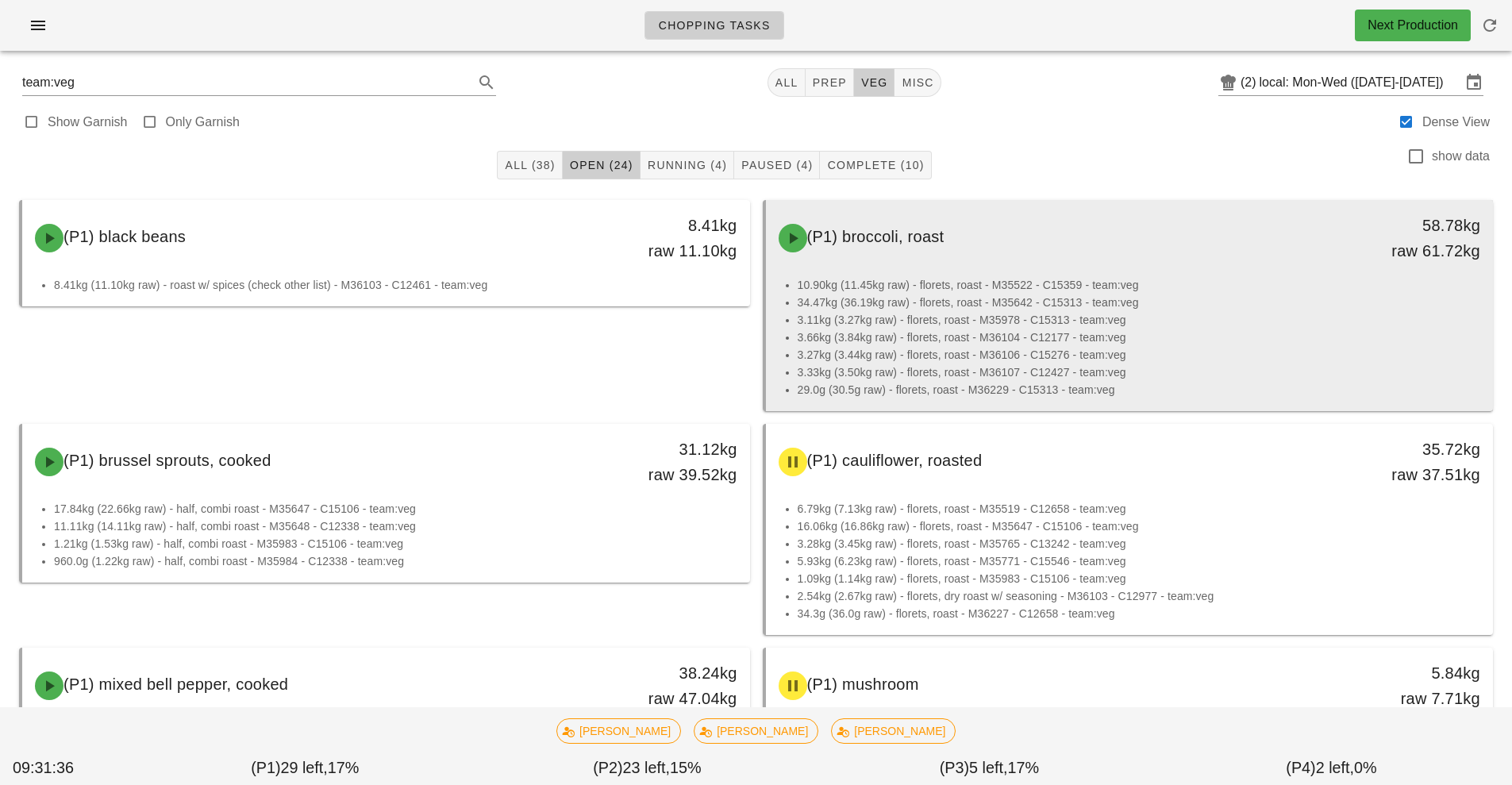
click at [1061, 353] on li "3.27kg (3.44kg raw) - florets, roast - M36106 - C15276 - team:veg" at bounding box center [1139, 355] width 683 height 17
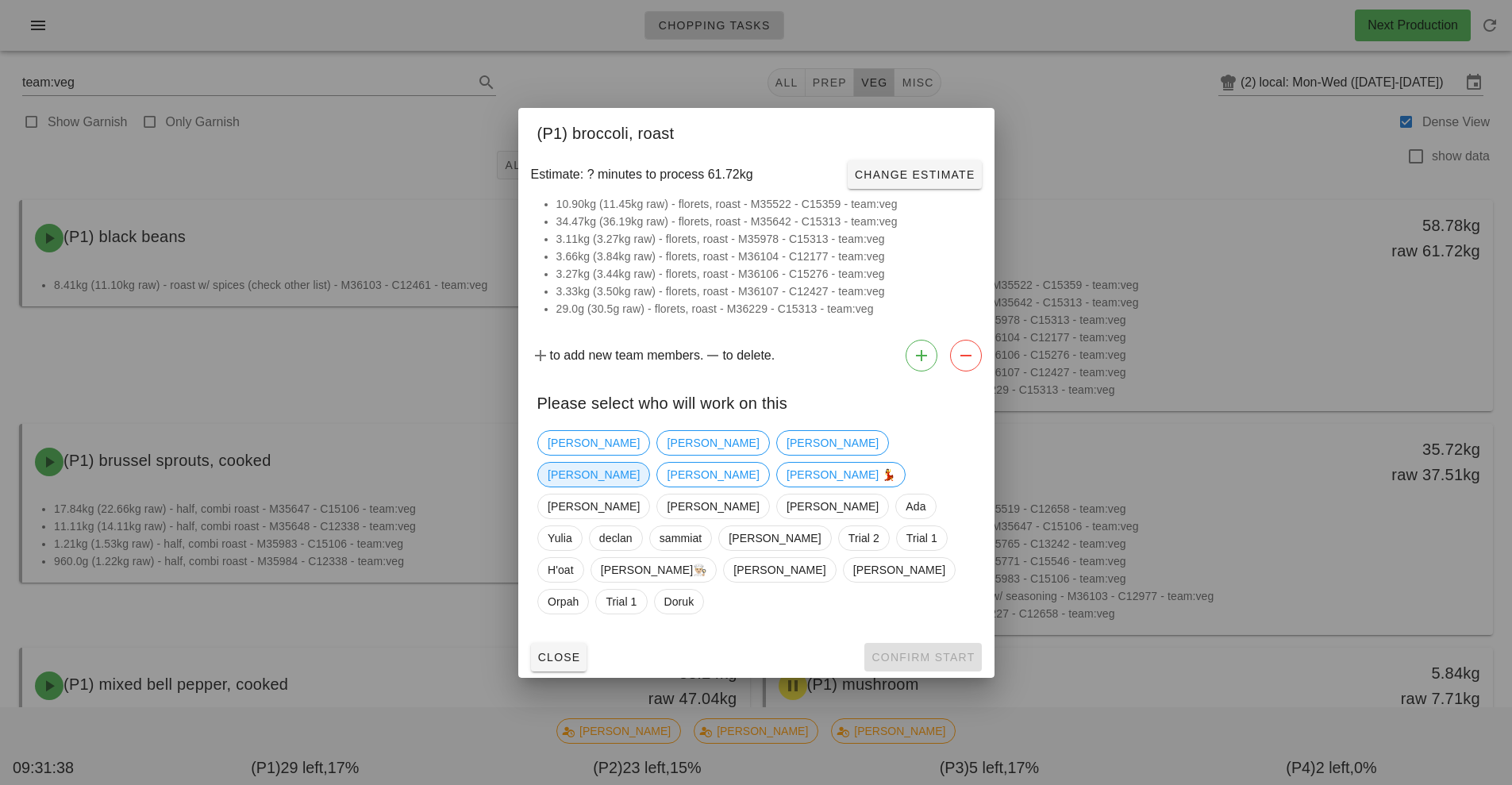
click at [640, 476] on span "Nick" at bounding box center [594, 474] width 92 height 23
click at [937, 651] on span "Confirm Start" at bounding box center [923, 657] width 104 height 13
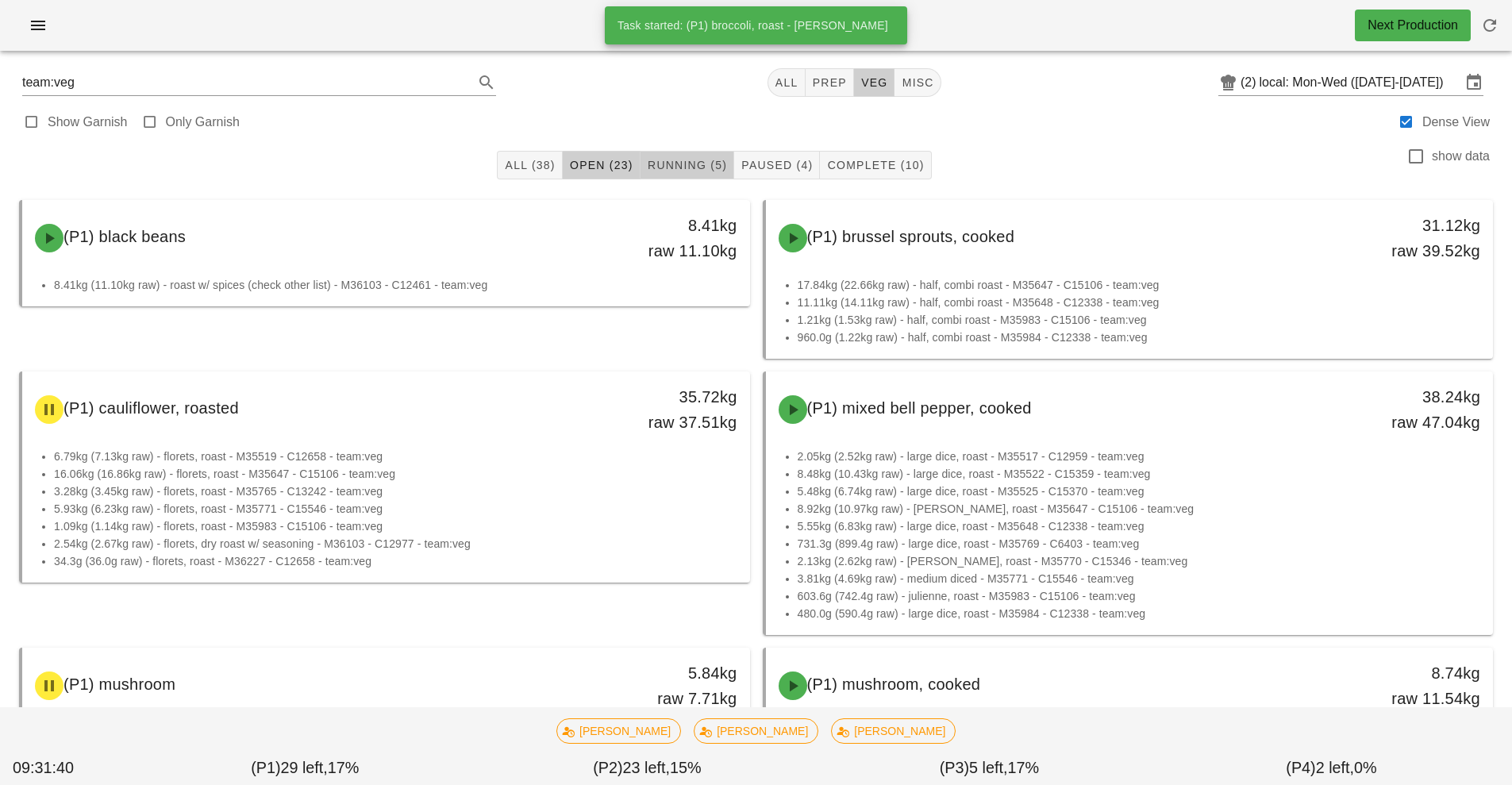
click at [694, 165] on span "Running (5)" at bounding box center [686, 165] width 80 height 13
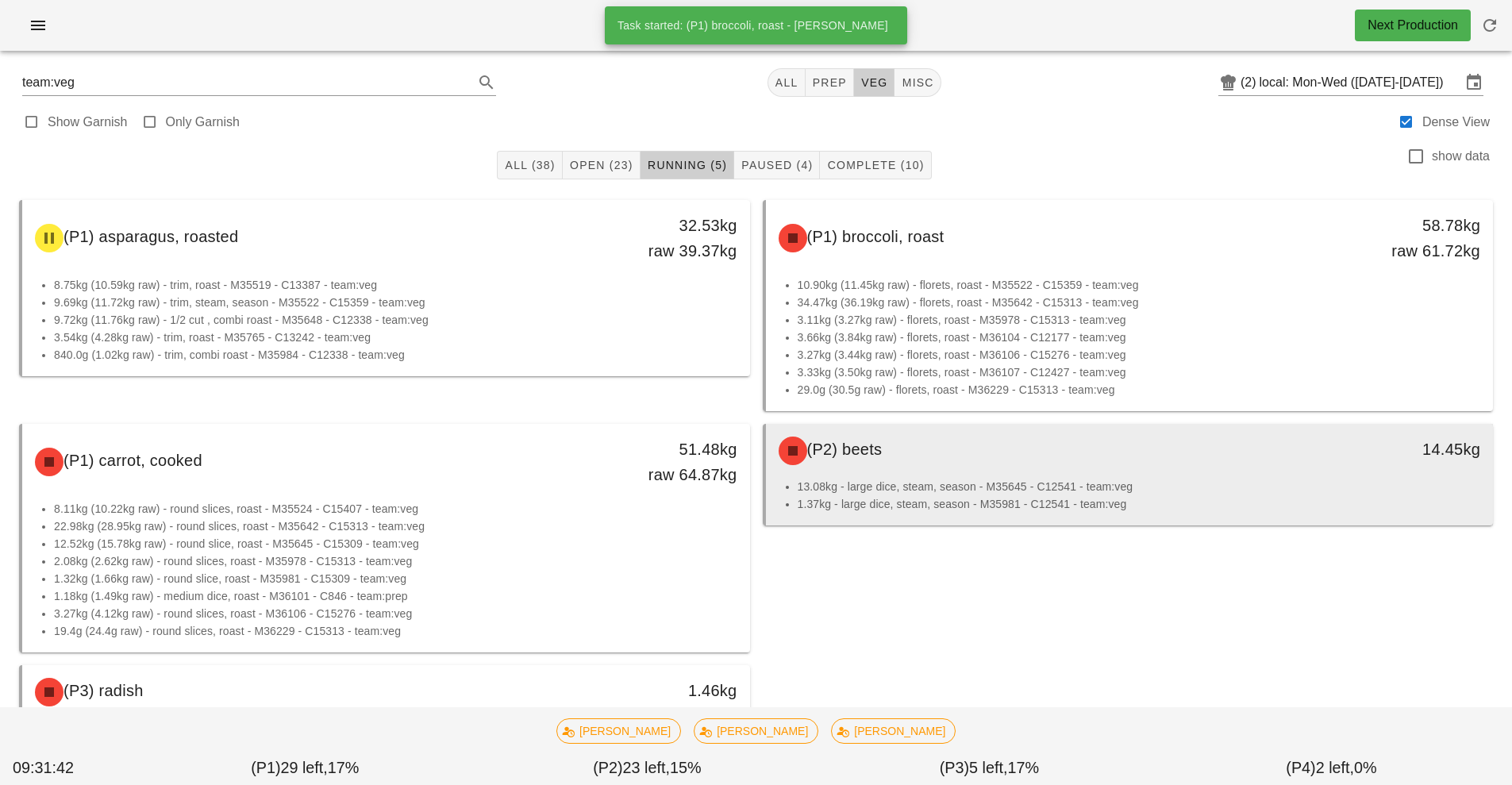
click at [1042, 477] on div "(P2) beets 14.45kg" at bounding box center [1129, 451] width 727 height 54
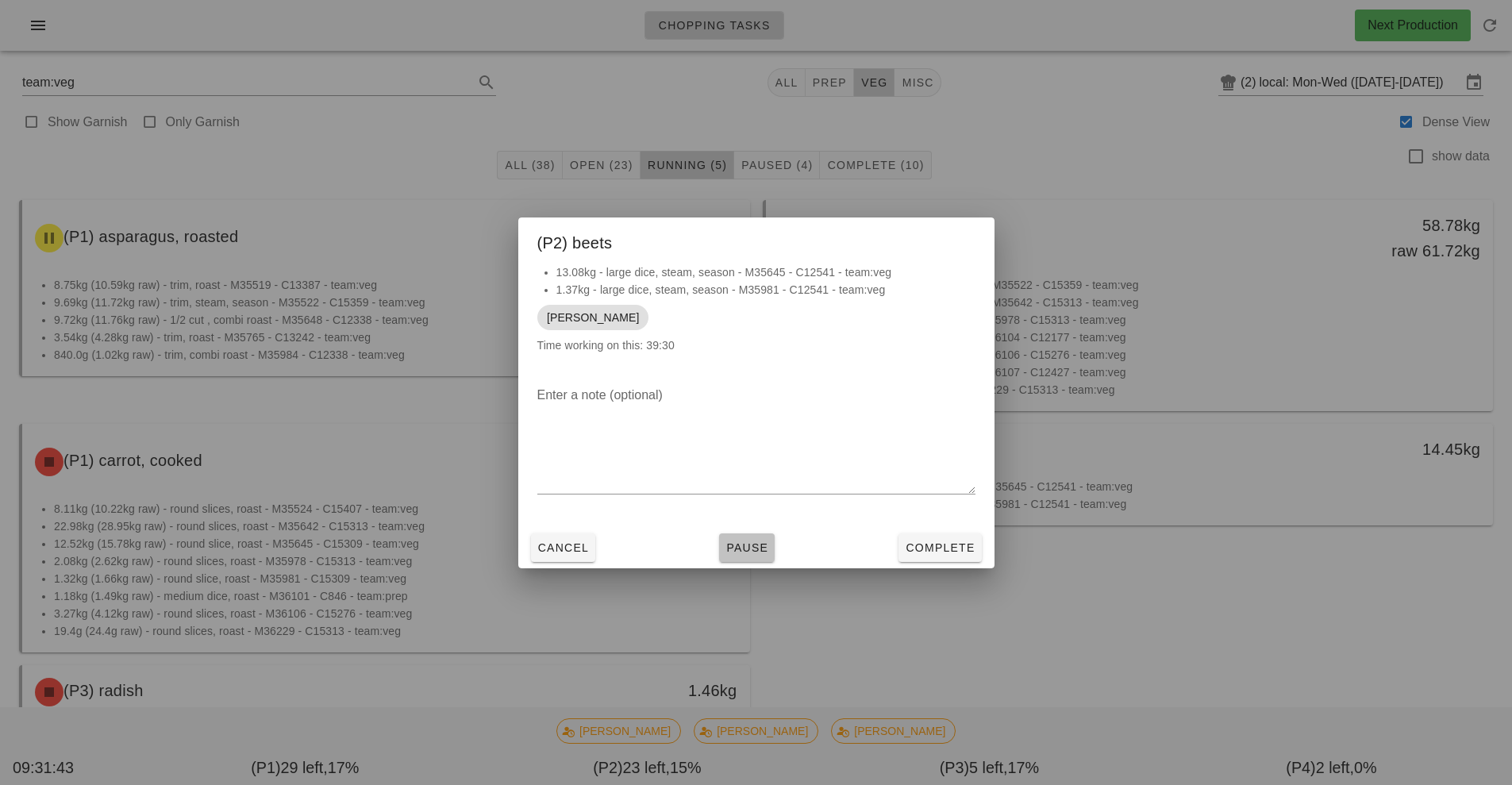
click at [763, 549] on span "Pause" at bounding box center [746, 548] width 43 height 13
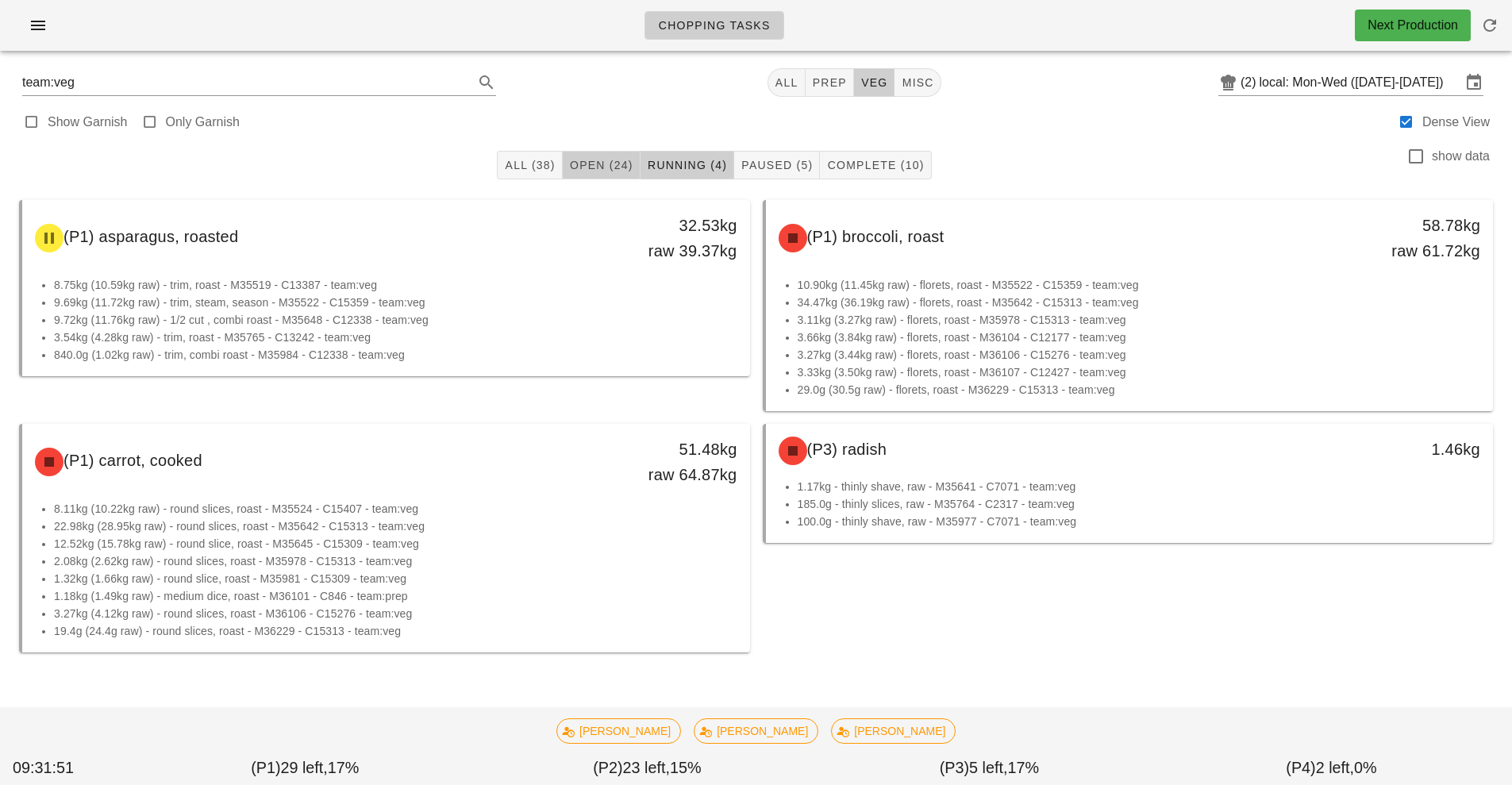
click at [600, 167] on span "Open (24)" at bounding box center [601, 165] width 64 height 13
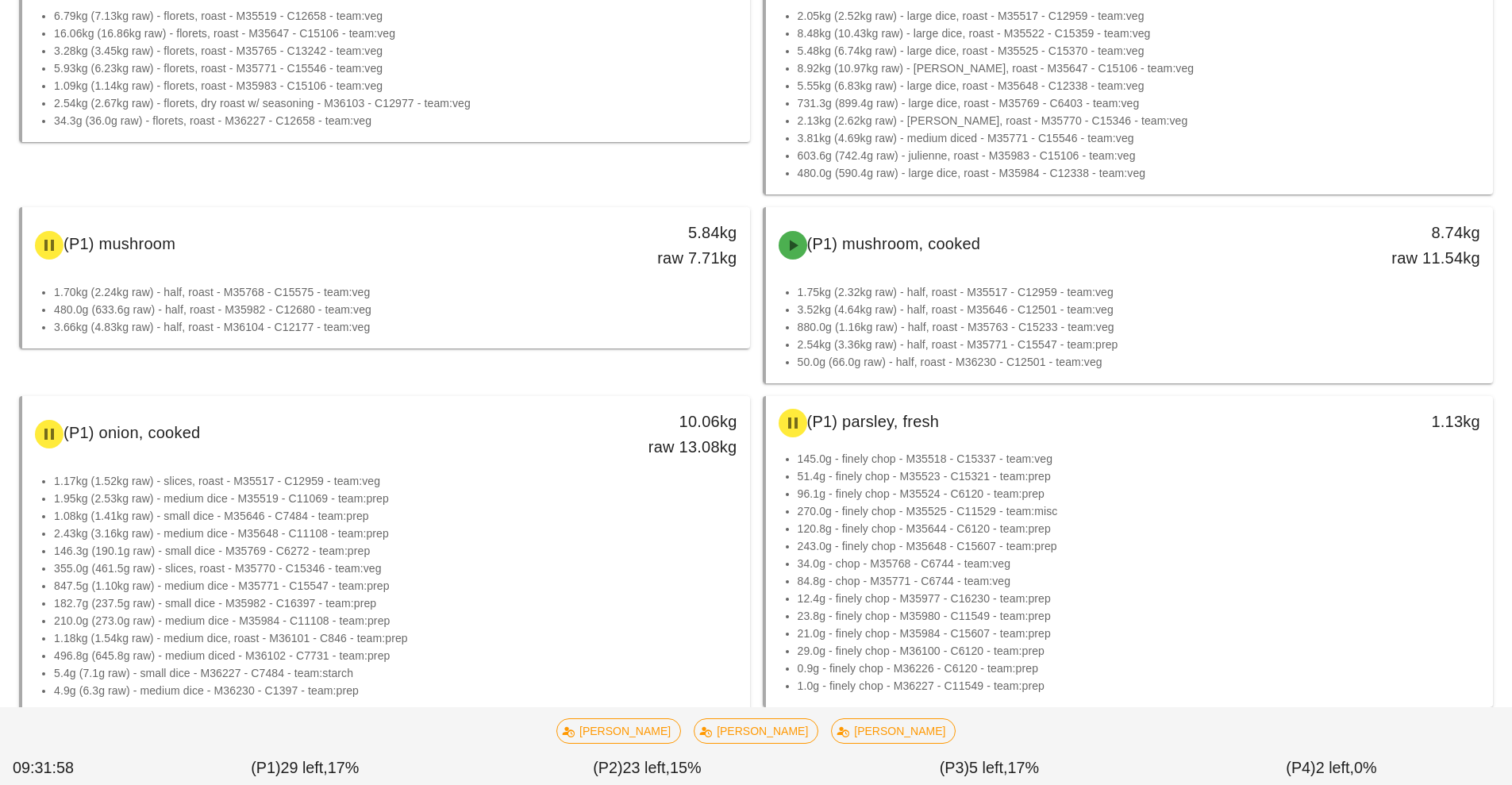
scroll to position [474, 0]
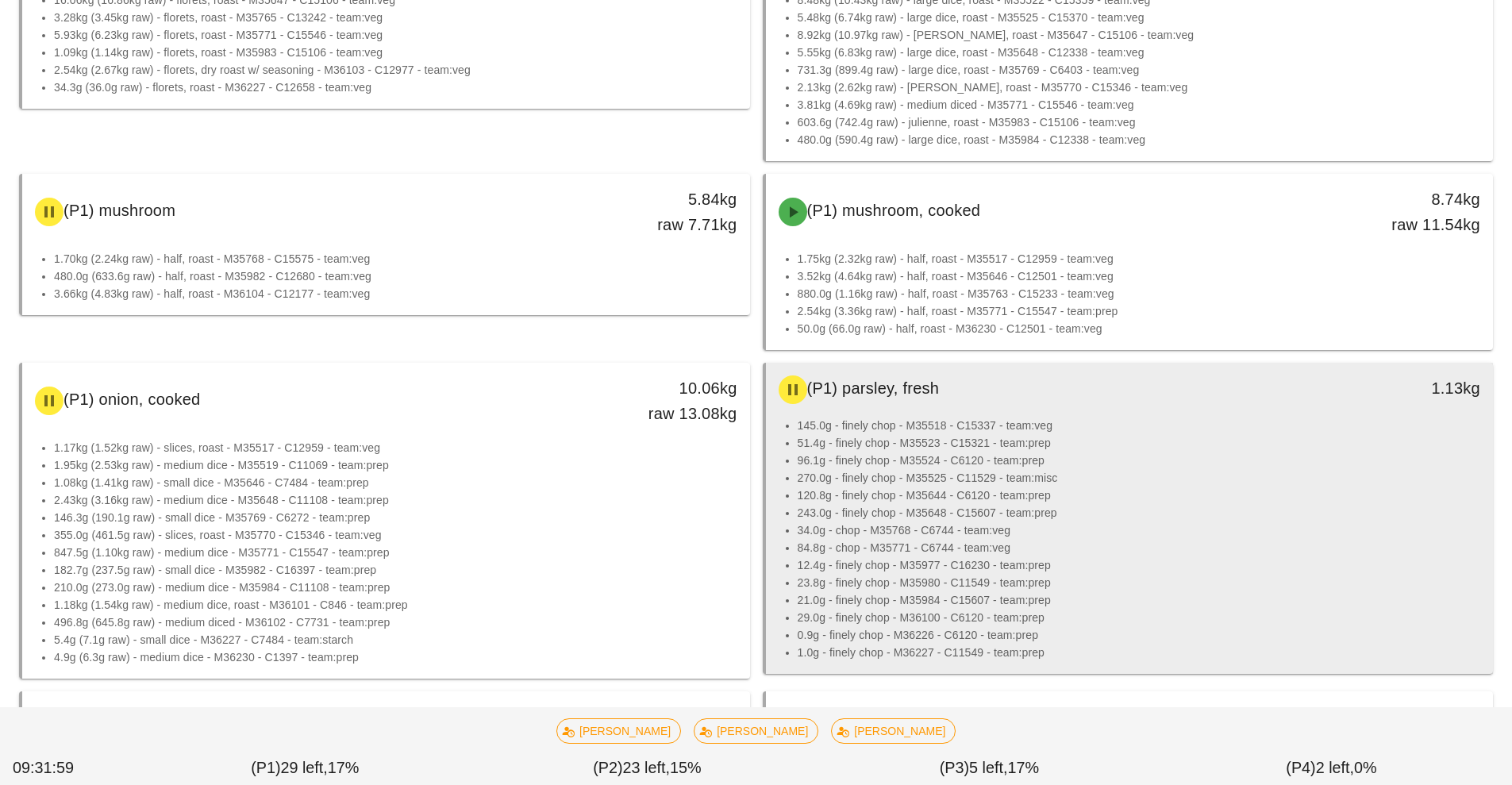
click at [1287, 536] on li "34.0g - chop - M35768 - C6744 - team:veg" at bounding box center [1139, 530] width 683 height 17
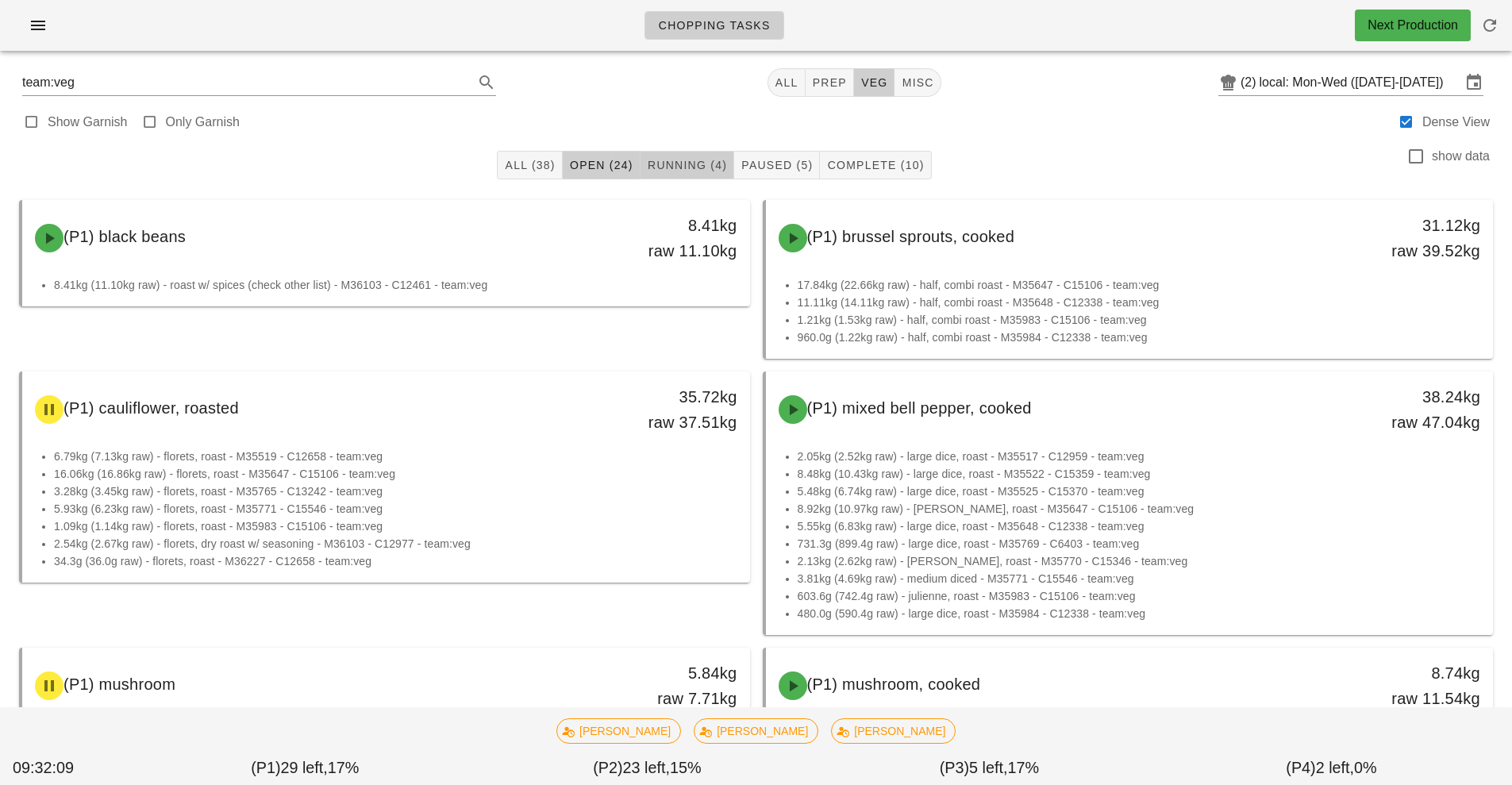
click at [678, 170] on span "Running (4)" at bounding box center [686, 165] width 80 height 13
